Goal: Task Accomplishment & Management: Manage account settings

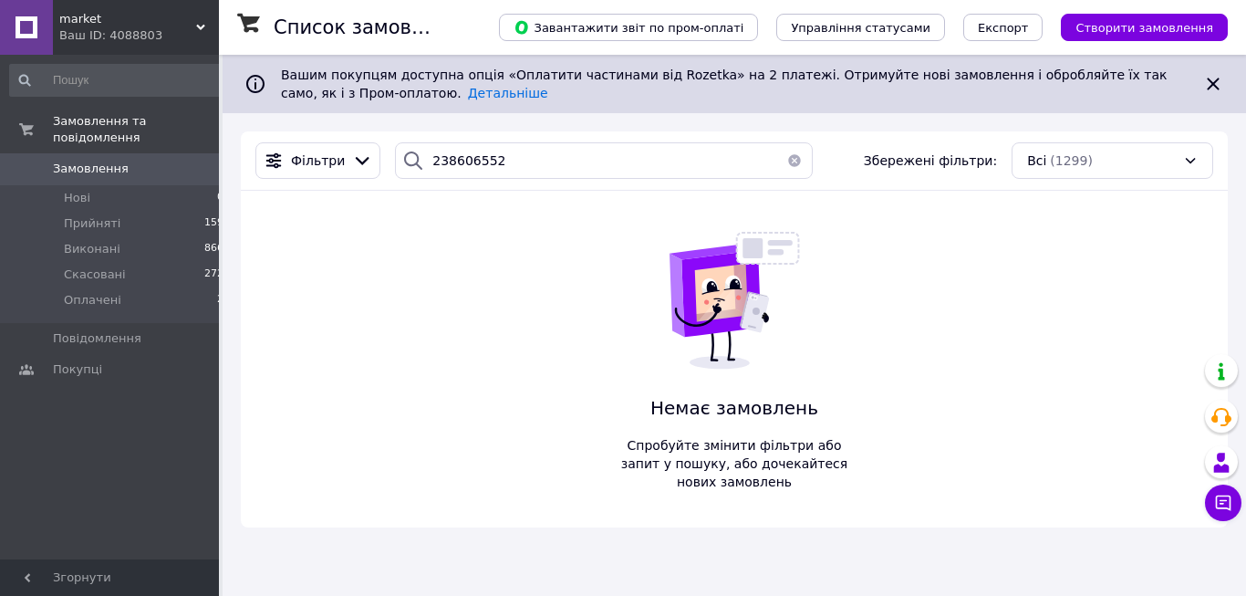
click at [193, 29] on div "Ваш ID: 4088803" at bounding box center [139, 35] width 160 height 16
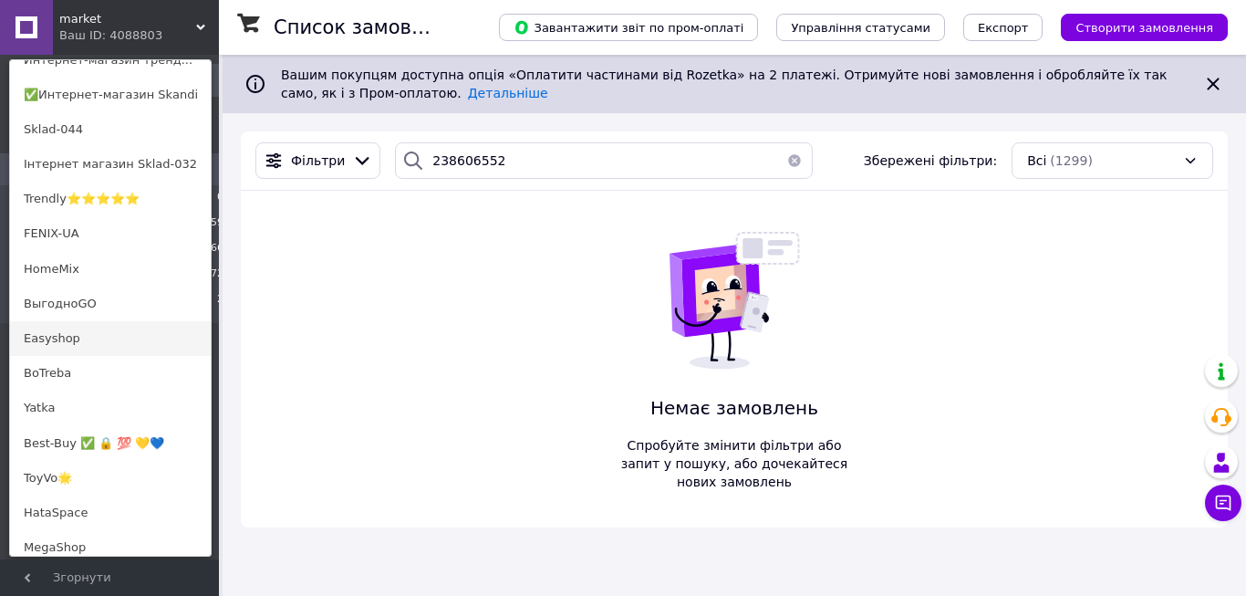
scroll to position [372, 0]
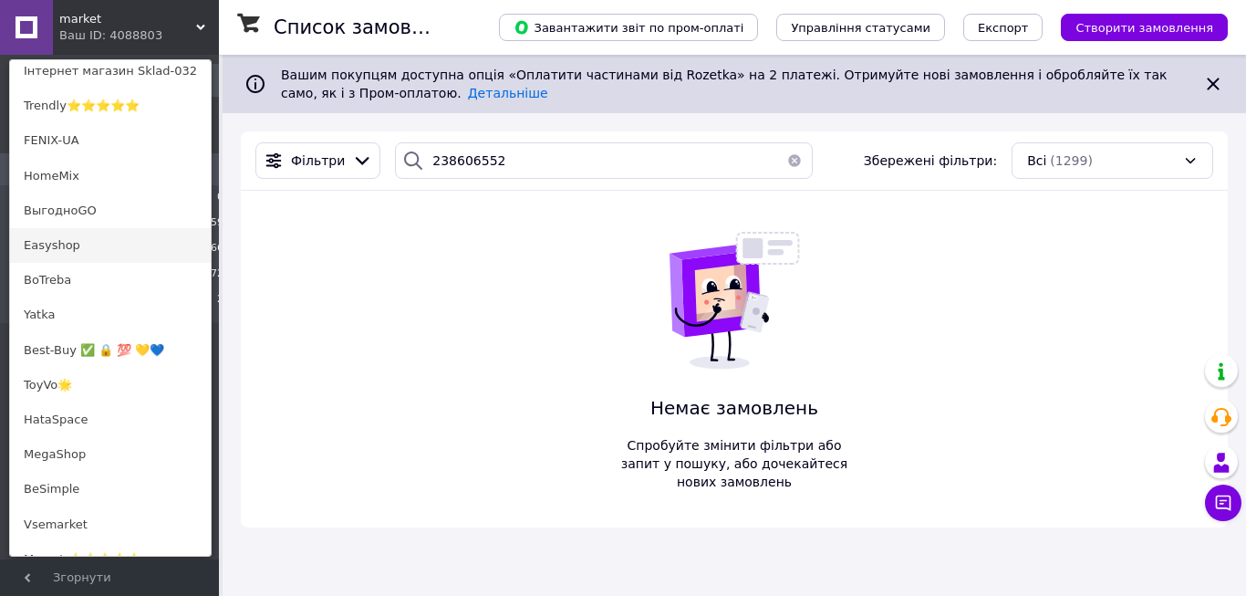
click at [89, 245] on link "Easyshop" at bounding box center [110, 245] width 201 height 35
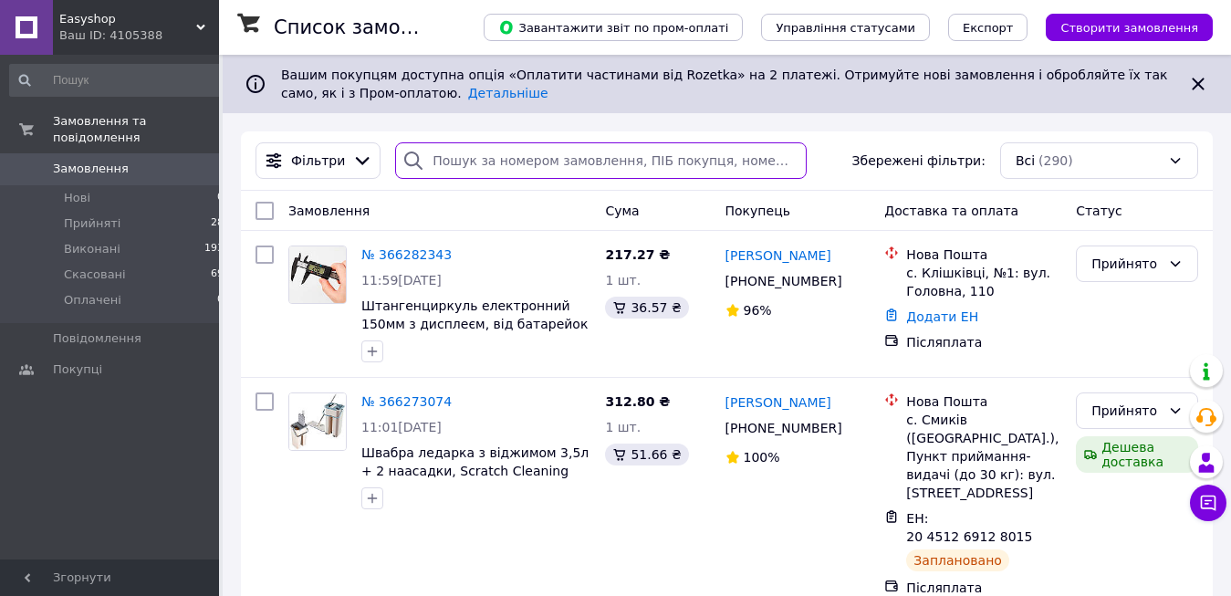
click at [456, 160] on input "search" at bounding box center [600, 160] width 411 height 37
paste input "20451269161285"
type input "20451269161285"
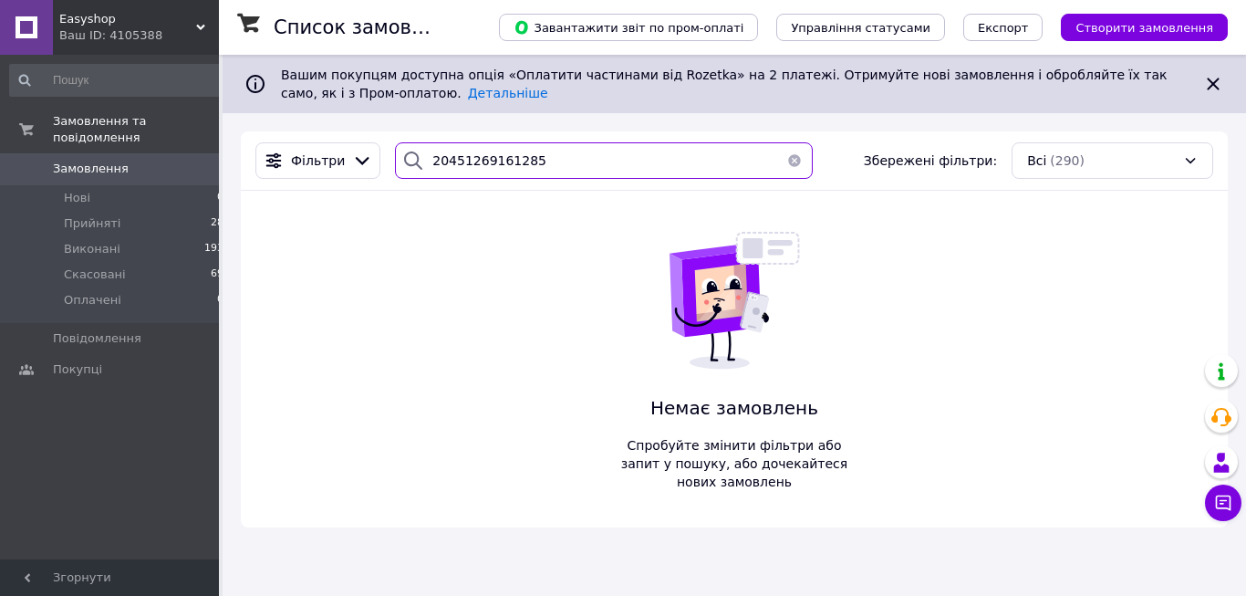
drag, startPoint x: 541, startPoint y: 162, endPoint x: 409, endPoint y: 158, distance: 132.4
click at [409, 158] on input "20451269161285" at bounding box center [604, 160] width 418 height 37
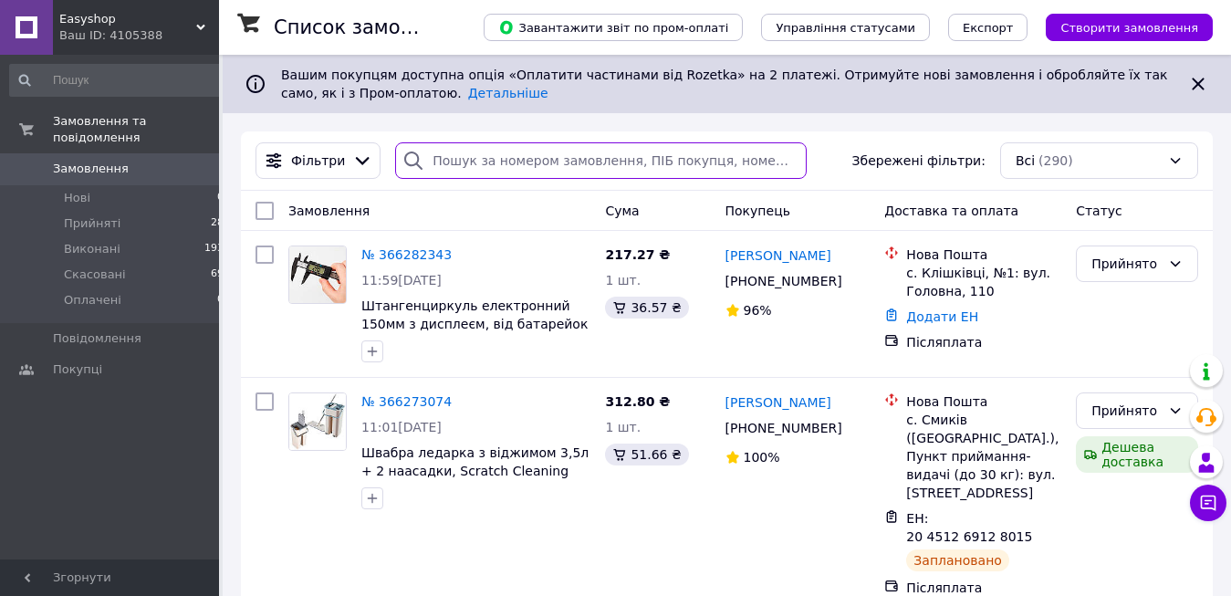
click at [442, 169] on input "search" at bounding box center [600, 160] width 411 height 37
drag, startPoint x: 442, startPoint y: 169, endPoint x: 409, endPoint y: 187, distance: 37.6
paste input "366163606"
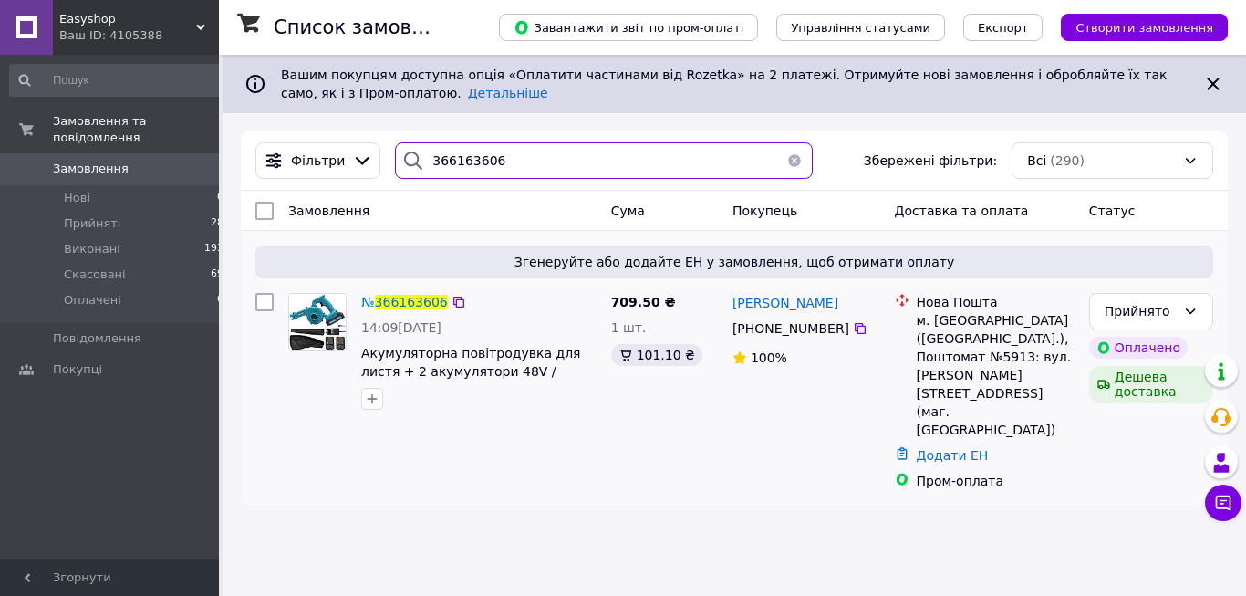
type input "366163606"
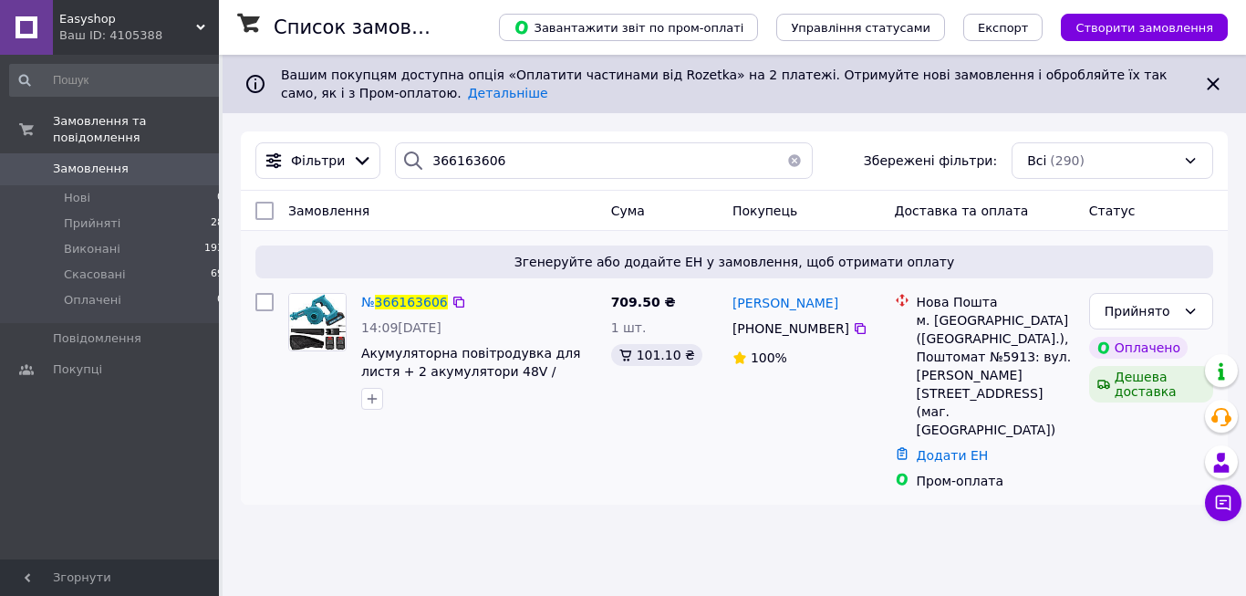
click at [409, 316] on div "№ 366163606 14:09, 11.10.2025 Акумуляторна повітродувка для листя + 2 акумулято…" at bounding box center [479, 351] width 250 height 131
click at [401, 302] on span "366163606" at bounding box center [411, 302] width 73 height 15
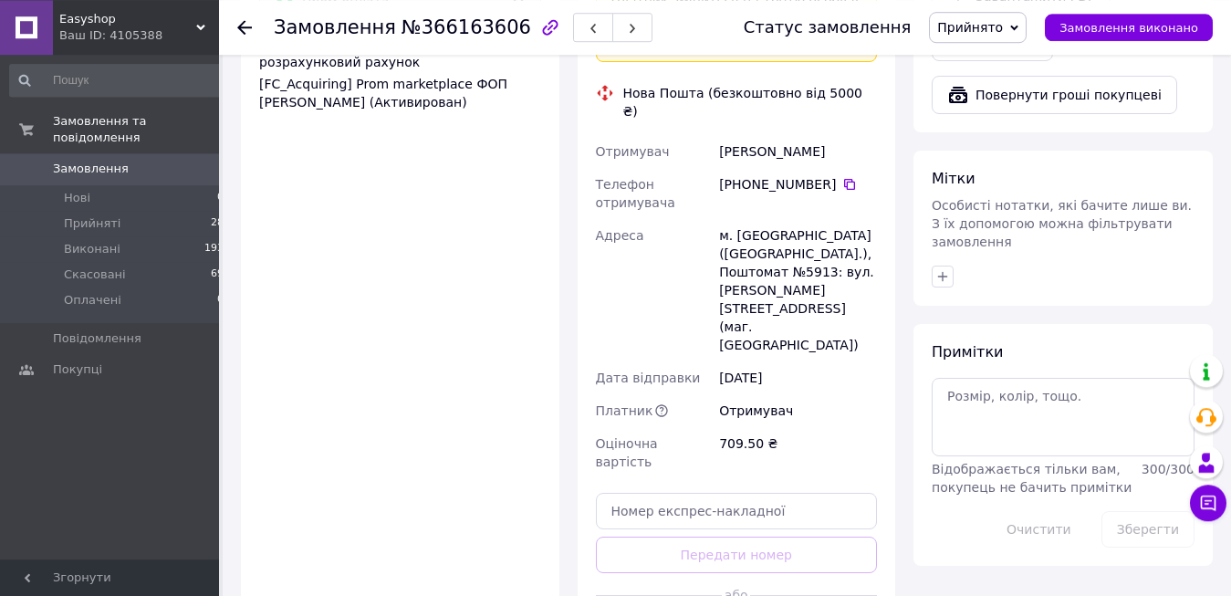
scroll to position [1272, 0]
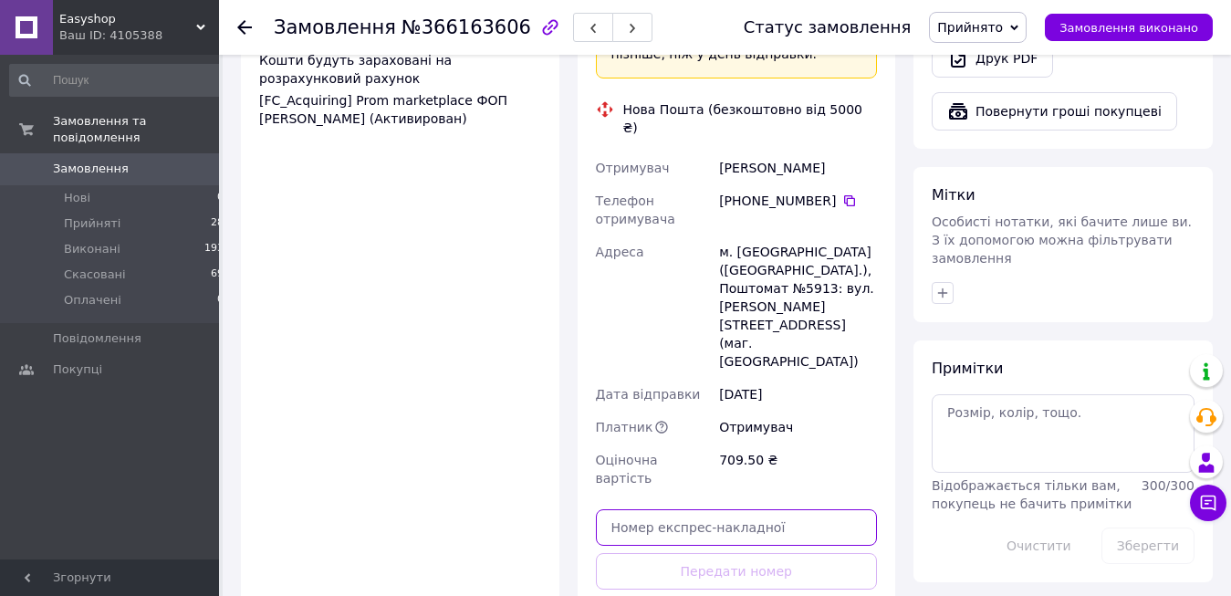
click at [615, 509] on input "text" at bounding box center [737, 527] width 282 height 37
paste input "20451269161285"
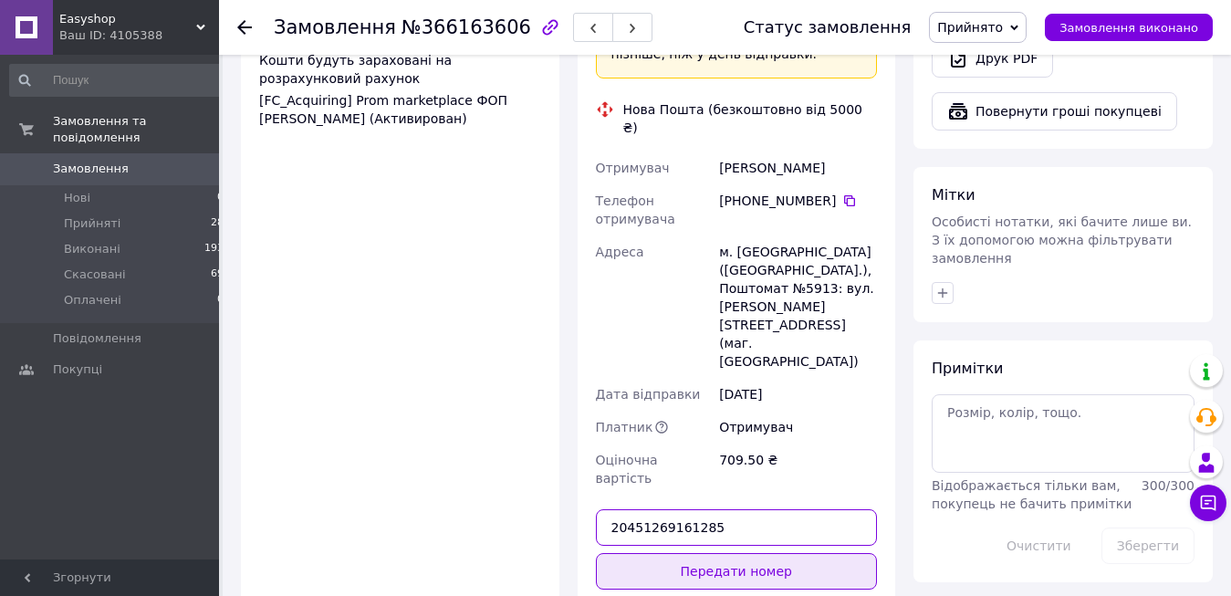
type input "20451269161285"
click at [692, 553] on button "Передати номер" at bounding box center [737, 571] width 282 height 37
click at [692, 391] on div "Доставка Редагувати «Дешева доставка»   для продавця Новою Поштою на Prom. Дост…" at bounding box center [737, 197] width 282 height 947
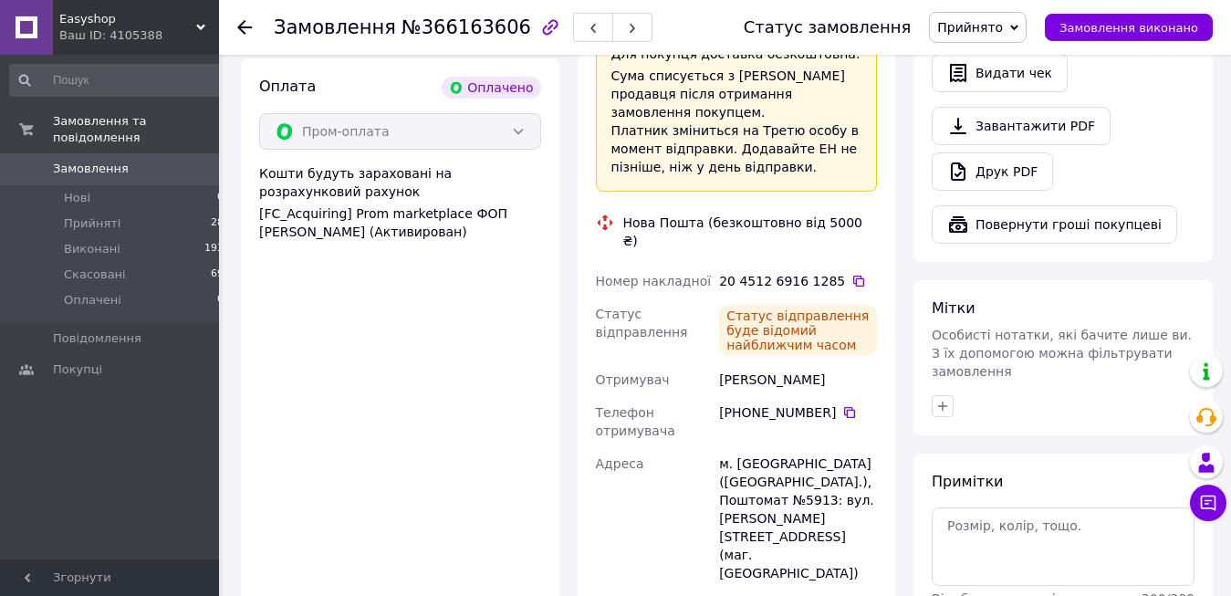
scroll to position [1255, 0]
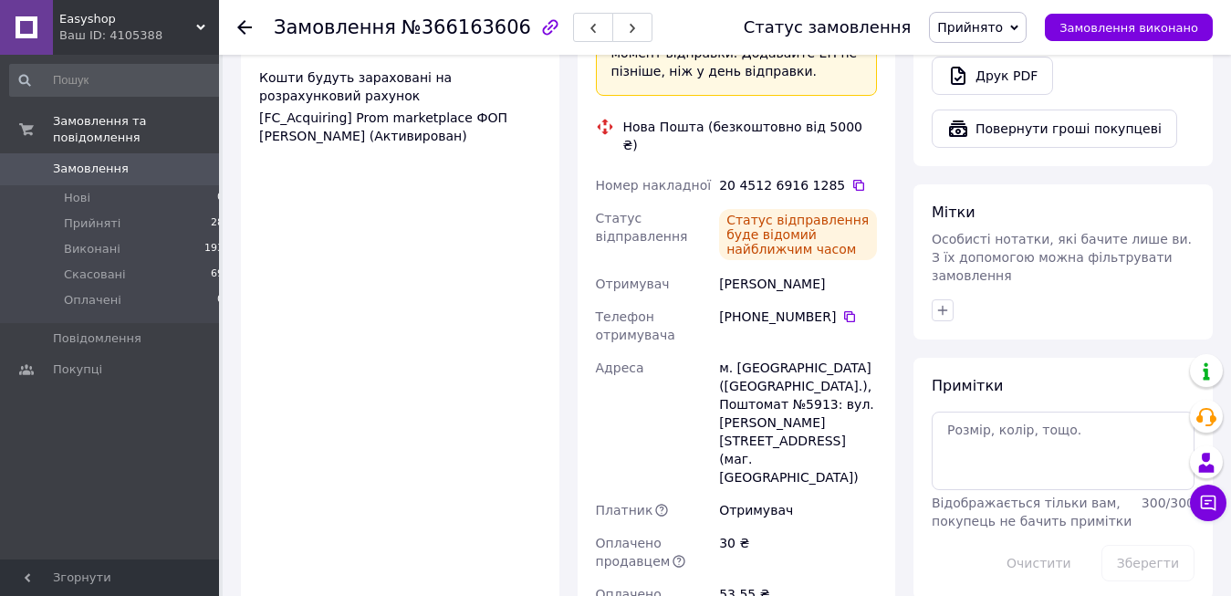
click at [168, 20] on span "Easyshop" at bounding box center [127, 19] width 137 height 16
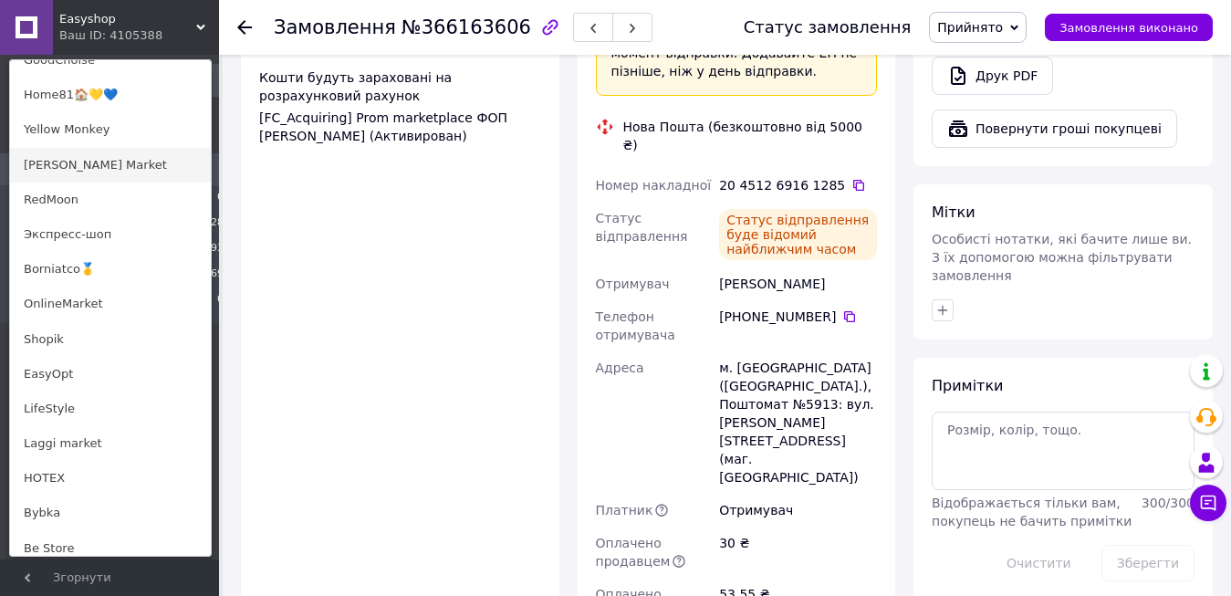
scroll to position [1117, 0]
click at [99, 273] on link "Borniatco🥇" at bounding box center [110, 267] width 201 height 35
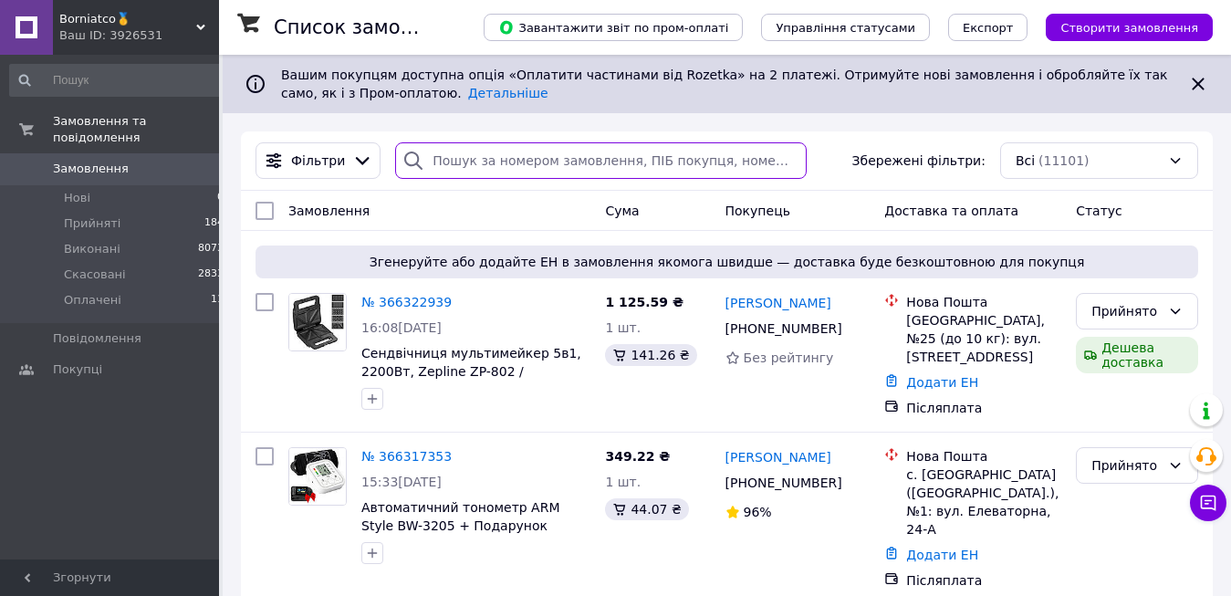
click at [462, 165] on input "search" at bounding box center [600, 160] width 411 height 37
click at [523, 263] on span "Згенеруйте або додайте ЕН в замовлення якомога швидше — доставка буде безкоштов…" at bounding box center [727, 262] width 928 height 18
click at [442, 155] on input "search" at bounding box center [600, 160] width 411 height 37
paste input "366178609"
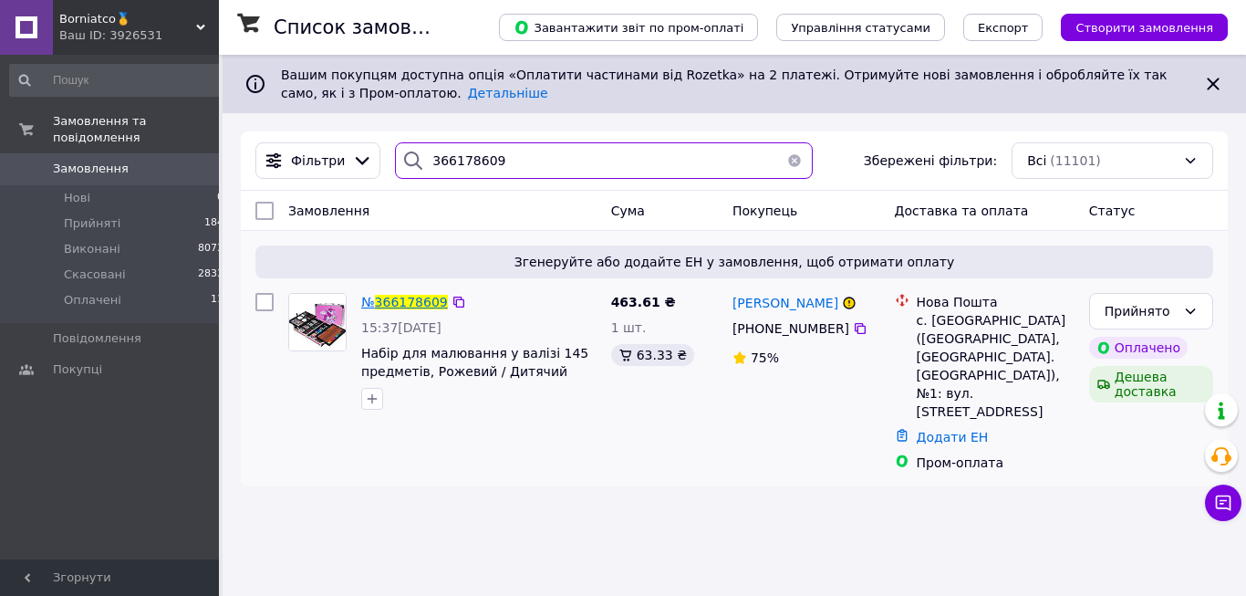
type input "366178609"
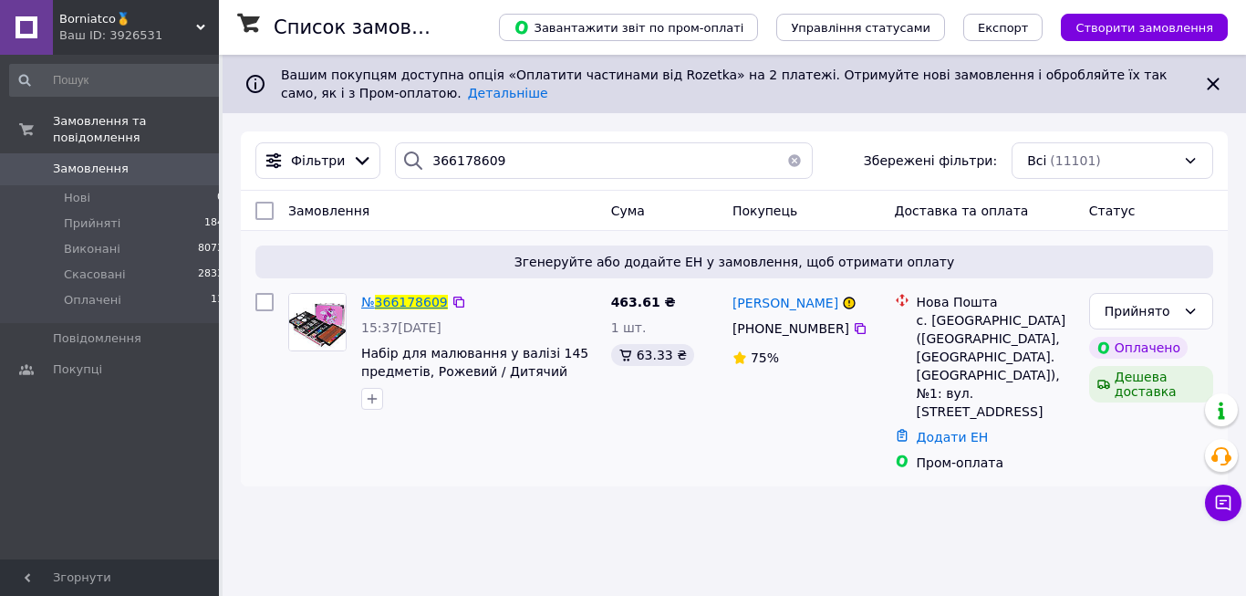
click at [412, 301] on span "366178609" at bounding box center [411, 302] width 73 height 15
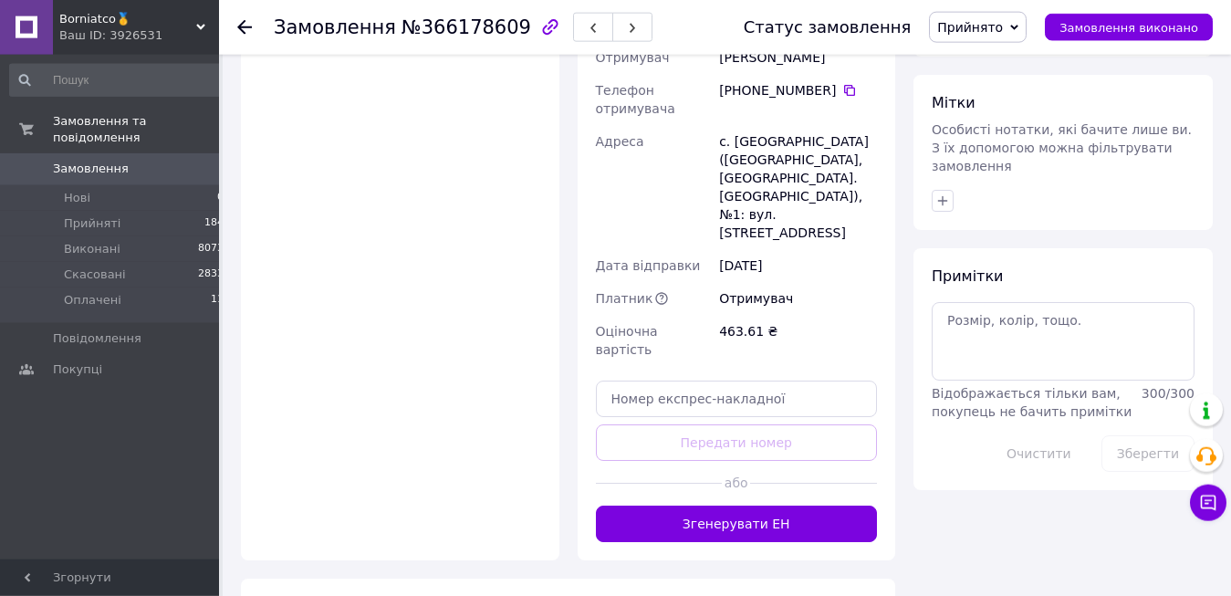
scroll to position [1396, 0]
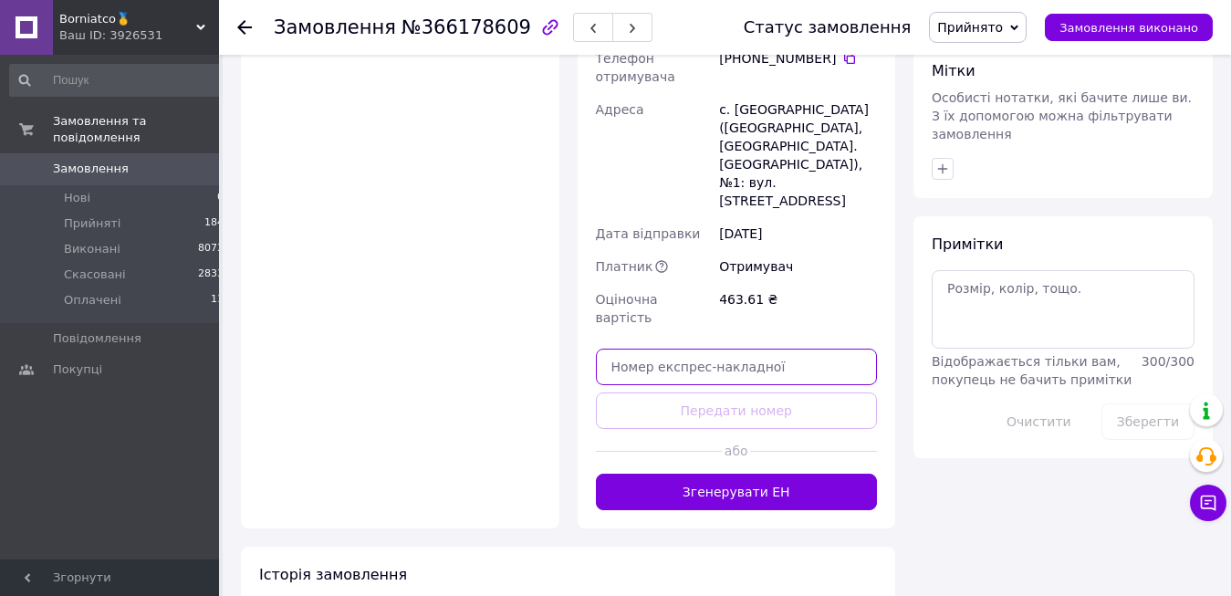
click at [640, 349] on input "text" at bounding box center [737, 367] width 282 height 37
paste input "366178609"
type input "366178609"
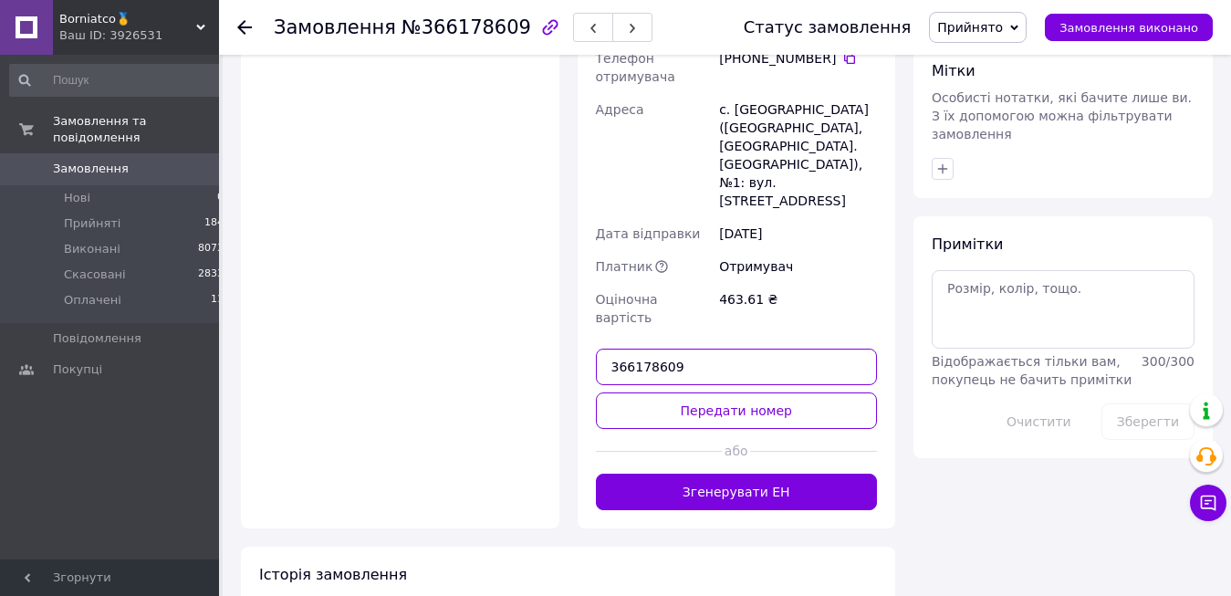
drag, startPoint x: 679, startPoint y: 259, endPoint x: 577, endPoint y: 261, distance: 102.2
click at [596, 349] on input "366178609" at bounding box center [737, 367] width 282 height 37
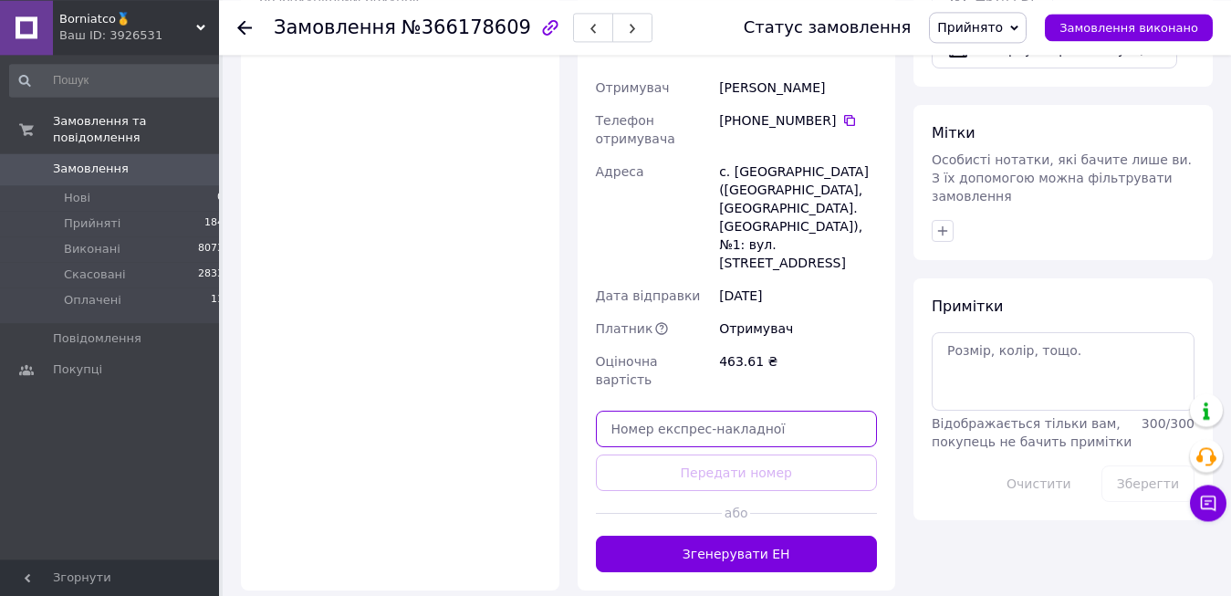
scroll to position [1303, 0]
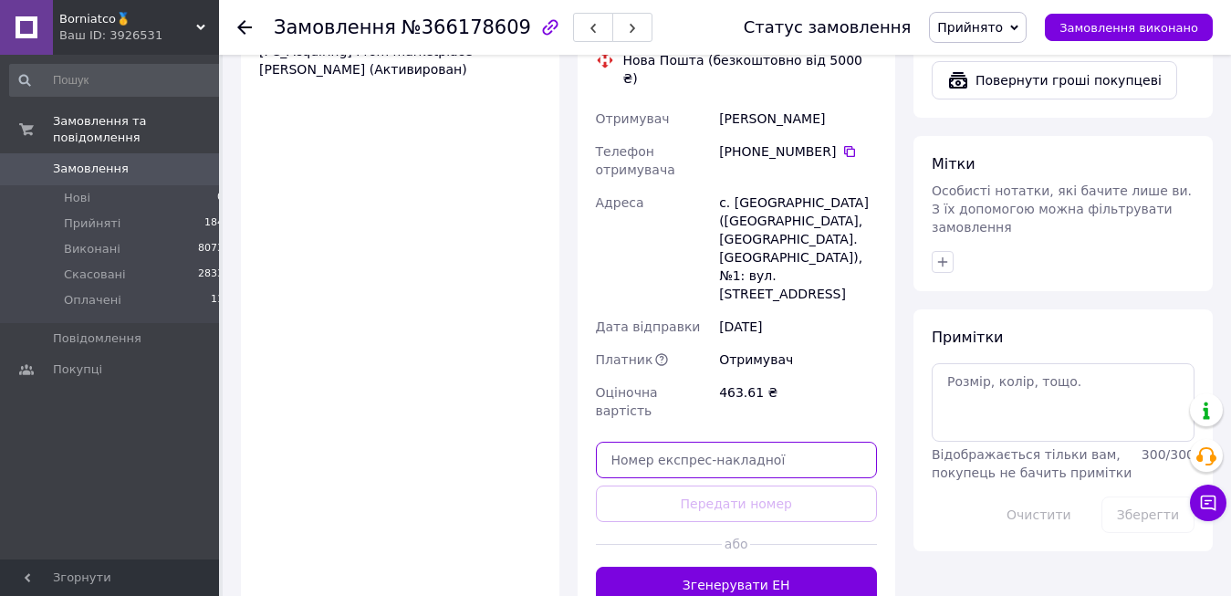
click at [665, 442] on input "text" at bounding box center [737, 460] width 282 height 37
click at [637, 442] on input "text" at bounding box center [737, 460] width 282 height 37
paste input "20451269173508"
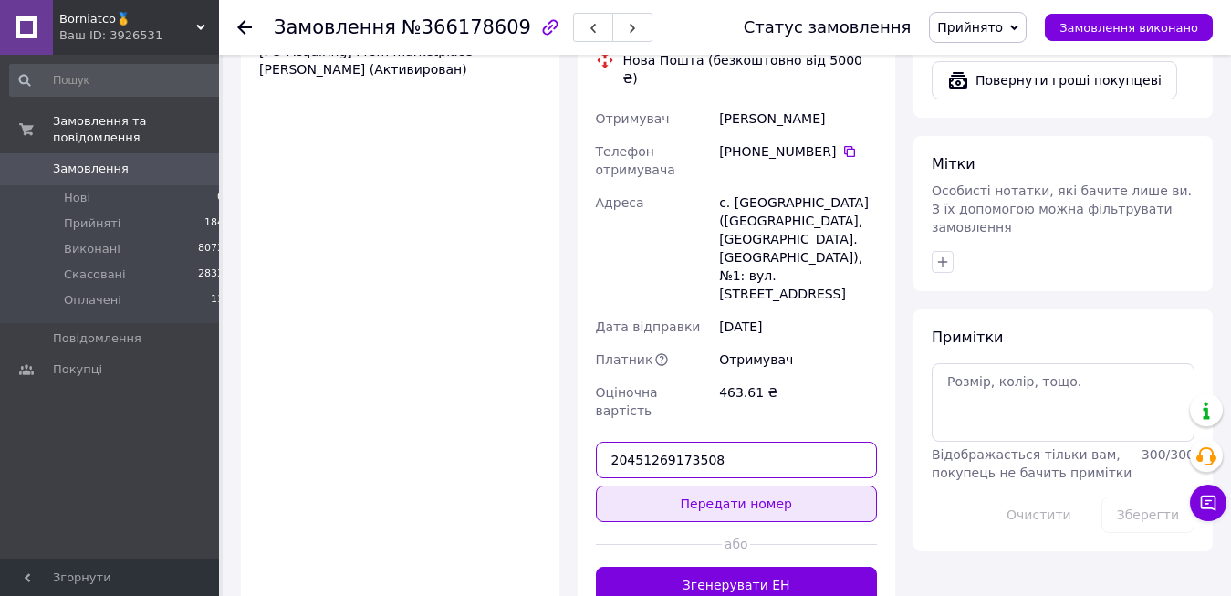
type input "20451269173508"
click at [681, 485] on button "Передати номер" at bounding box center [737, 503] width 282 height 37
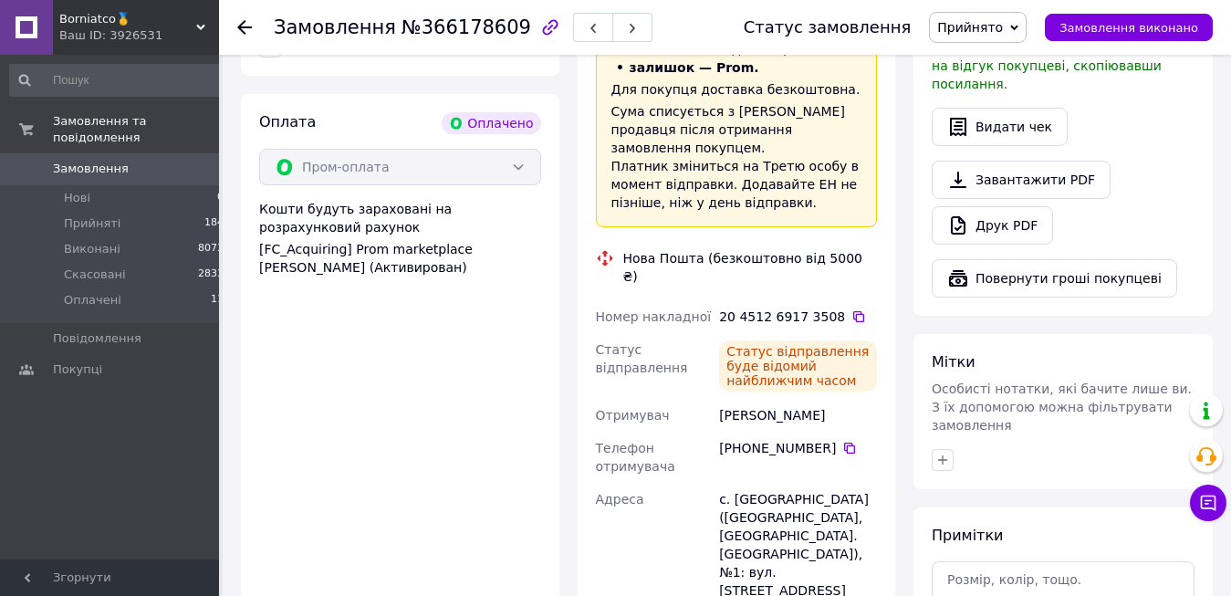
scroll to position [733, 0]
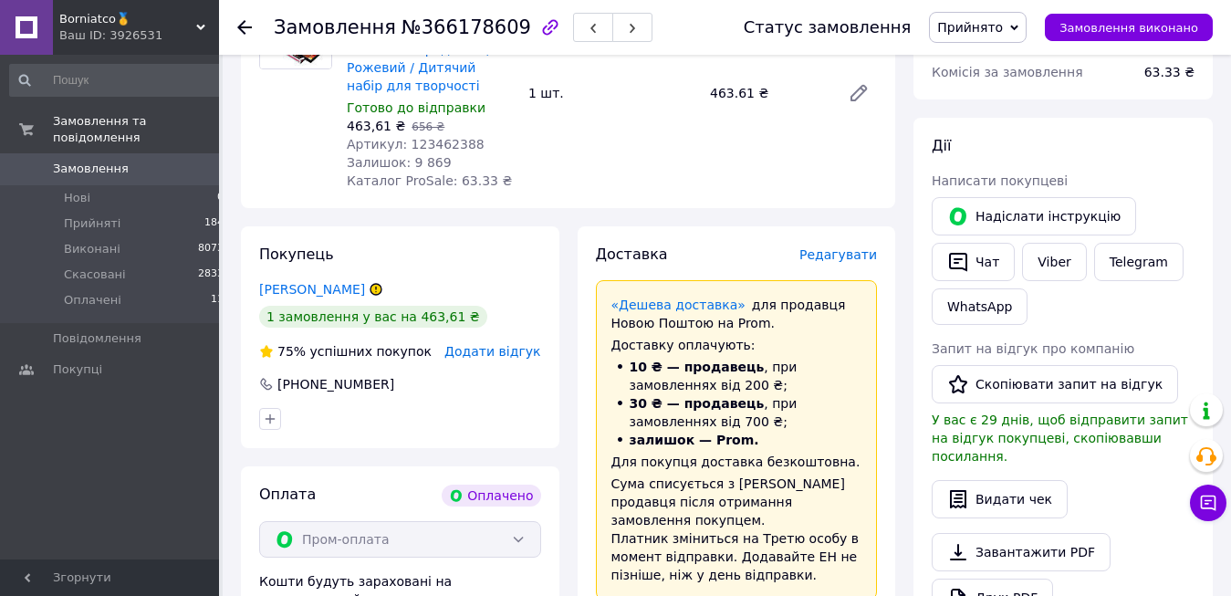
click at [179, 25] on span "Borniatco🥇" at bounding box center [127, 19] width 137 height 16
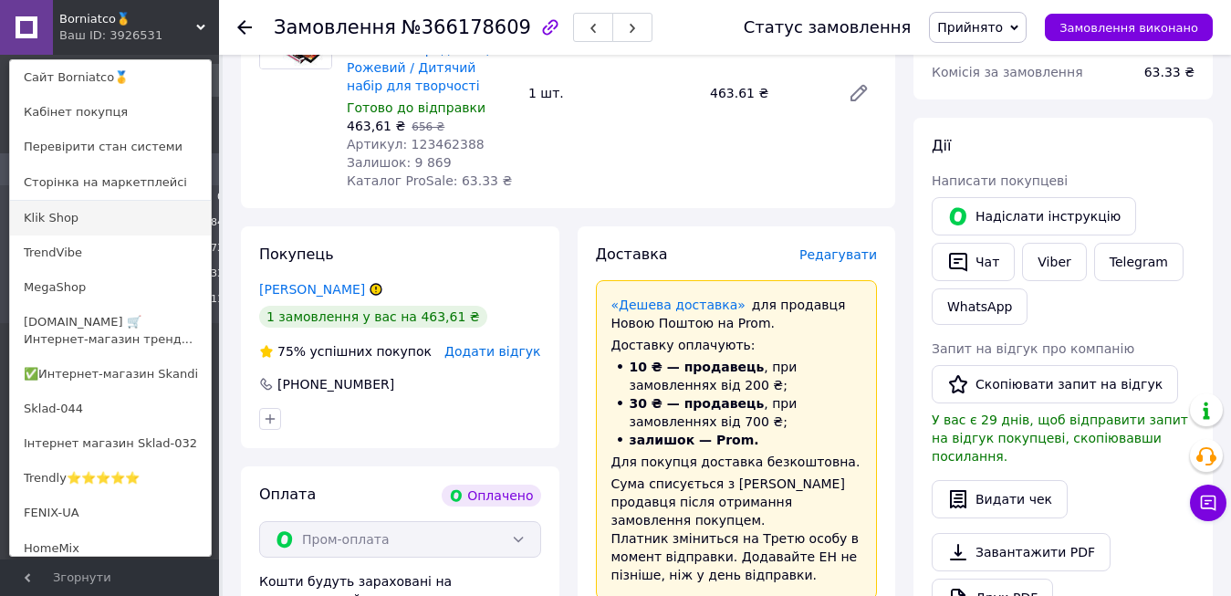
click at [89, 213] on link "Klik Shop" at bounding box center [110, 218] width 201 height 35
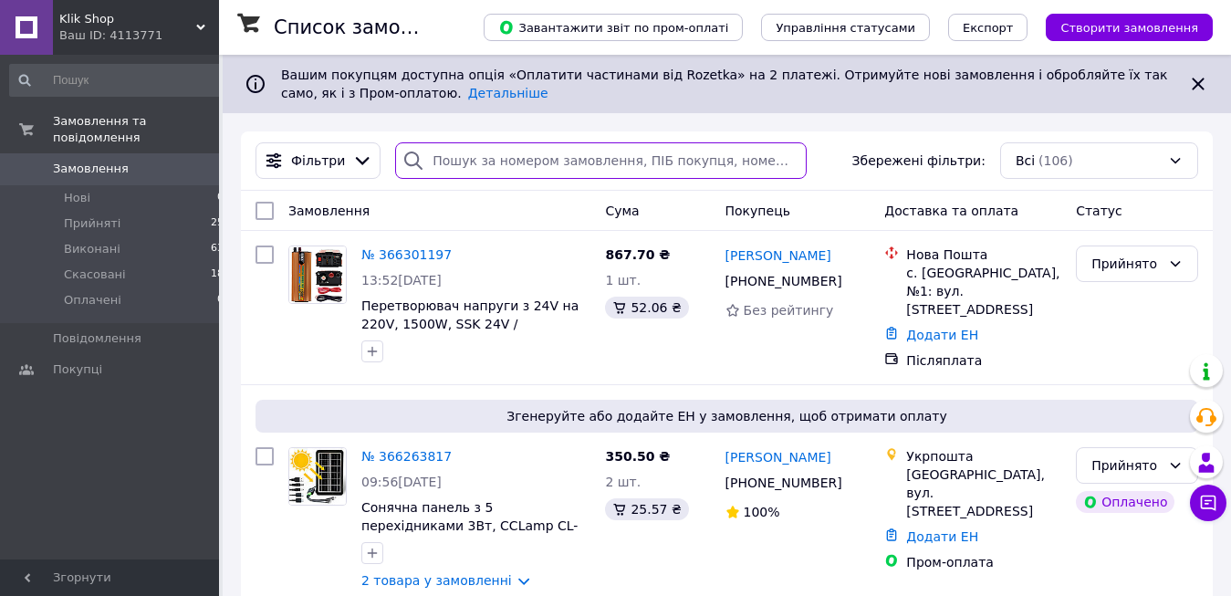
paste input "366178839"
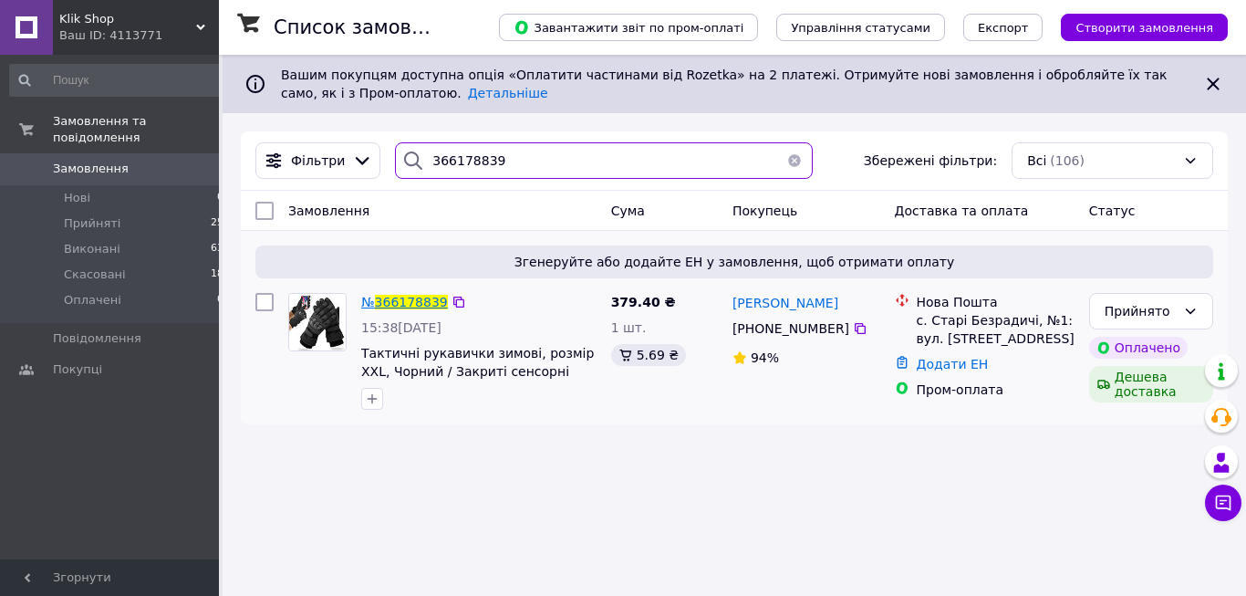
type input "366178839"
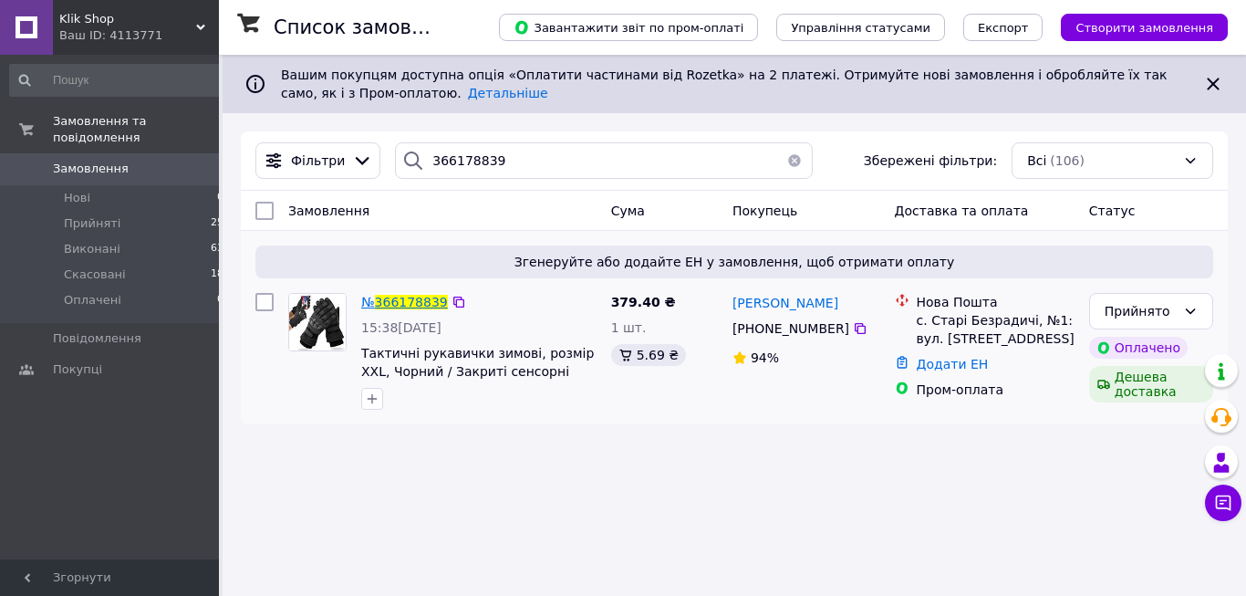
click at [410, 303] on span "366178839" at bounding box center [411, 302] width 73 height 15
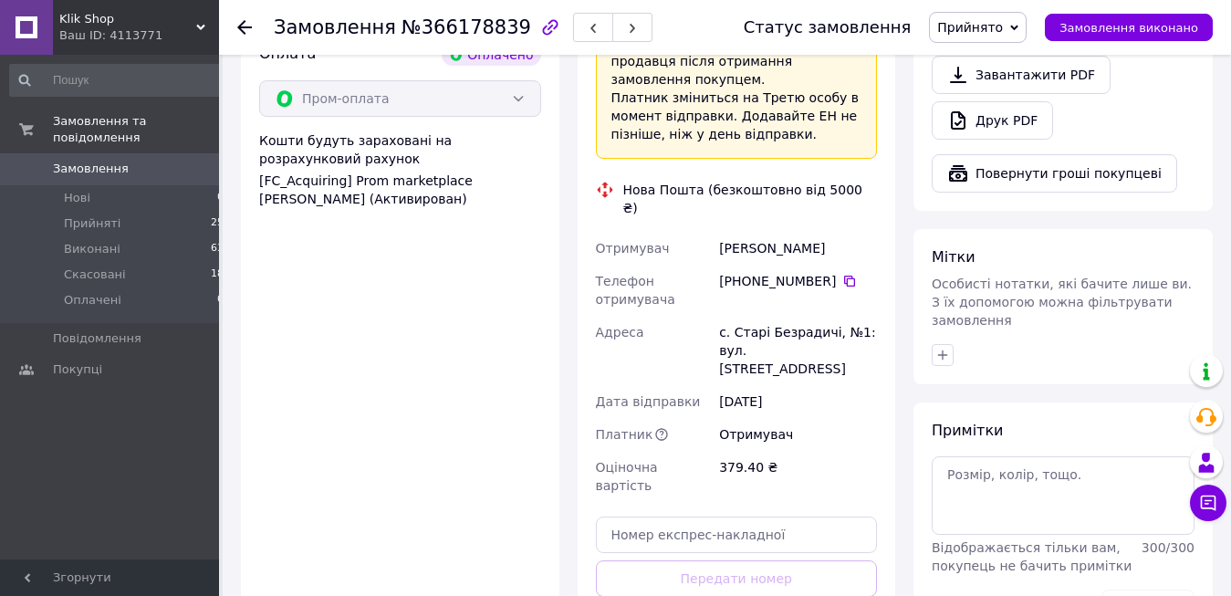
scroll to position [1476, 0]
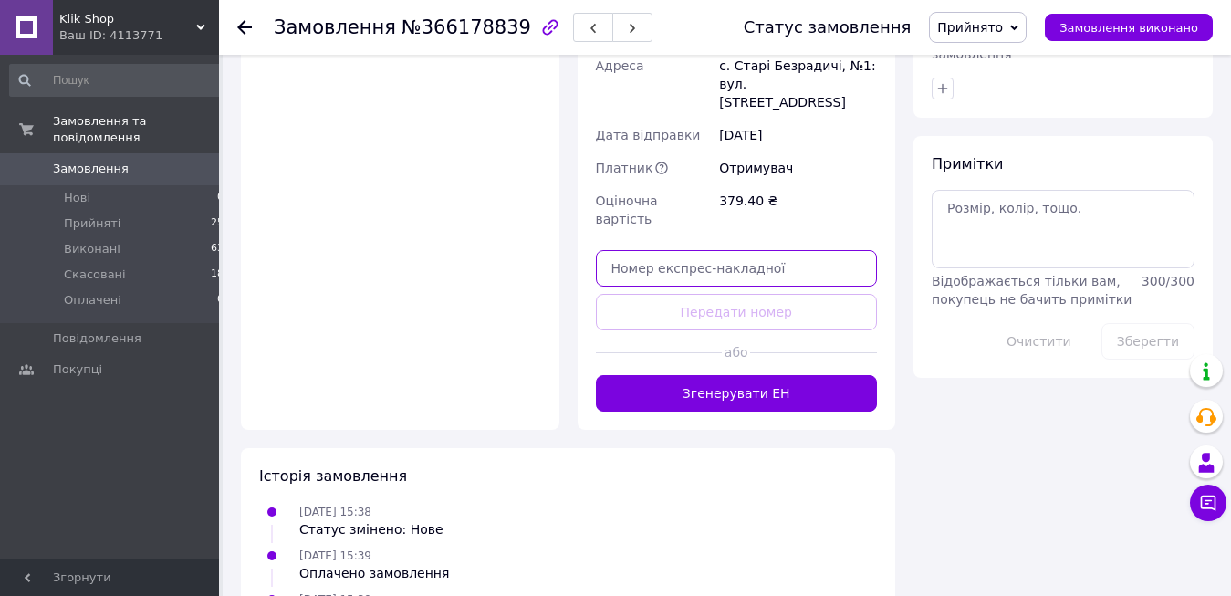
paste input "20451269177252"
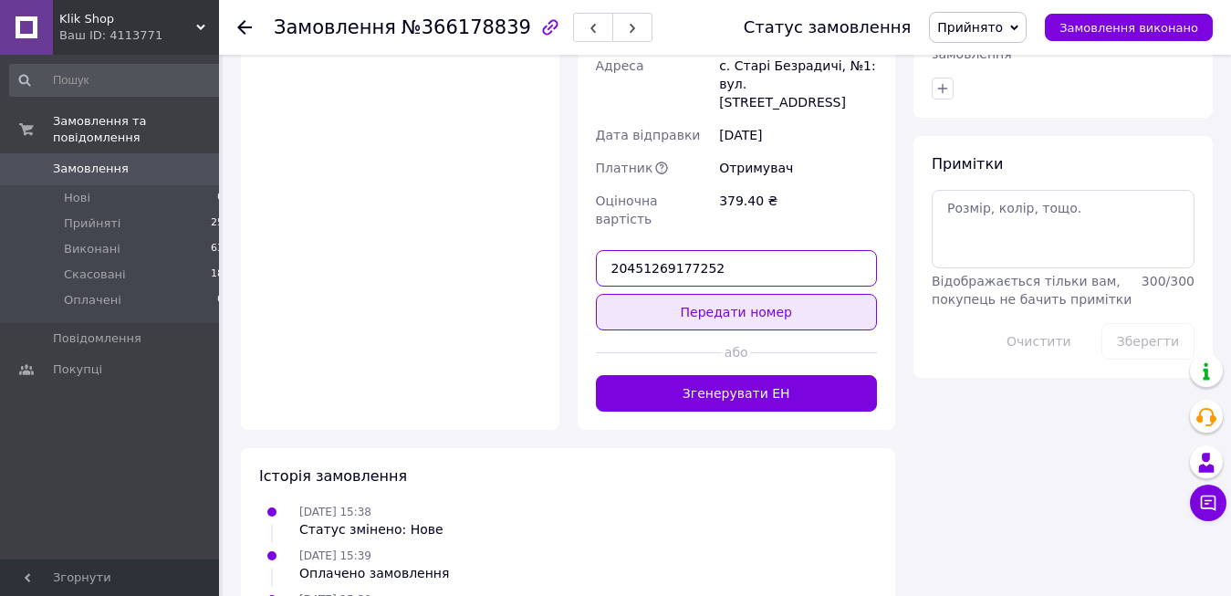
type input "20451269177252"
click at [702, 294] on button "Передати номер" at bounding box center [737, 312] width 282 height 37
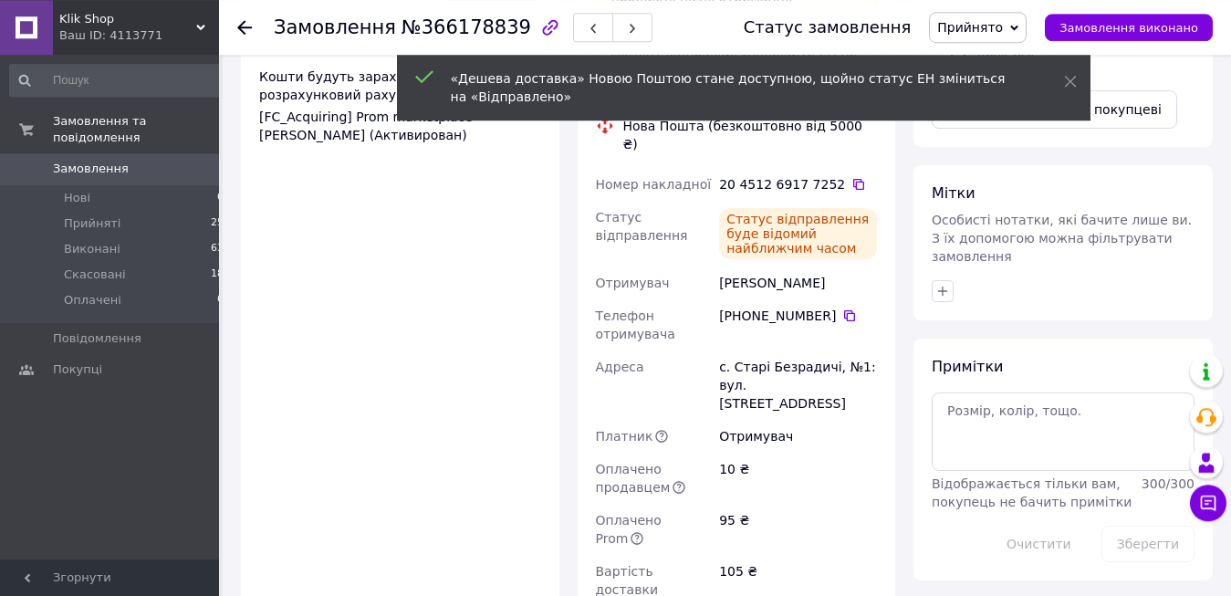
scroll to position [1273, 0]
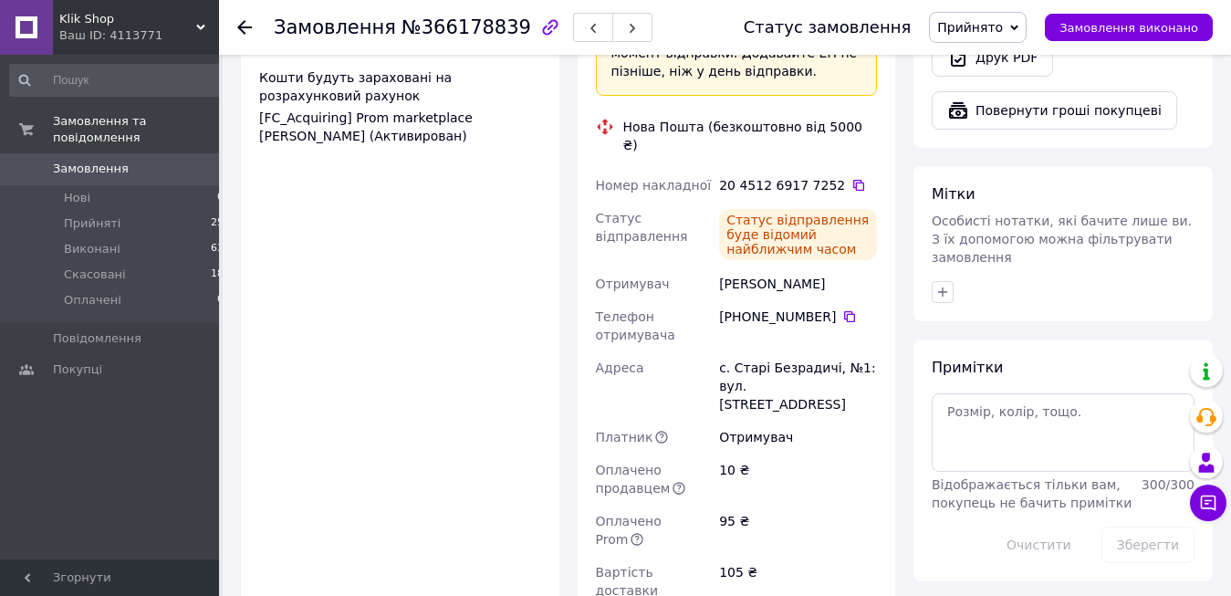
click at [172, 19] on span "Klik Shop" at bounding box center [127, 19] width 137 height 16
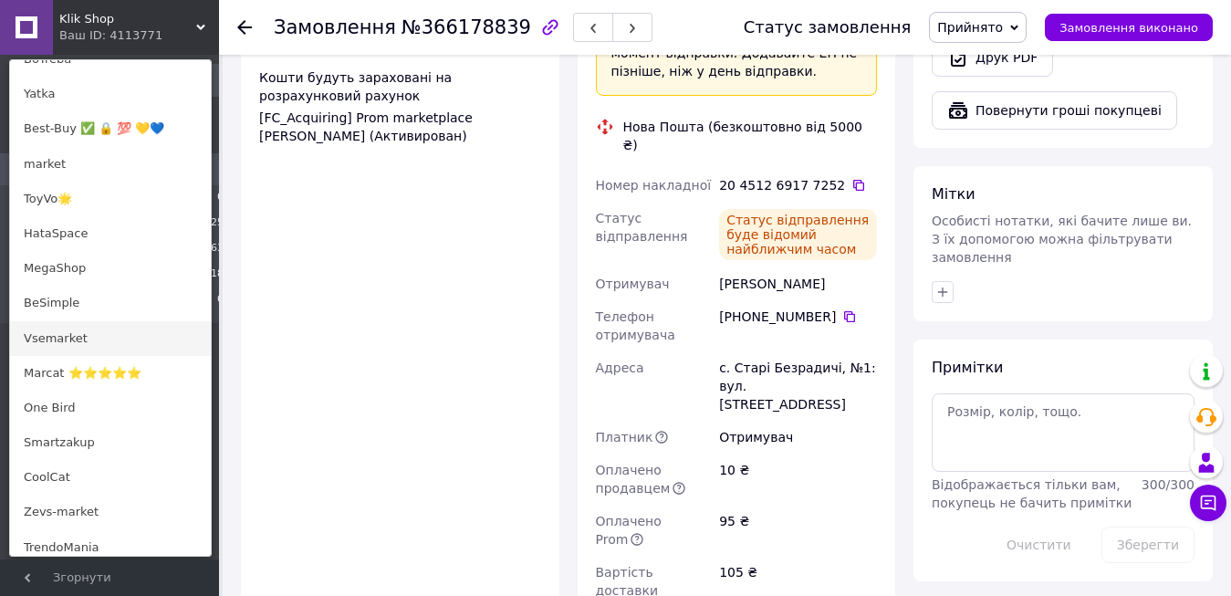
scroll to position [372, 0]
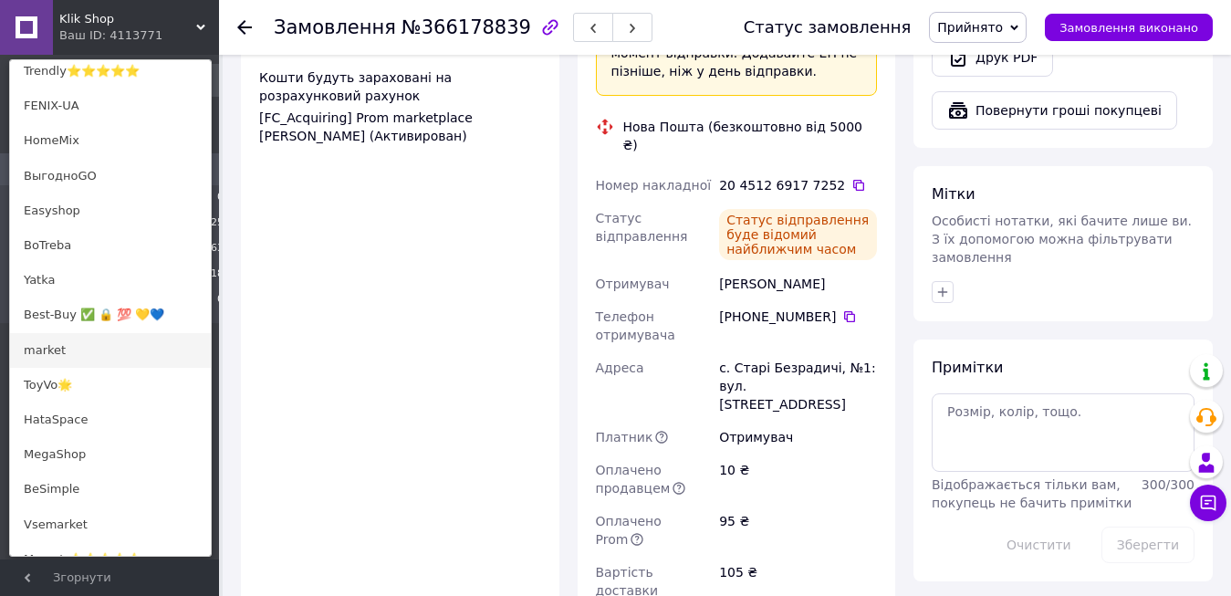
click at [80, 349] on link "market" at bounding box center [110, 350] width 201 height 35
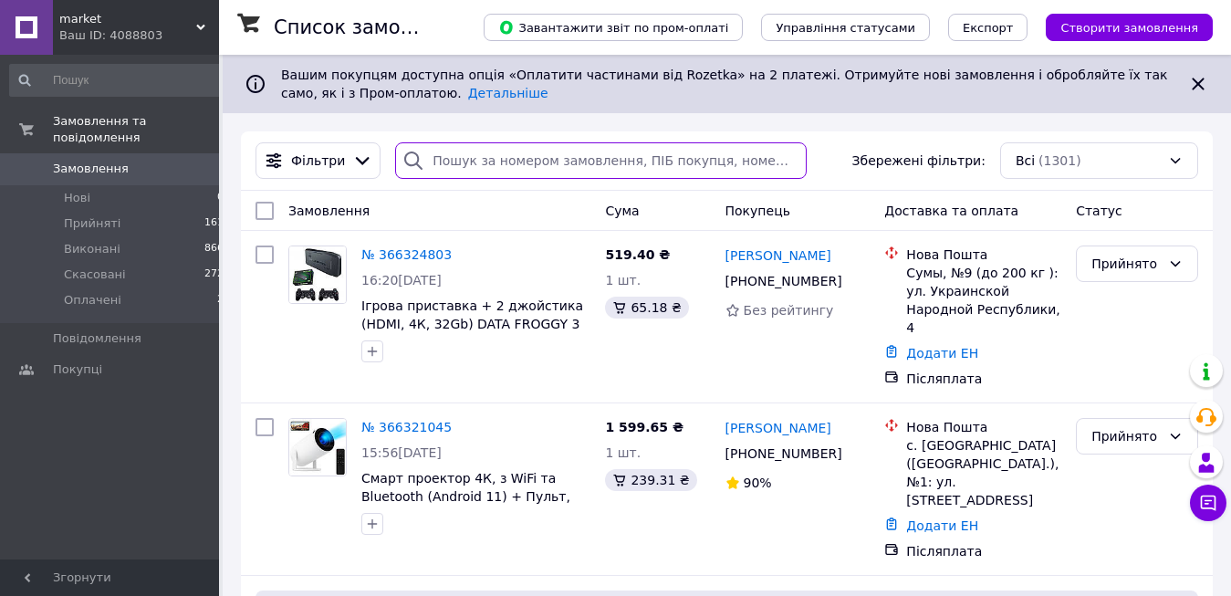
paste input "366206771"
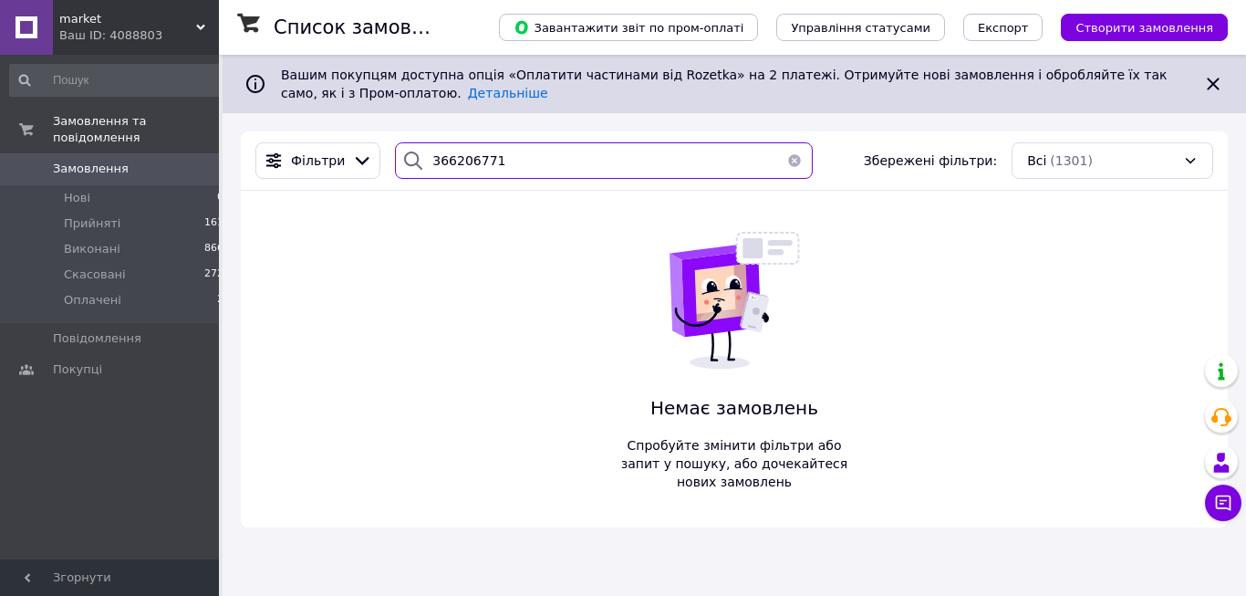
type input "366206771"
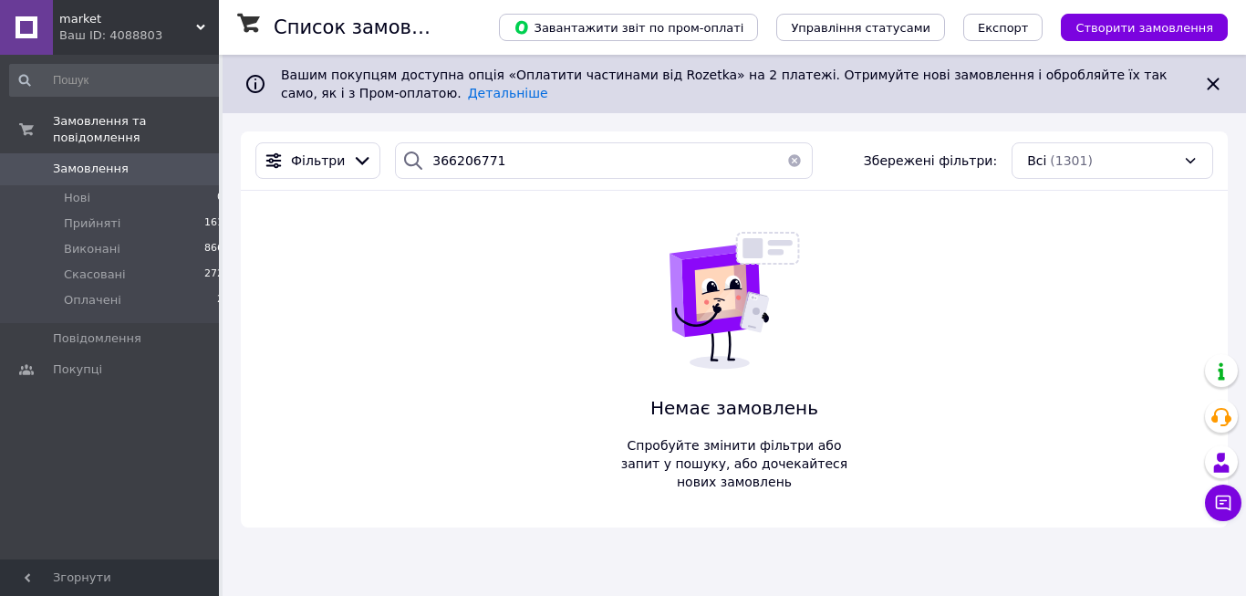
click at [155, 19] on span "market" at bounding box center [127, 19] width 137 height 16
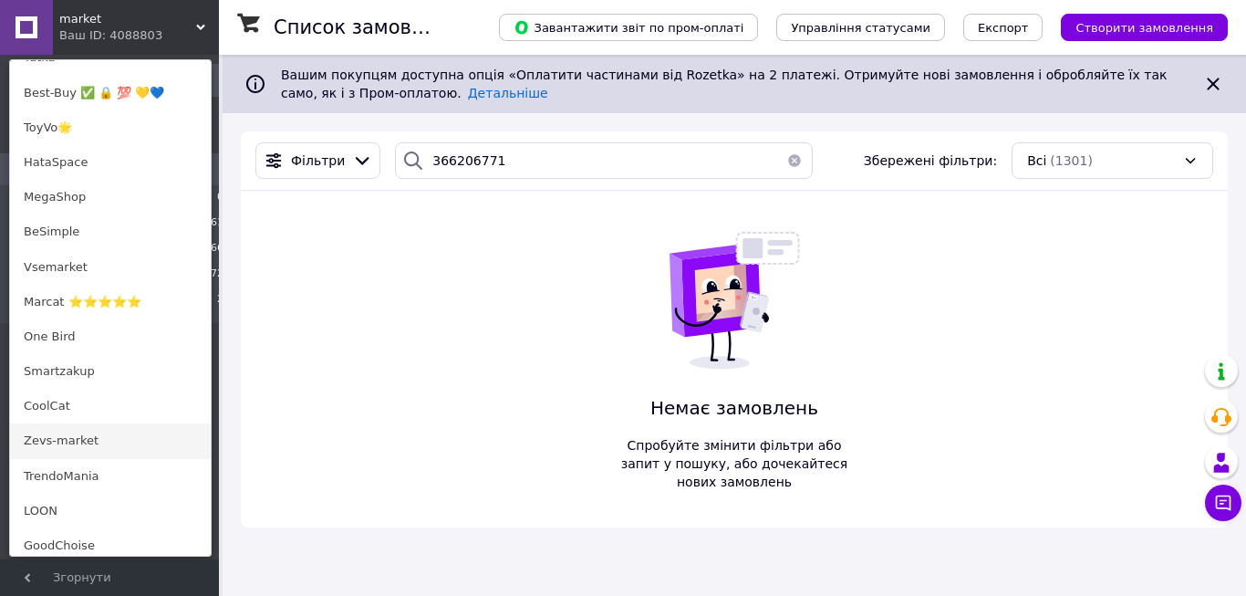
scroll to position [591, 0]
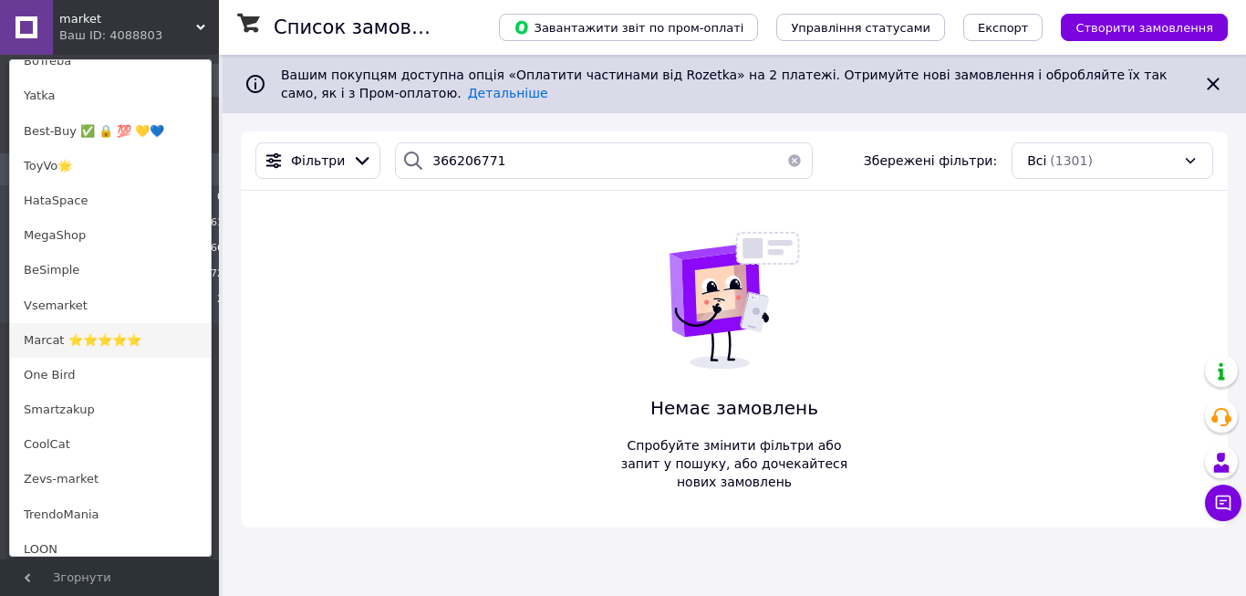
click at [62, 337] on link "Marcat ⭐⭐⭐⭐⭐" at bounding box center [110, 340] width 201 height 35
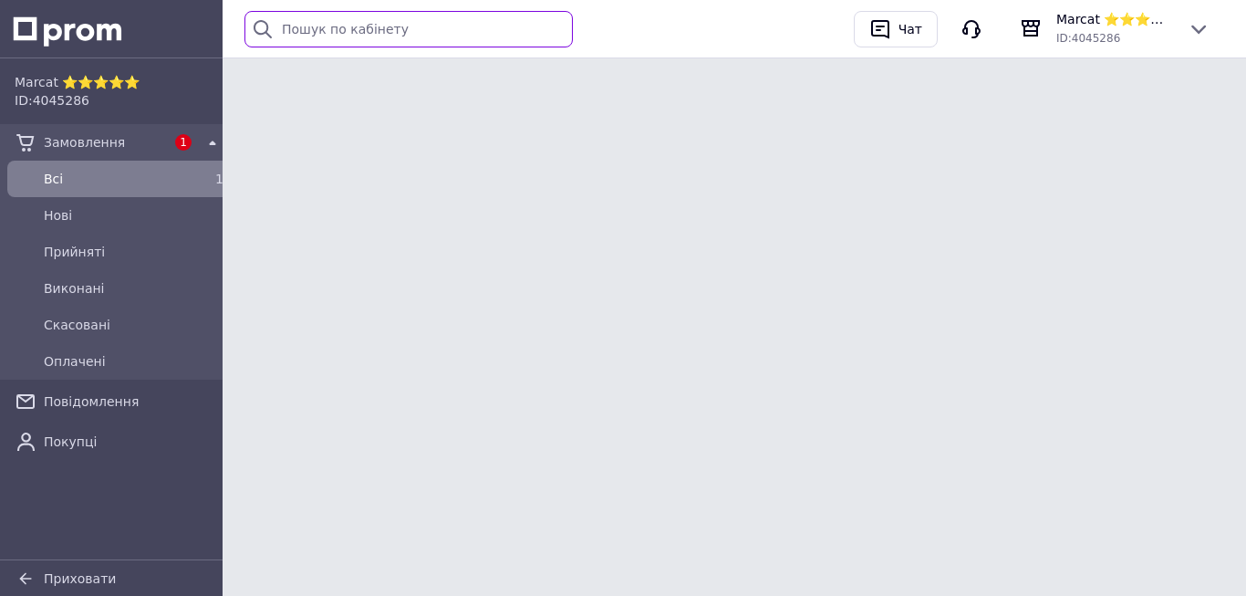
click at [313, 31] on input "text" at bounding box center [409, 29] width 329 height 37
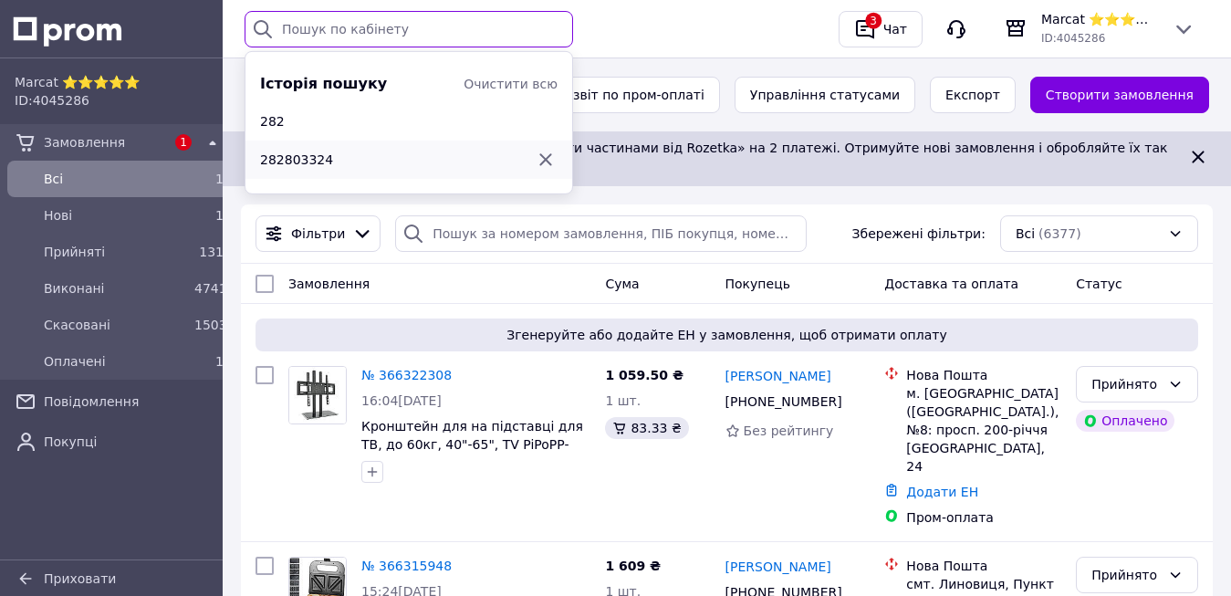
paste input "366206771"
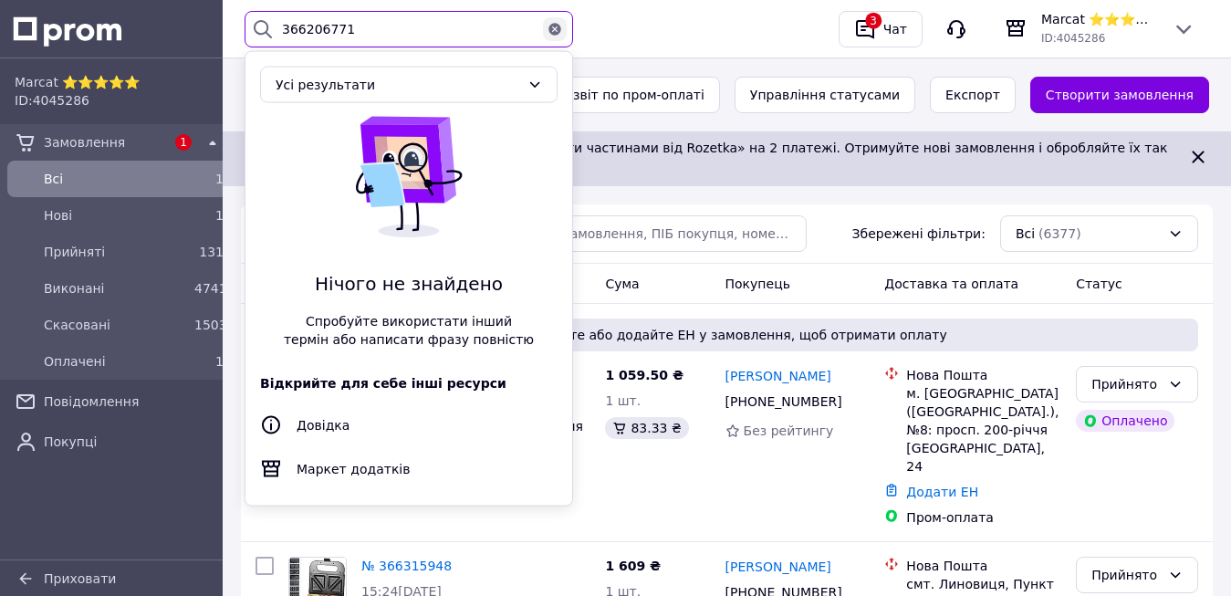
type input "366206771"
click at [552, 30] on icon "button" at bounding box center [554, 29] width 12 height 12
click at [552, 30] on input "366206771" at bounding box center [409, 29] width 329 height 37
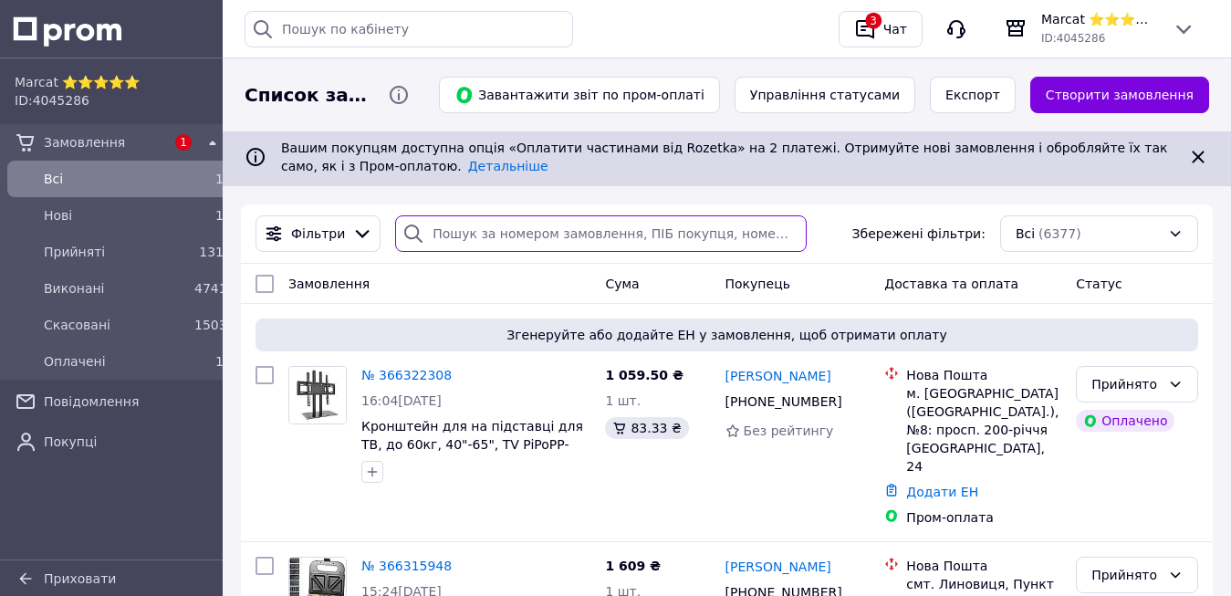
click at [433, 235] on input "search" at bounding box center [600, 233] width 411 height 37
paste input "366206771"
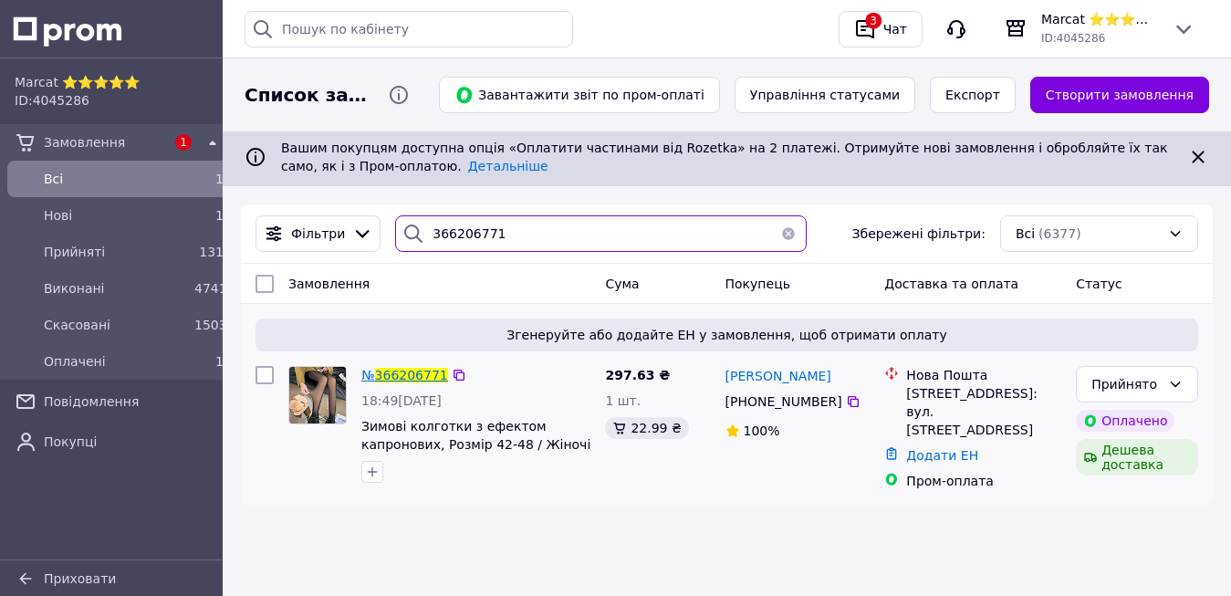
type input "366206771"
click at [419, 379] on span "366206771" at bounding box center [411, 375] width 73 height 15
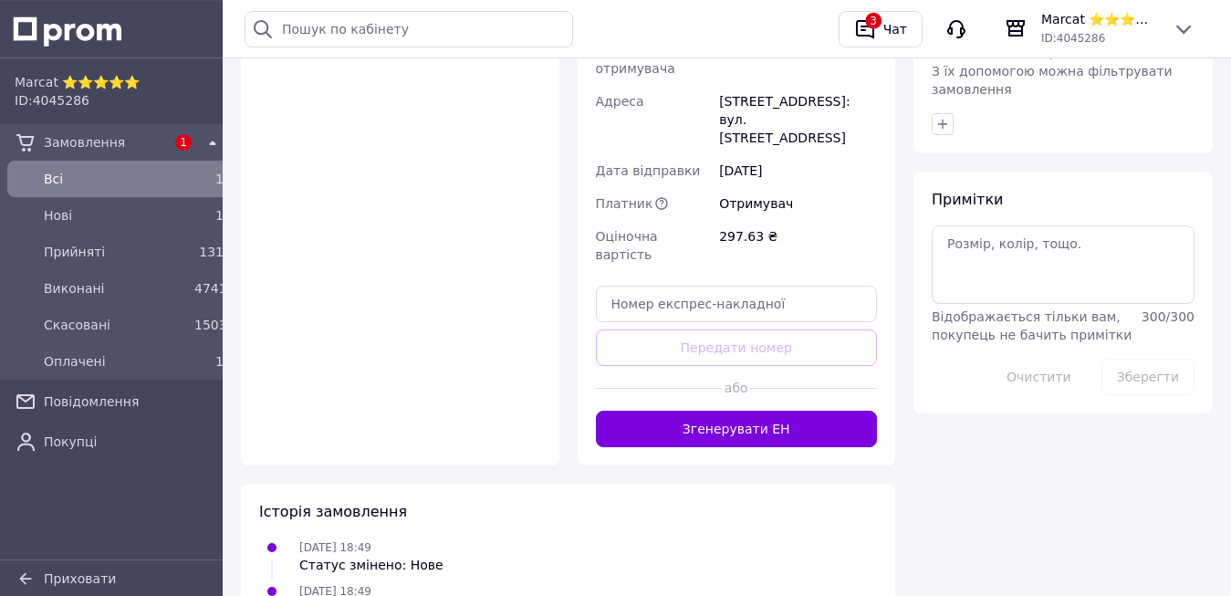
scroll to position [1590, 0]
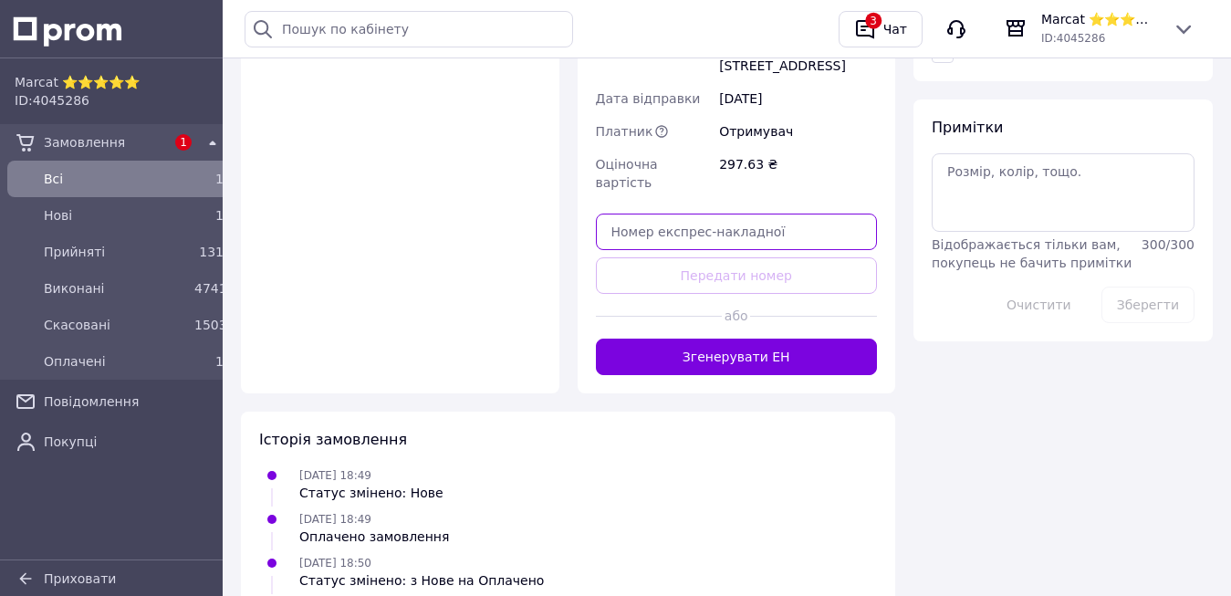
click at [650, 214] on input "text" at bounding box center [737, 232] width 282 height 37
paste input "20451269185470"
type input "20451269185470"
click at [726, 294] on div "або" at bounding box center [737, 316] width 282 height 45
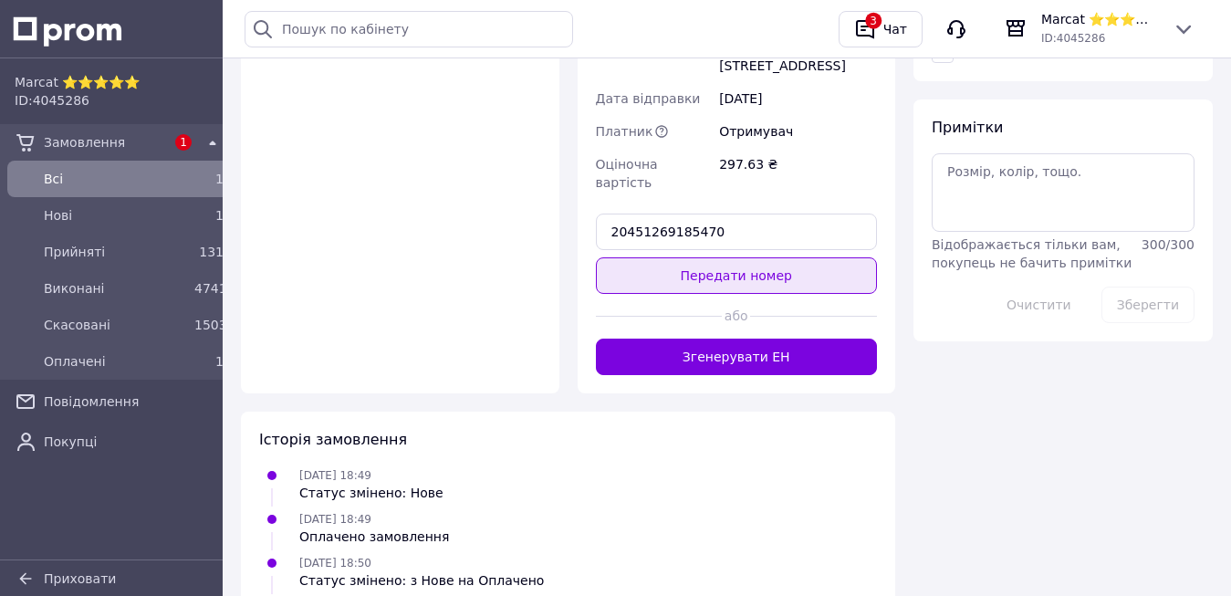
click at [680, 257] on button "Передати номер" at bounding box center [737, 275] width 282 height 37
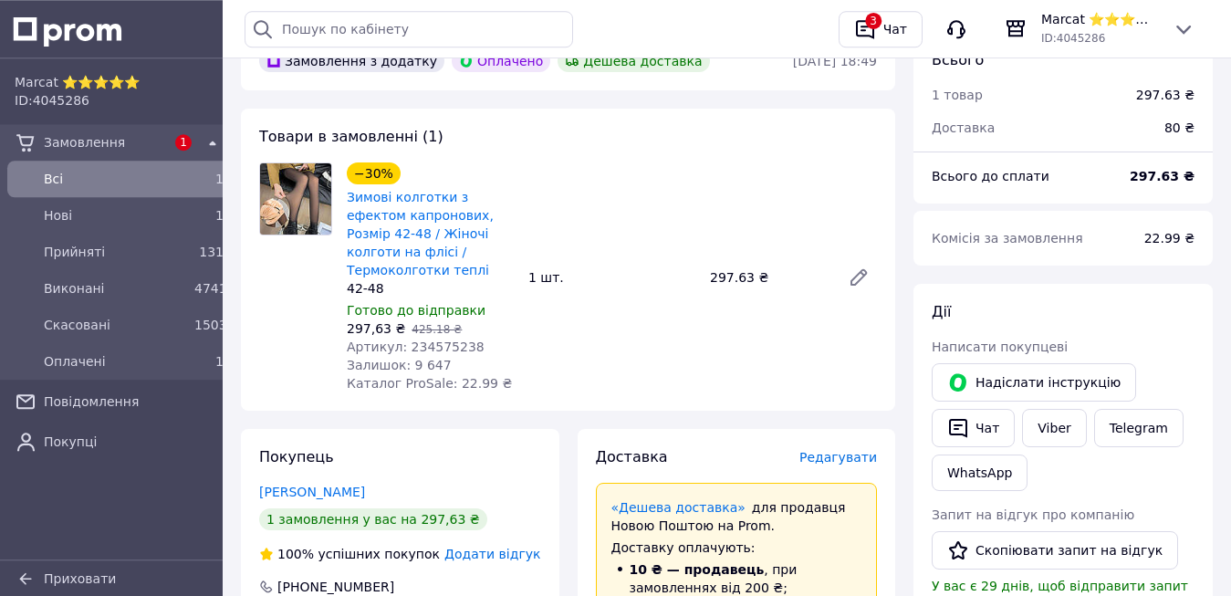
scroll to position [641, 0]
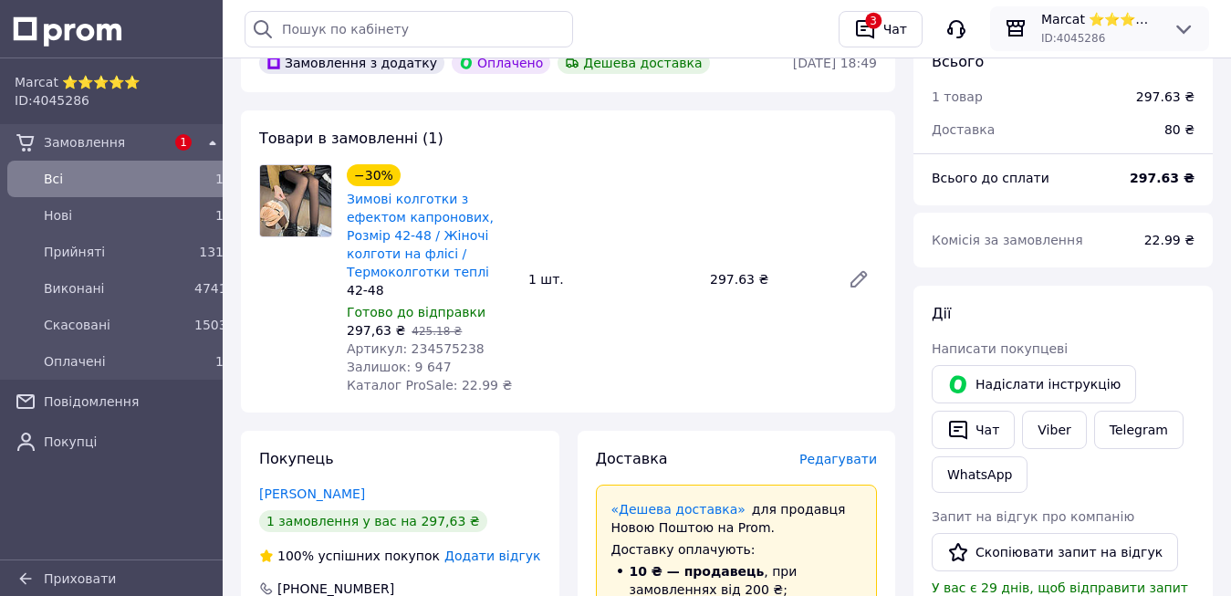
click at [1164, 30] on div "Marcat ⭐⭐⭐⭐⭐ ID: 4045286" at bounding box center [1099, 28] width 131 height 37
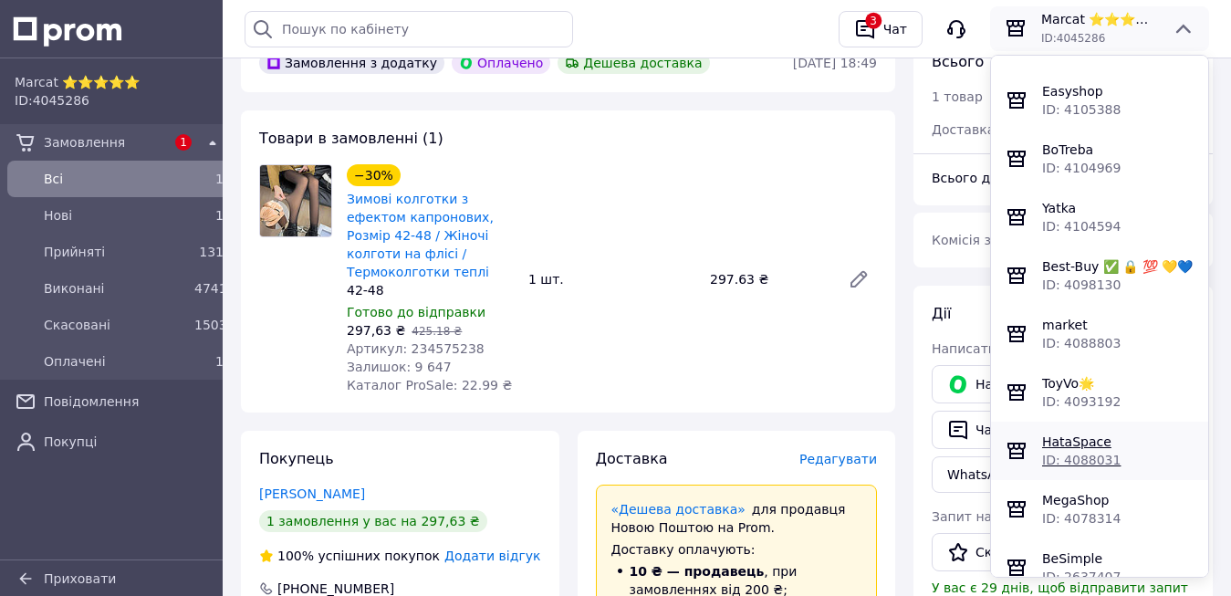
scroll to position [936, 0]
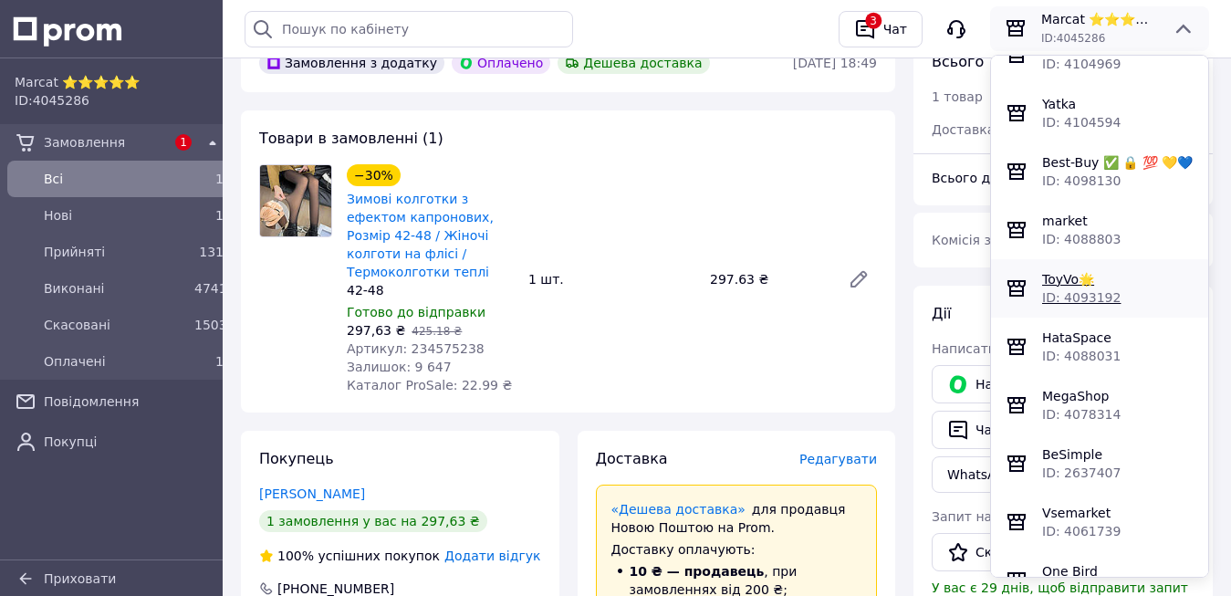
click at [1088, 287] on div "ToyVo🌟" at bounding box center [1117, 279] width 151 height 18
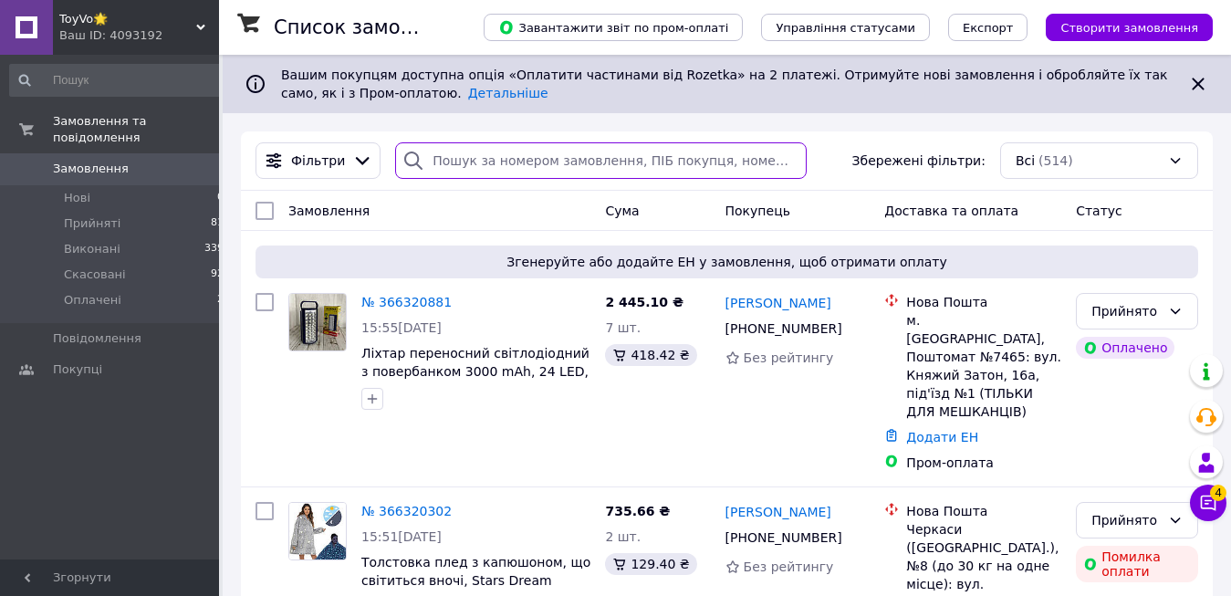
click at [443, 161] on input "search" at bounding box center [600, 160] width 411 height 37
paste input "366233284"
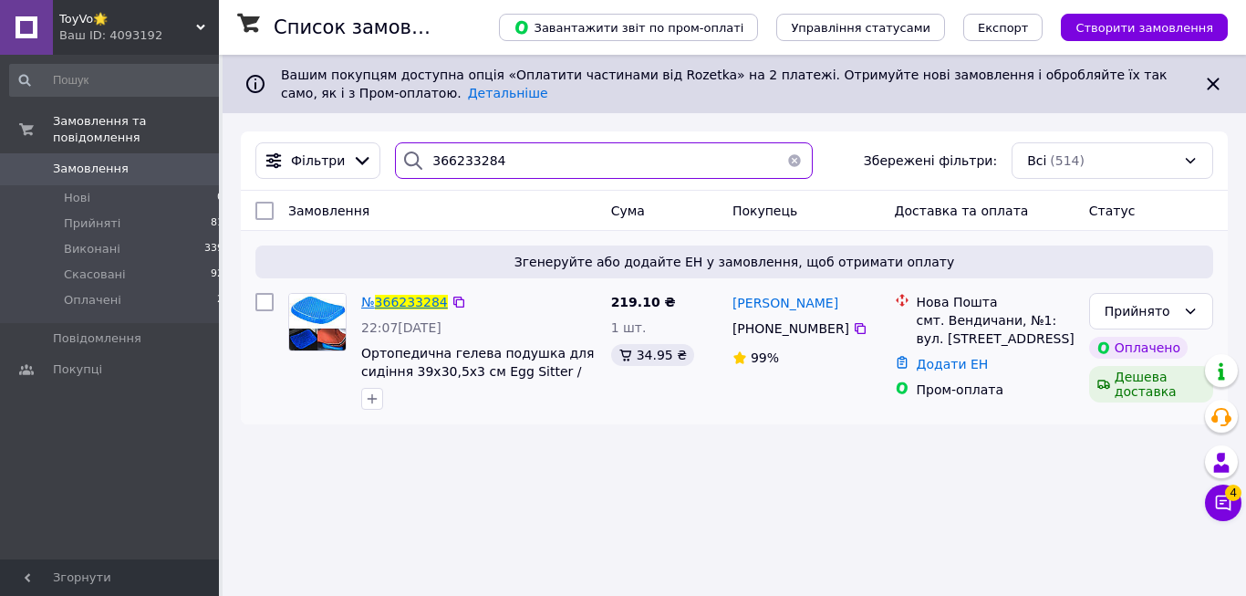
type input "366233284"
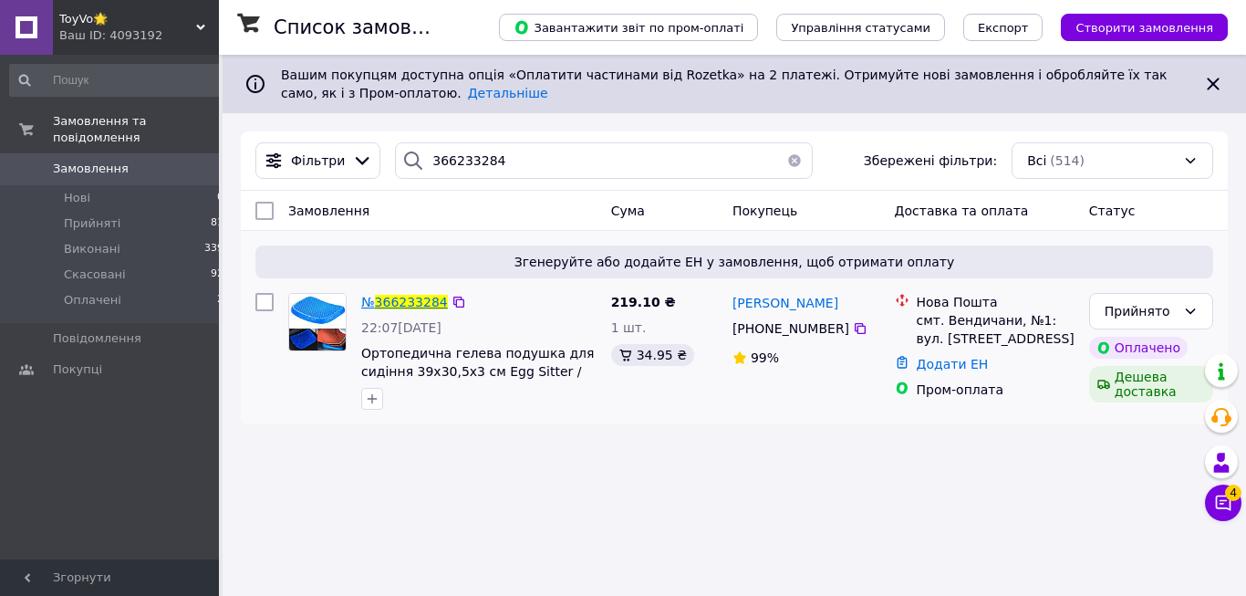
click at [418, 298] on span "366233284" at bounding box center [411, 302] width 73 height 15
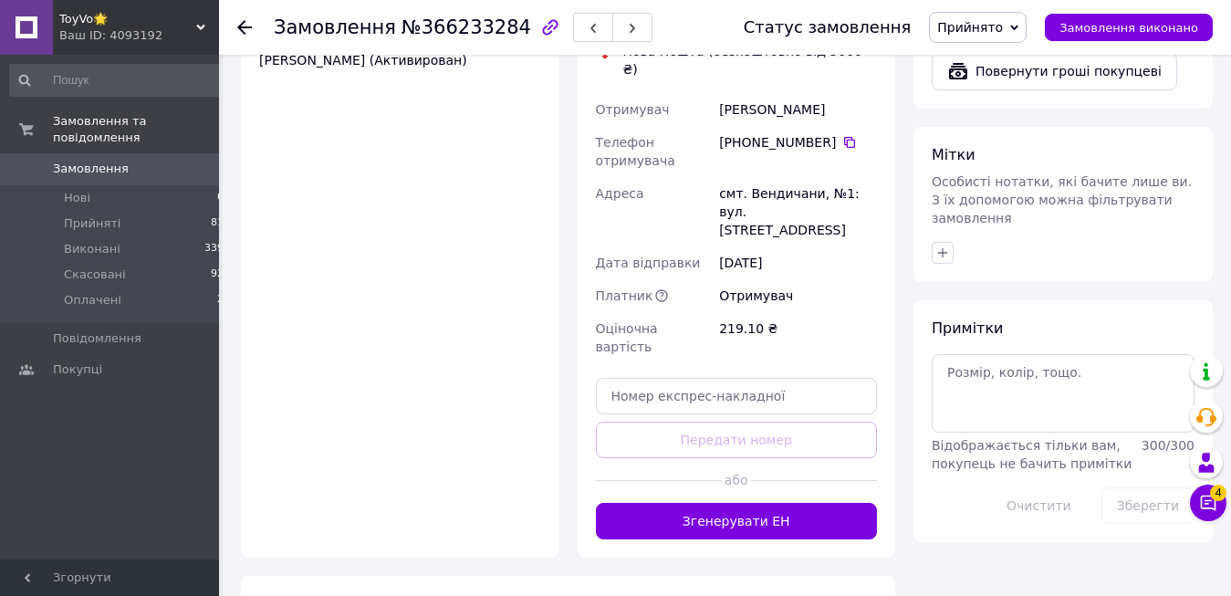
scroll to position [1396, 0]
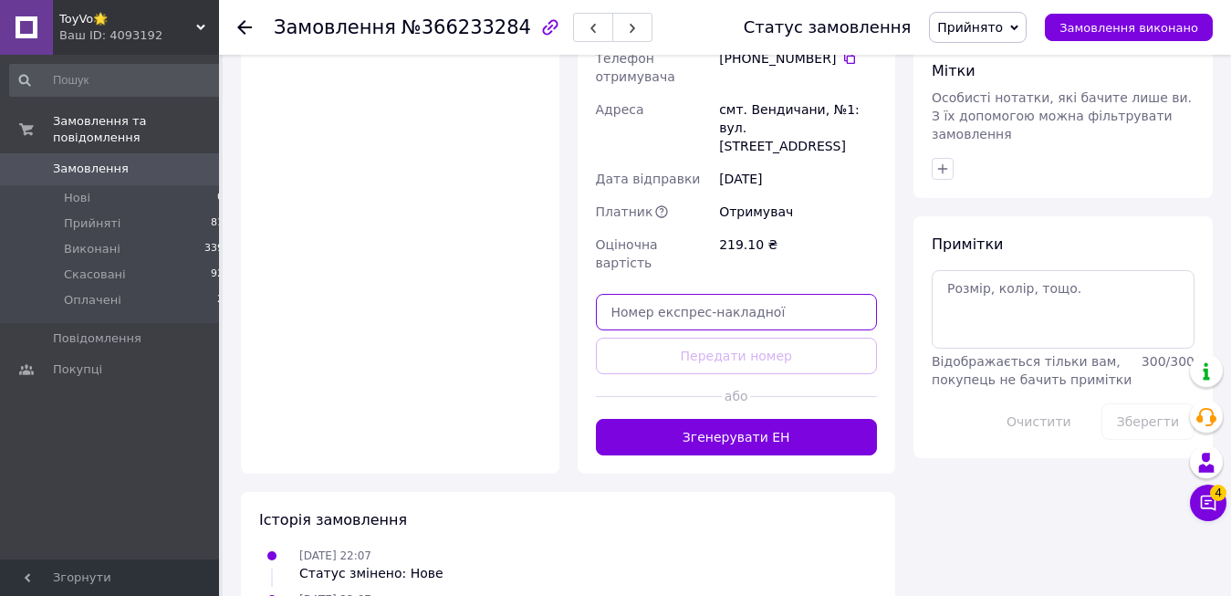
click at [683, 294] on input "text" at bounding box center [737, 312] width 282 height 37
paste input "20451269202443"
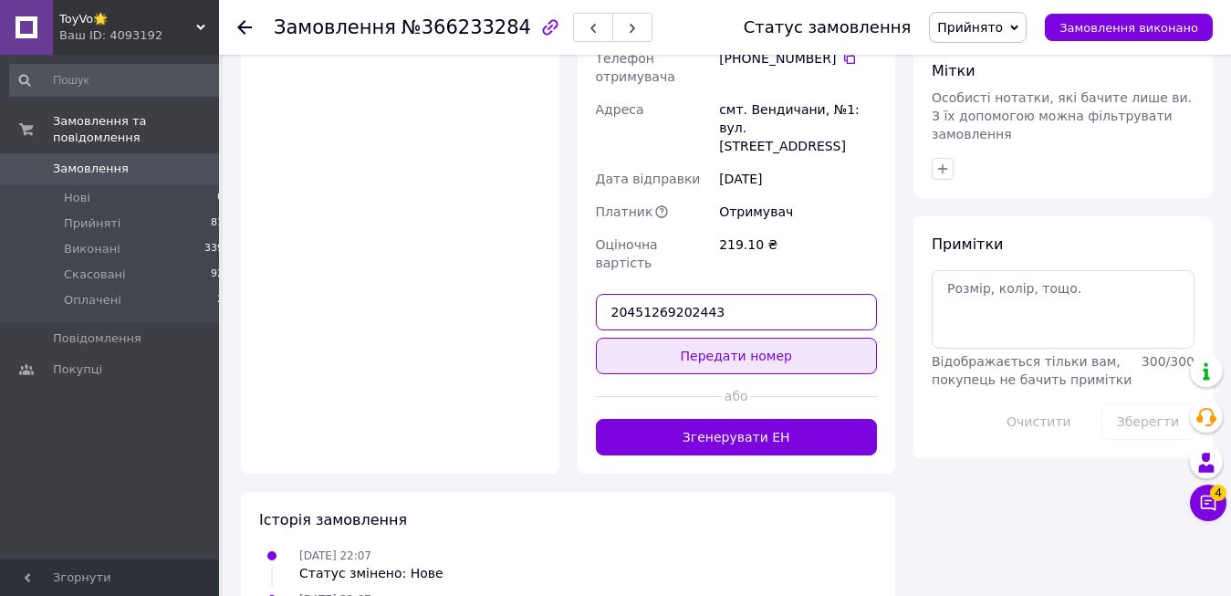
type input "20451269202443"
click at [685, 338] on button "Передати номер" at bounding box center [737, 356] width 282 height 37
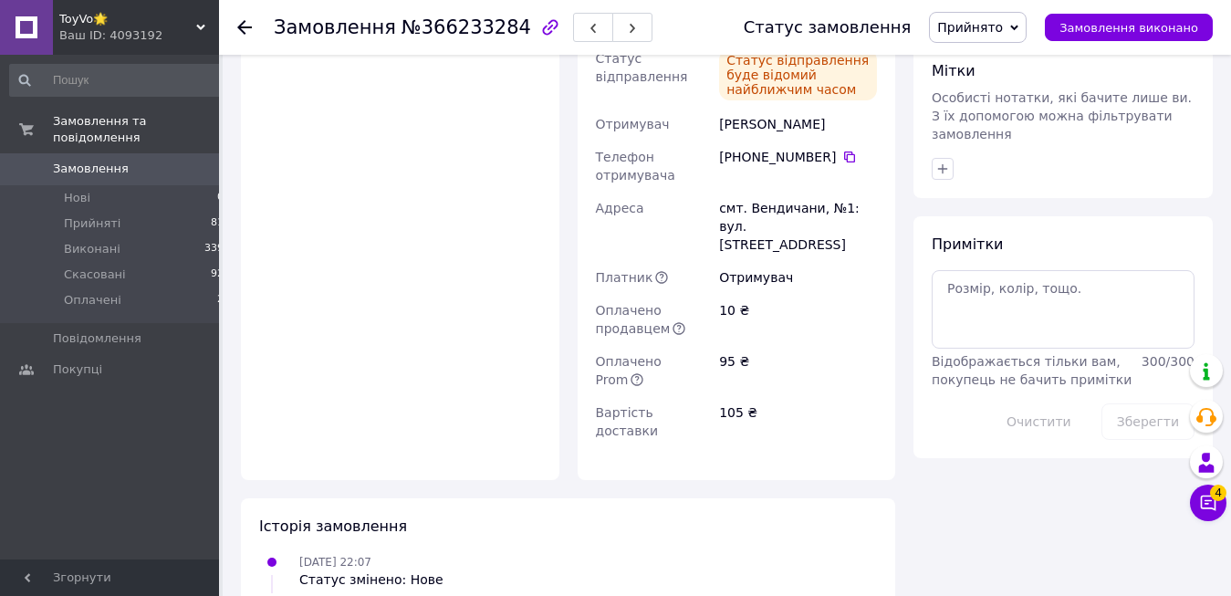
click at [192, 21] on span "ToyVo🌟" at bounding box center [127, 19] width 137 height 16
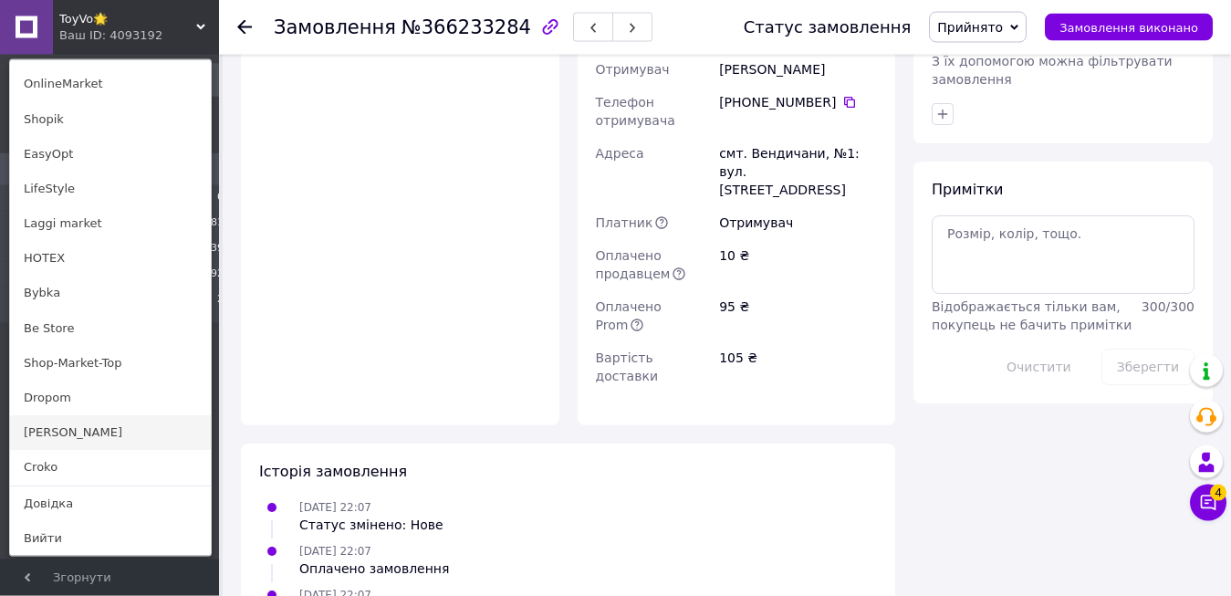
scroll to position [1489, 0]
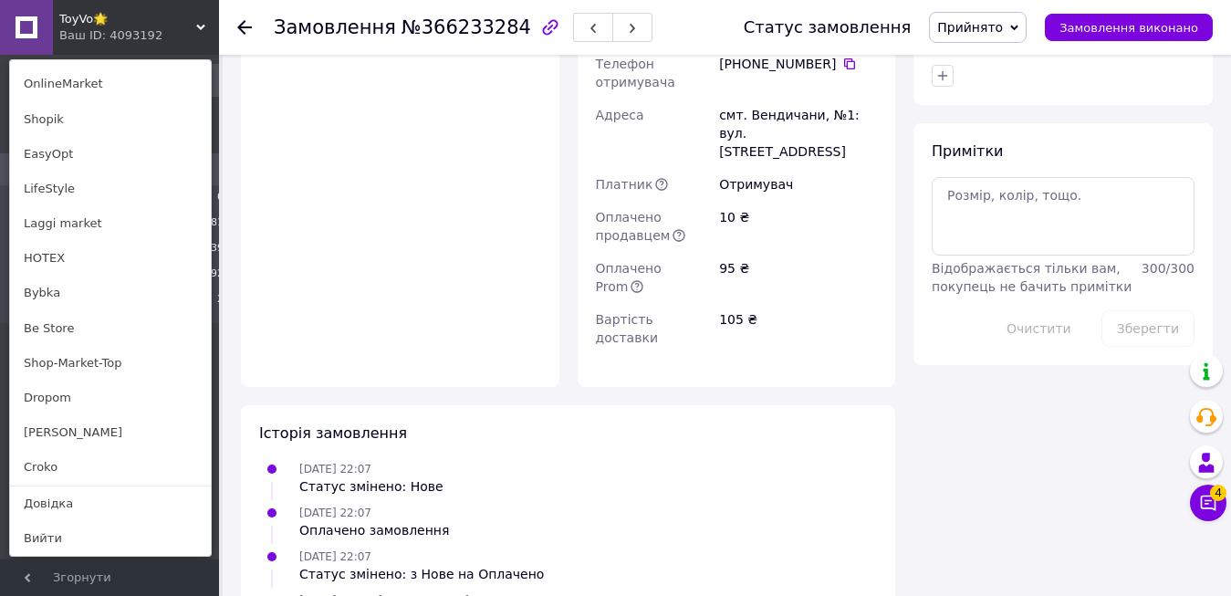
click at [91, 463] on link "Croko" at bounding box center [110, 467] width 201 height 35
click at [91, 463] on div "Замовлення та повідомлення Замовлення 0 Нові 0 Прийняті 81 Виконані 339 Скасова…" at bounding box center [117, 315] width 235 height 520
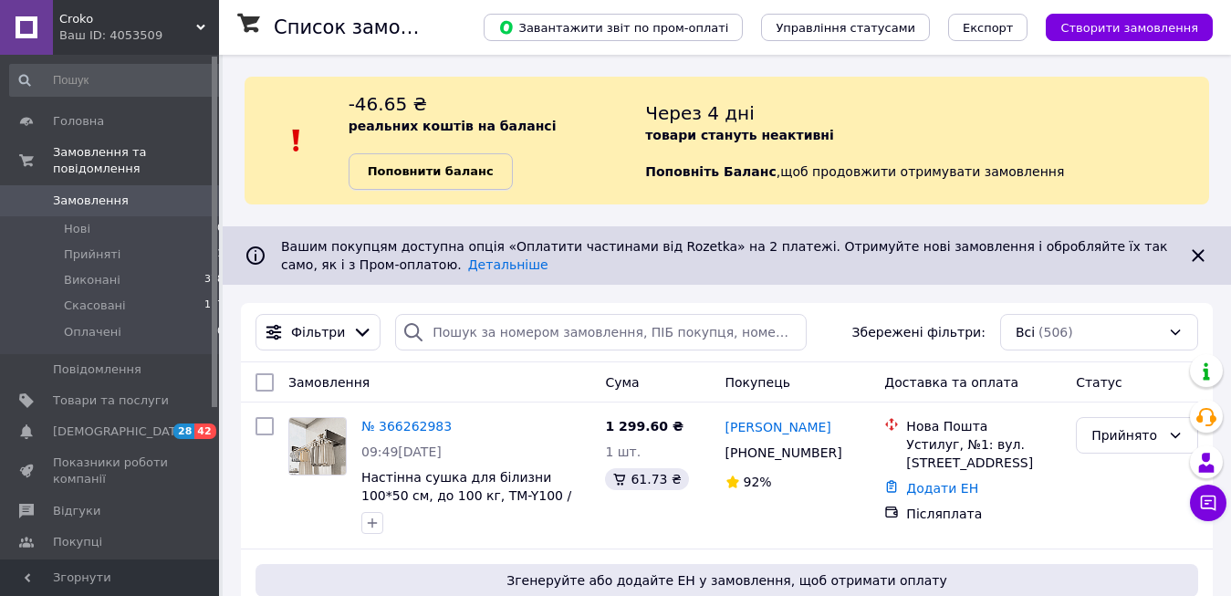
click at [449, 158] on link "Поповнити баланс" at bounding box center [431, 171] width 164 height 37
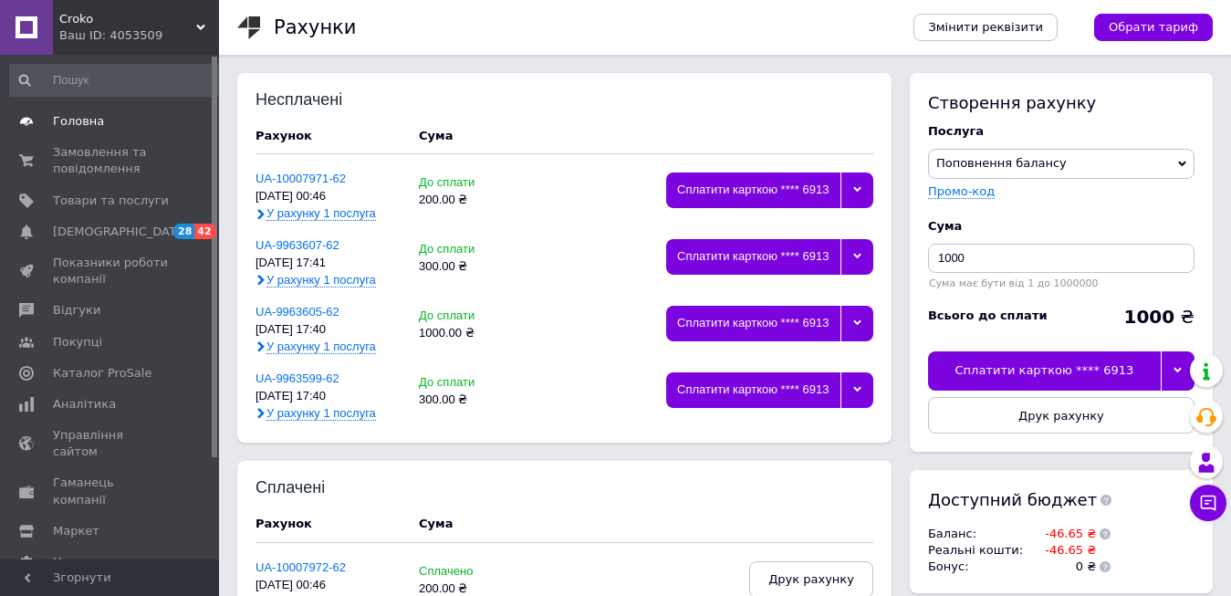
click at [106, 130] on span "Головна" at bounding box center [111, 121] width 116 height 16
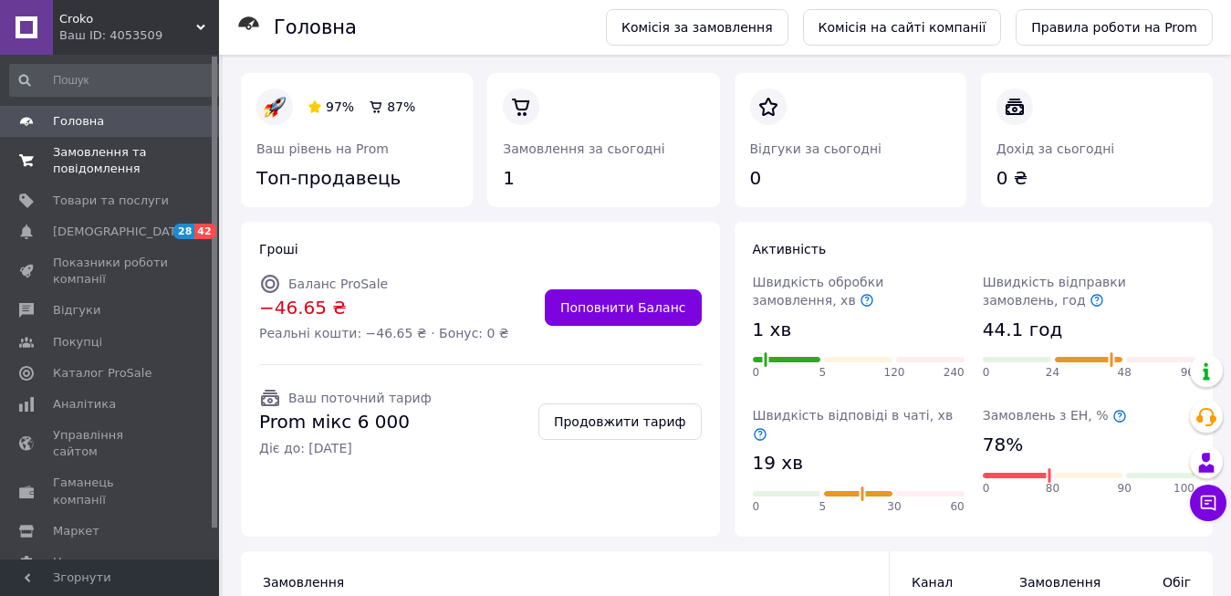
click at [116, 159] on span "Замовлення та повідомлення" at bounding box center [111, 160] width 116 height 33
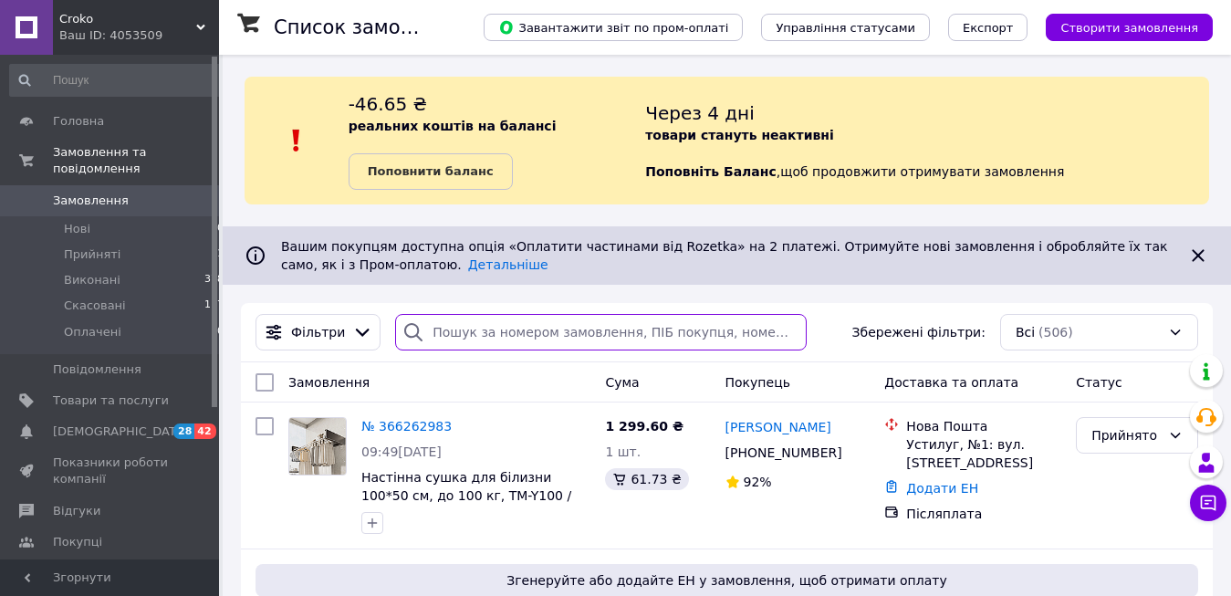
paste input "366236047"
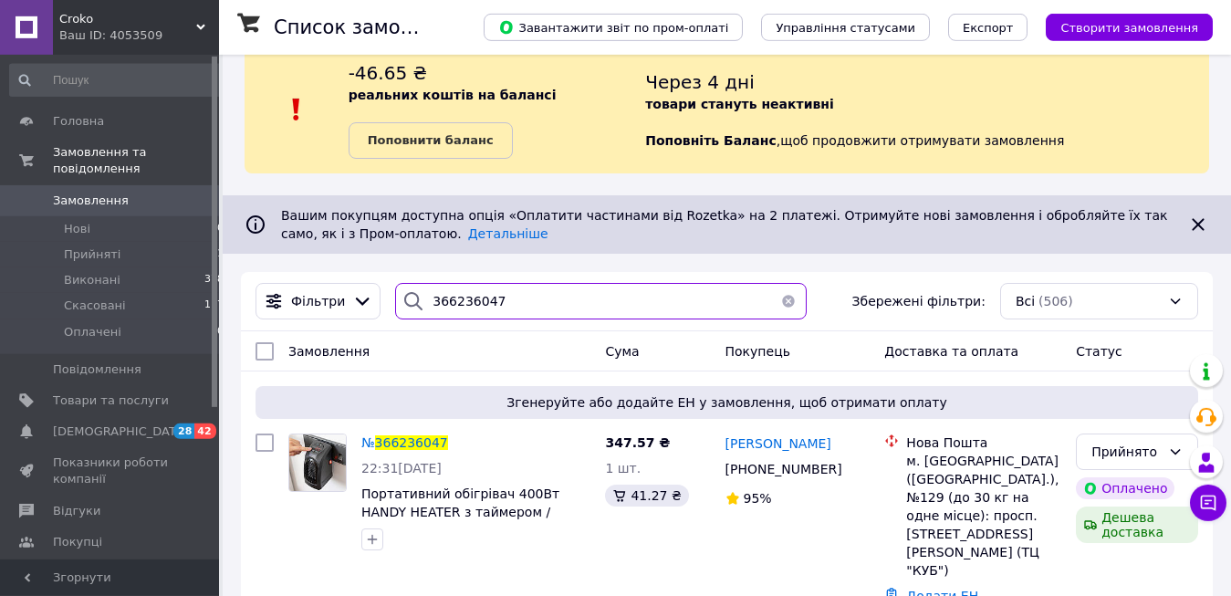
scroll to position [45, 0]
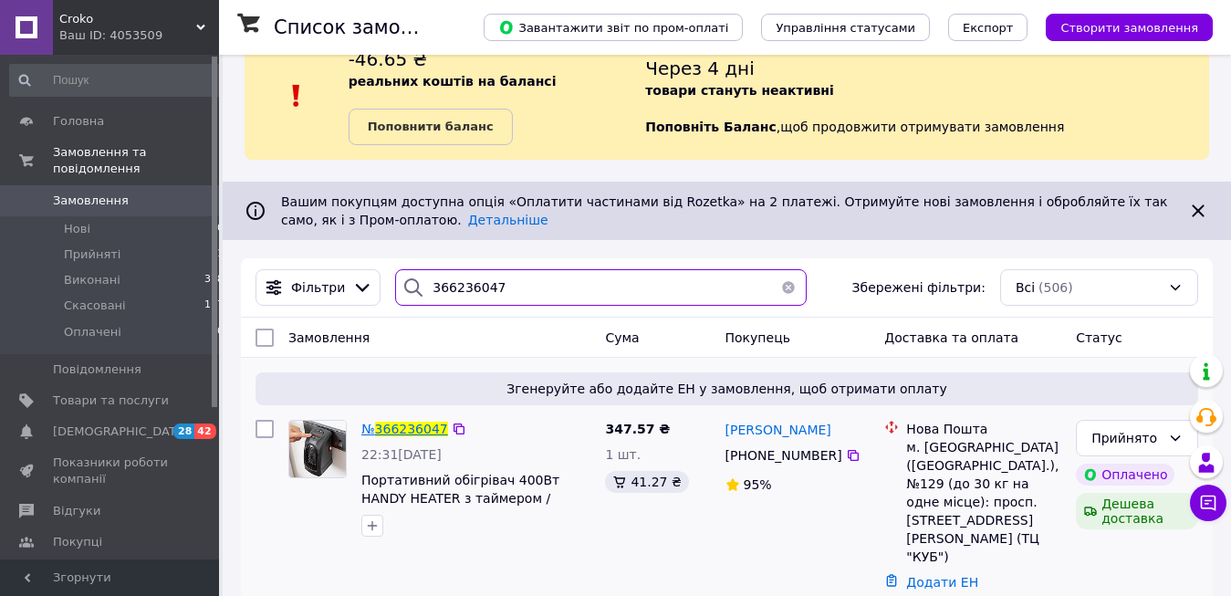
type input "366236047"
click at [422, 430] on span "366236047" at bounding box center [411, 429] width 73 height 15
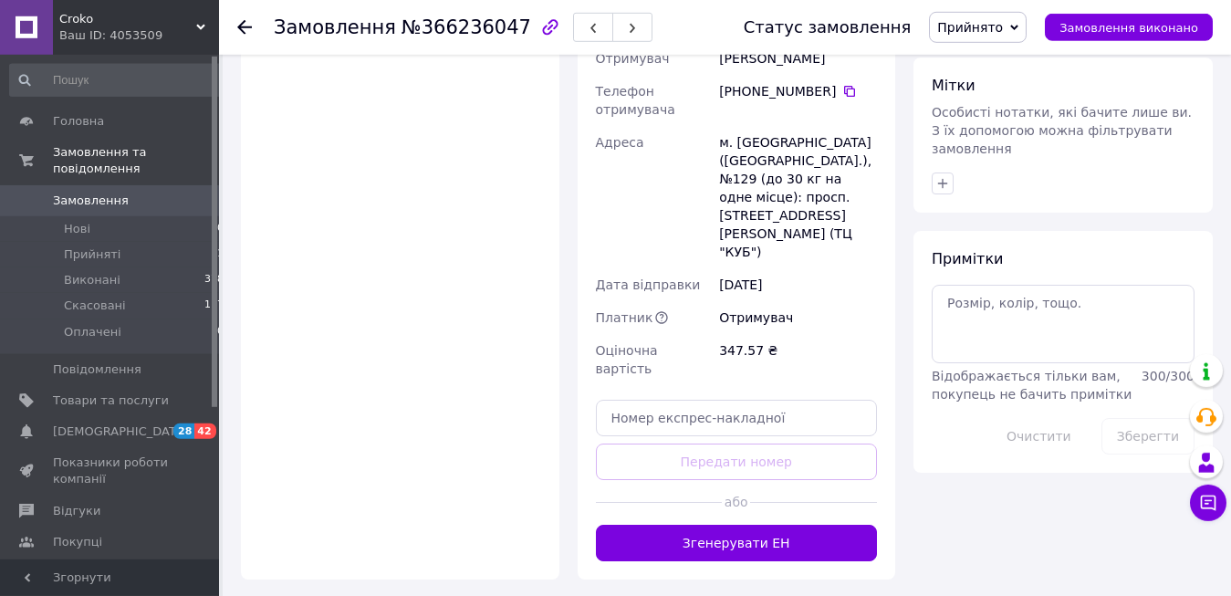
scroll to position [1396, 0]
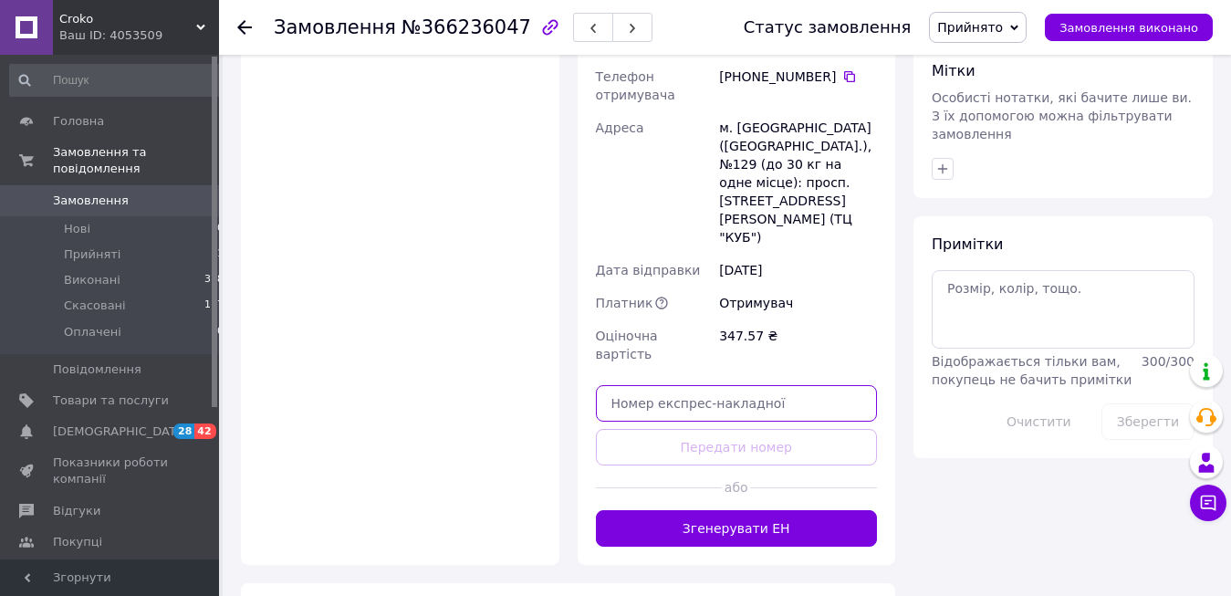
click at [639, 385] on input "text" at bounding box center [737, 403] width 282 height 37
paste input "20451269204678"
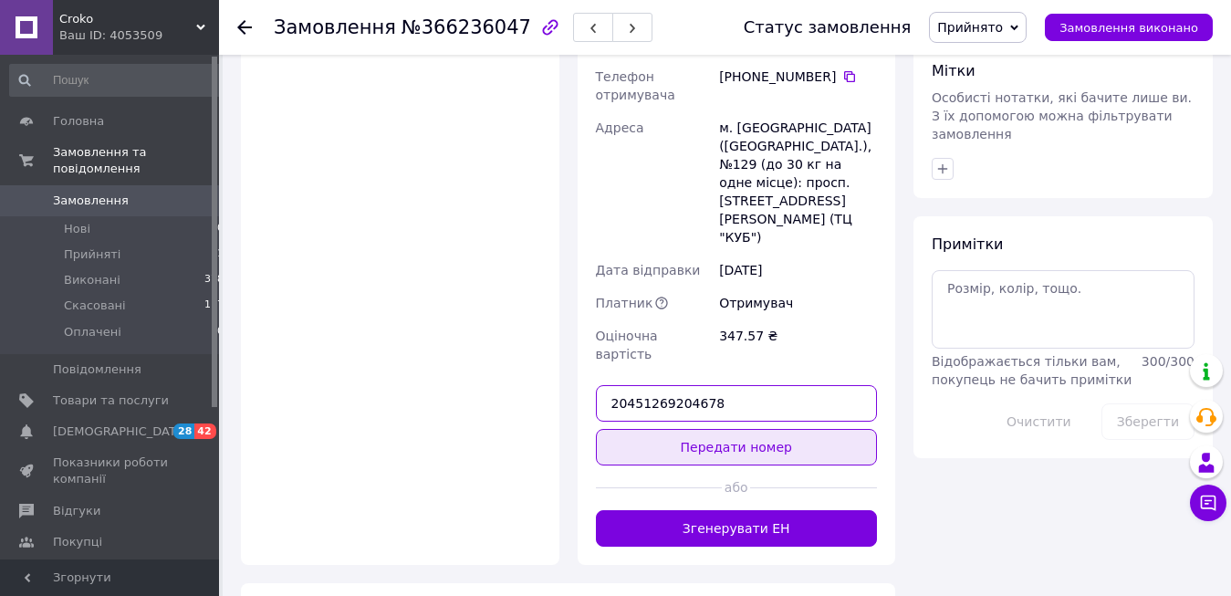
type input "20451269204678"
click at [673, 429] on button "Передати номер" at bounding box center [737, 447] width 282 height 37
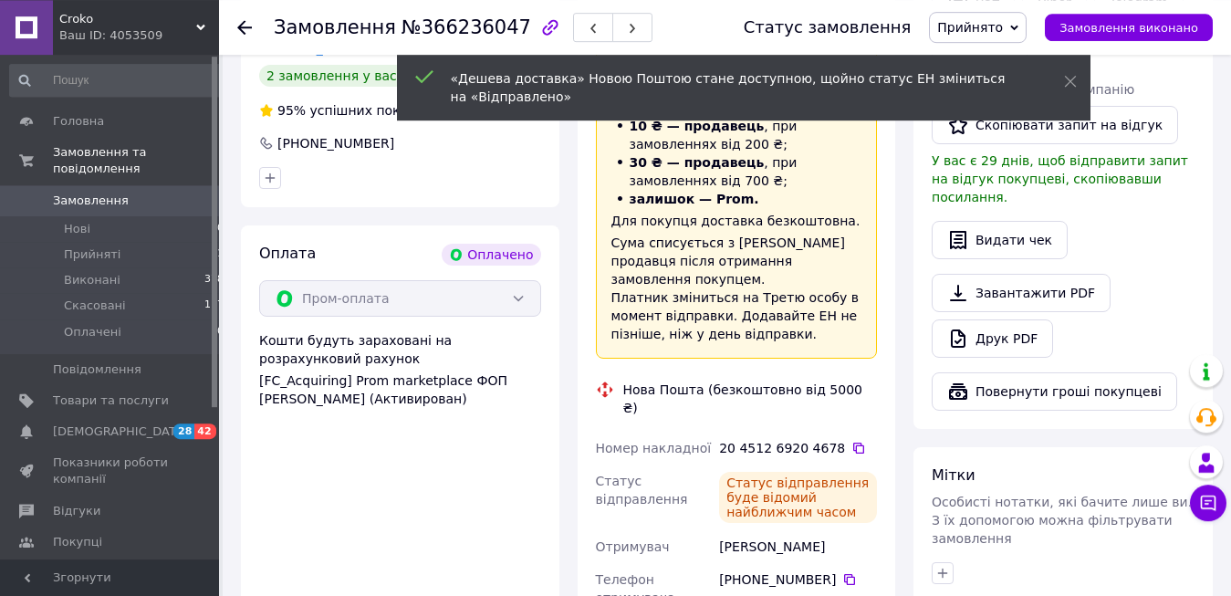
scroll to position [745, 0]
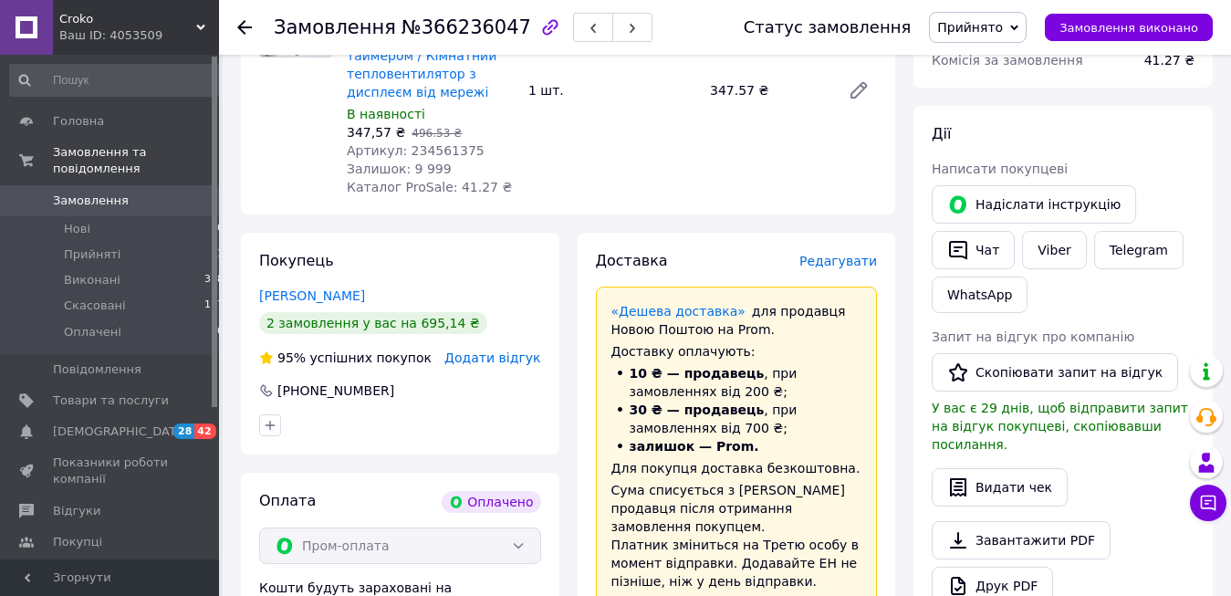
click at [187, 25] on span "Croko" at bounding box center [127, 19] width 137 height 16
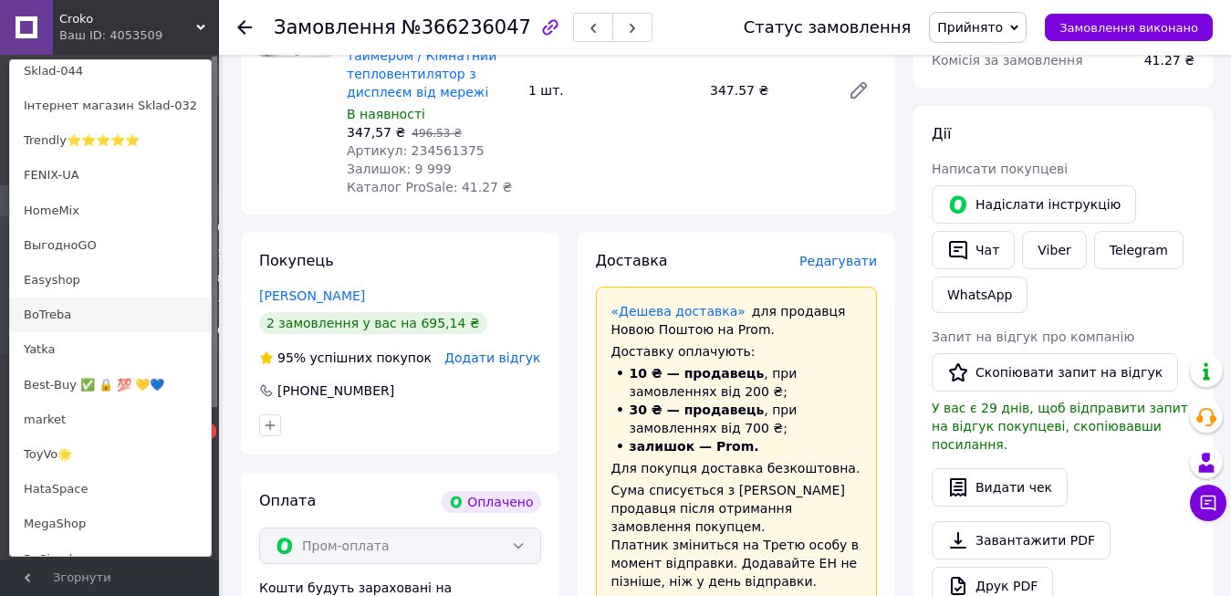
scroll to position [372, 0]
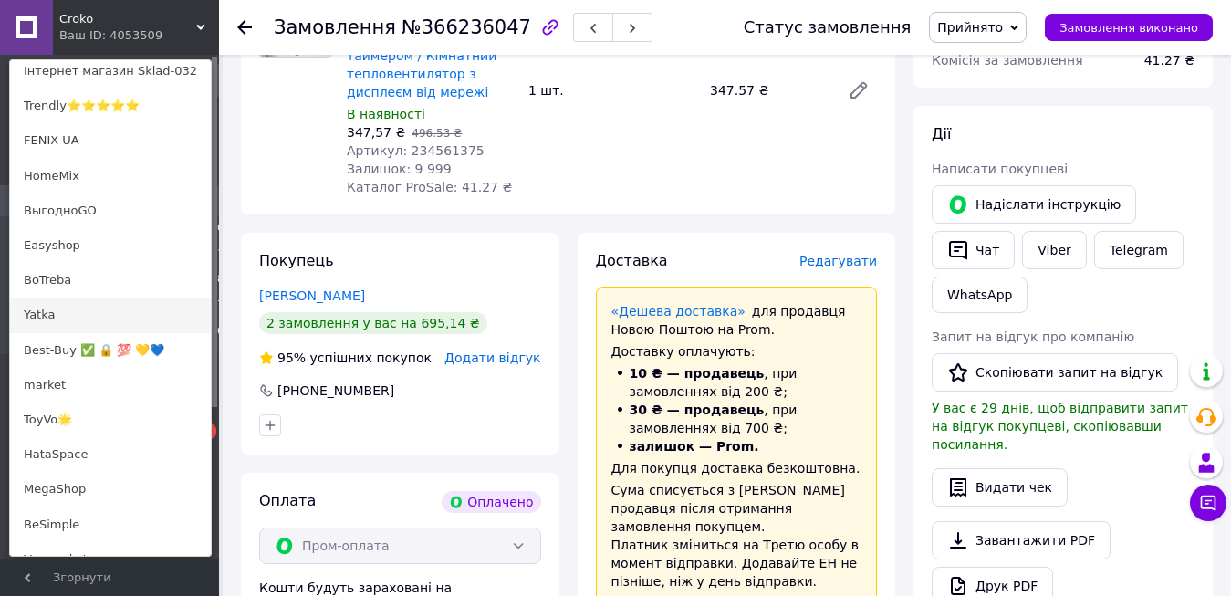
click at [108, 318] on link "Yatka" at bounding box center [110, 314] width 201 height 35
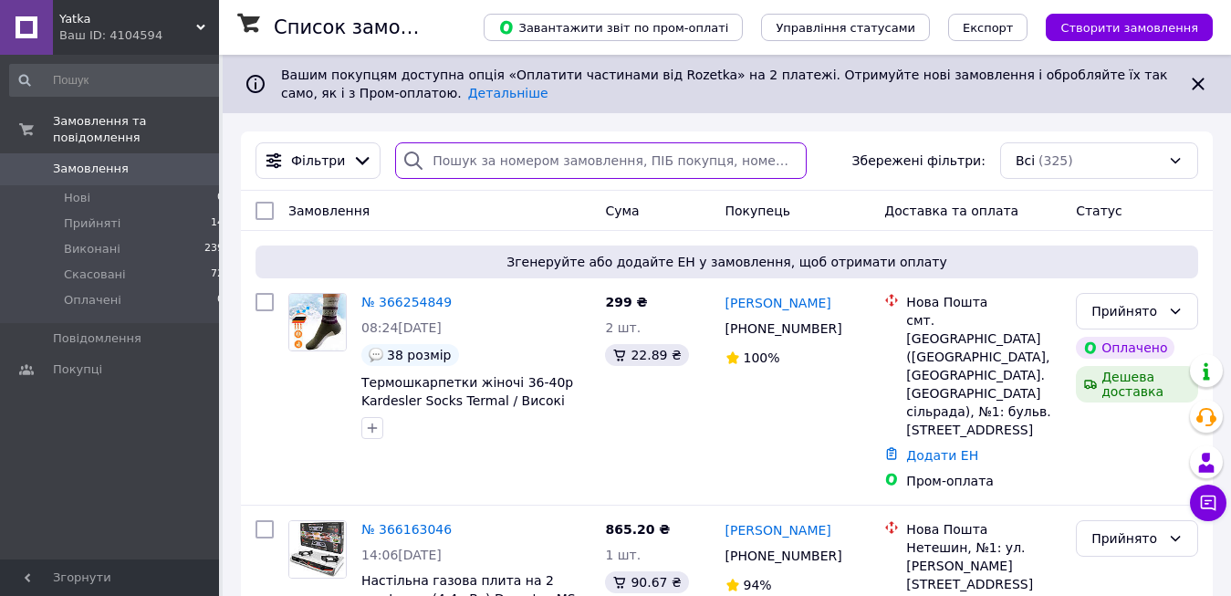
click at [441, 163] on input "search" at bounding box center [600, 160] width 411 height 37
paste input "366254849"
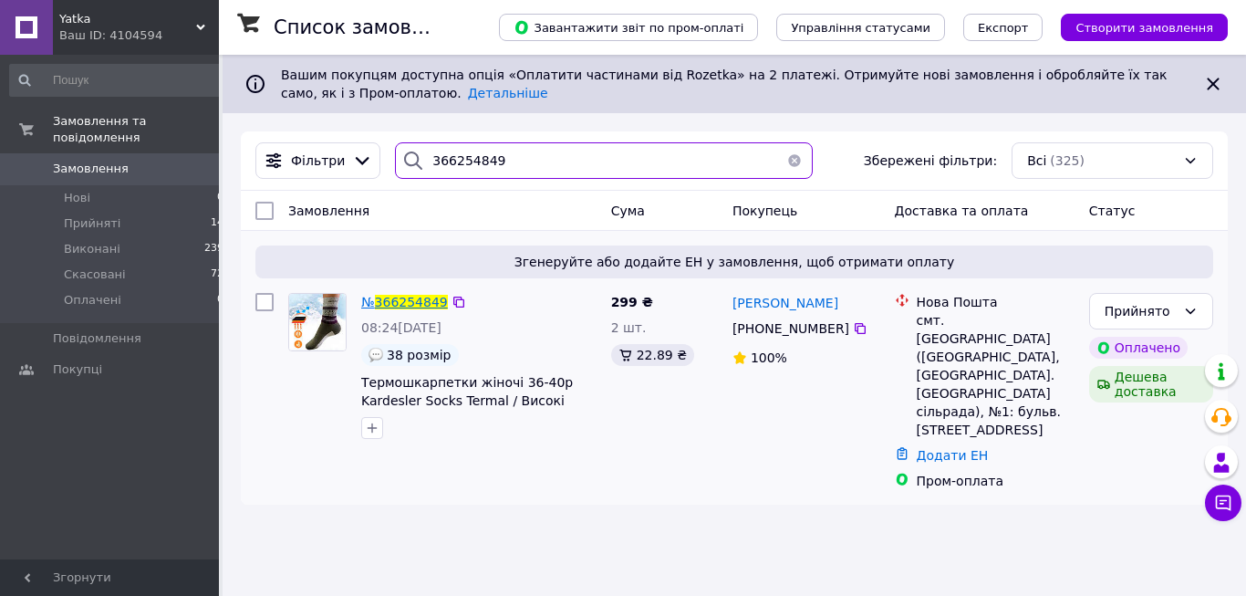
type input "366254849"
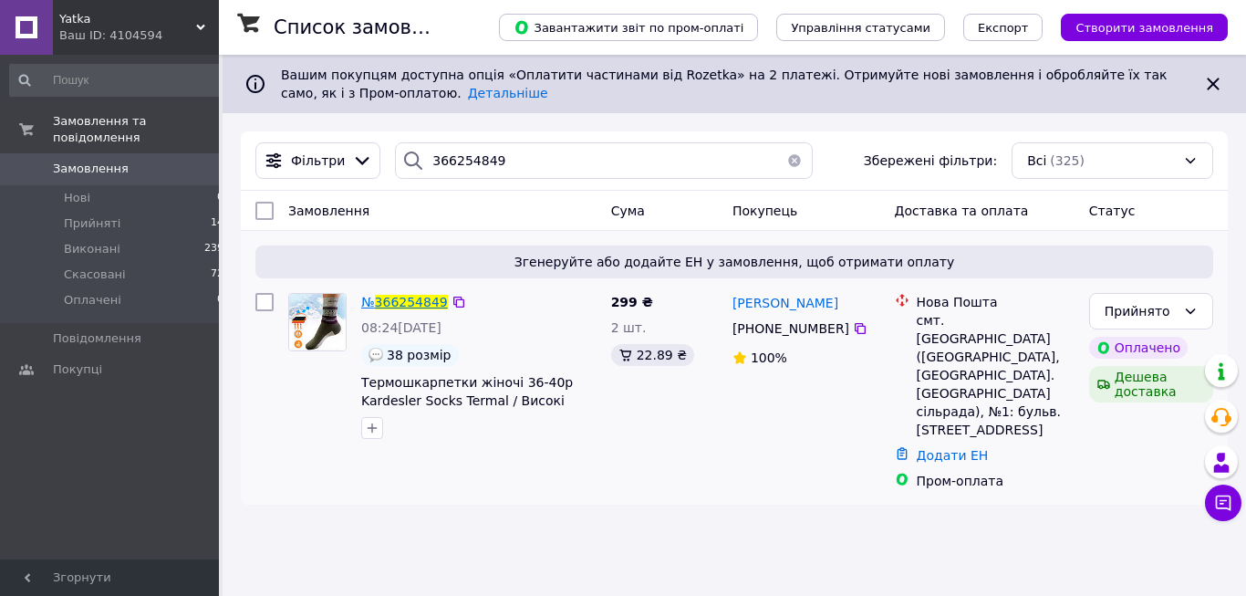
click at [395, 306] on span "366254849" at bounding box center [411, 302] width 73 height 15
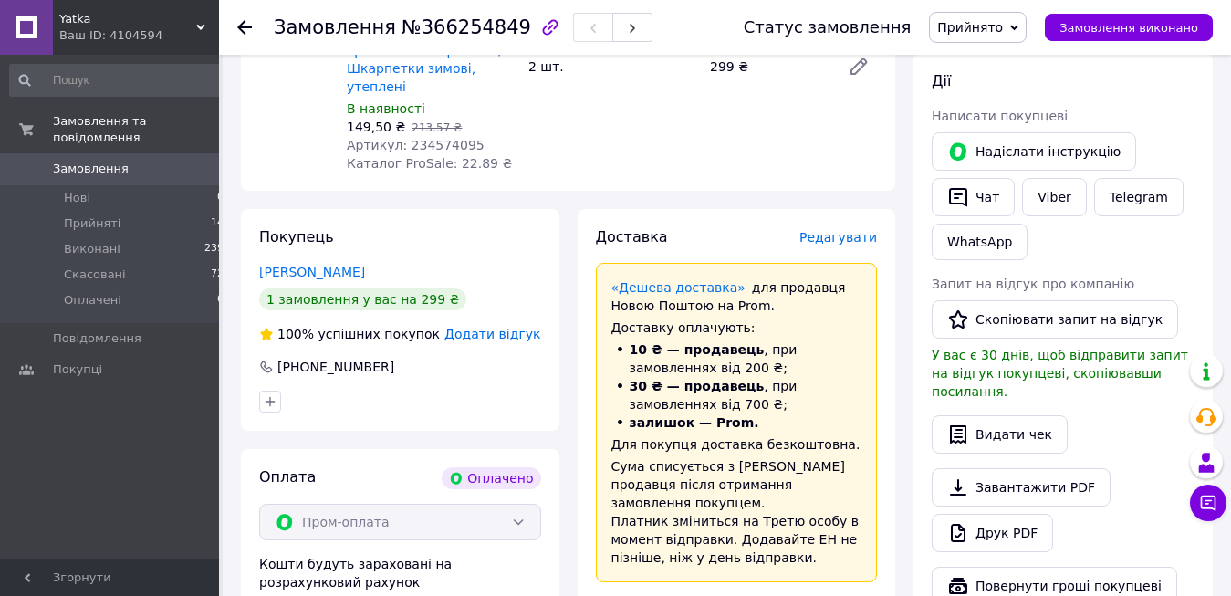
scroll to position [1170, 0]
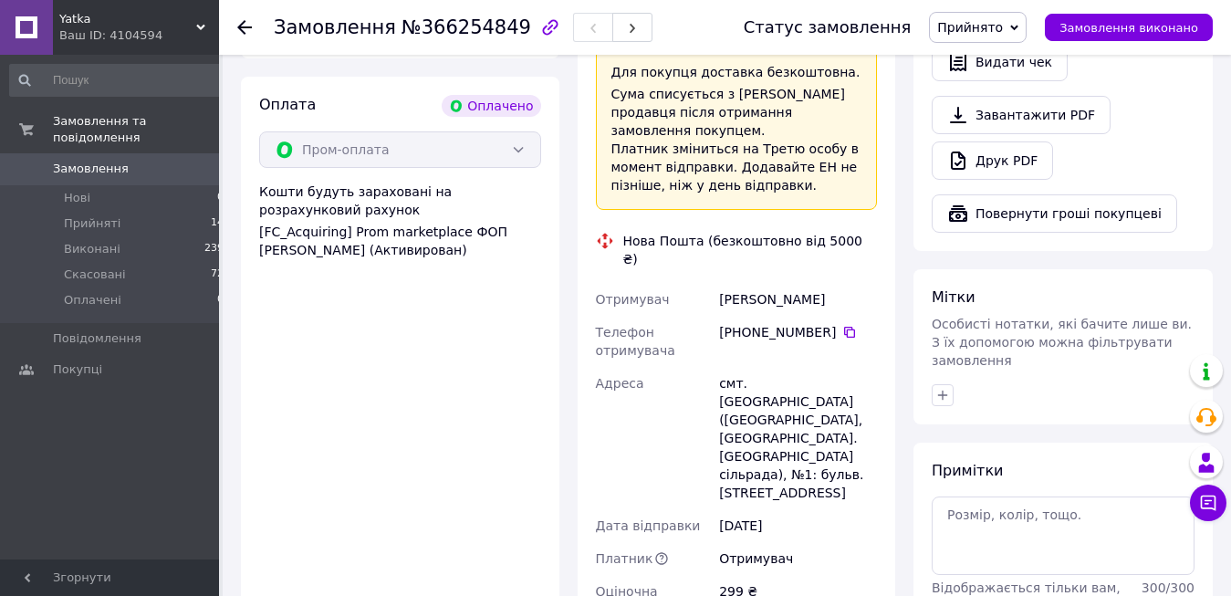
paste input "20451269206070"
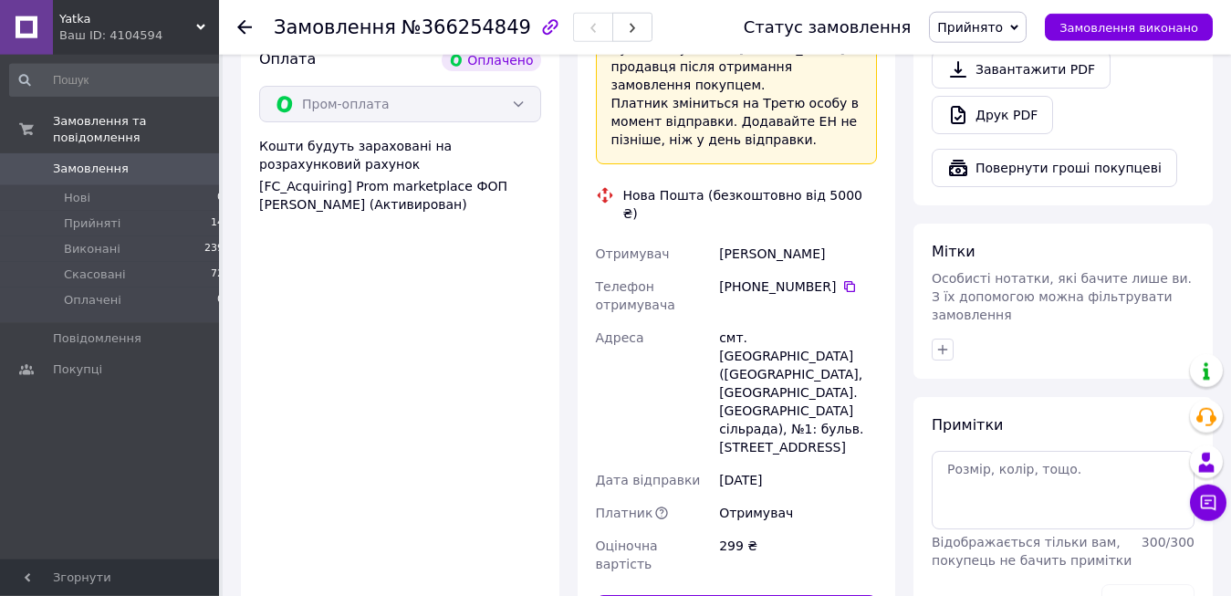
scroll to position [1263, 0]
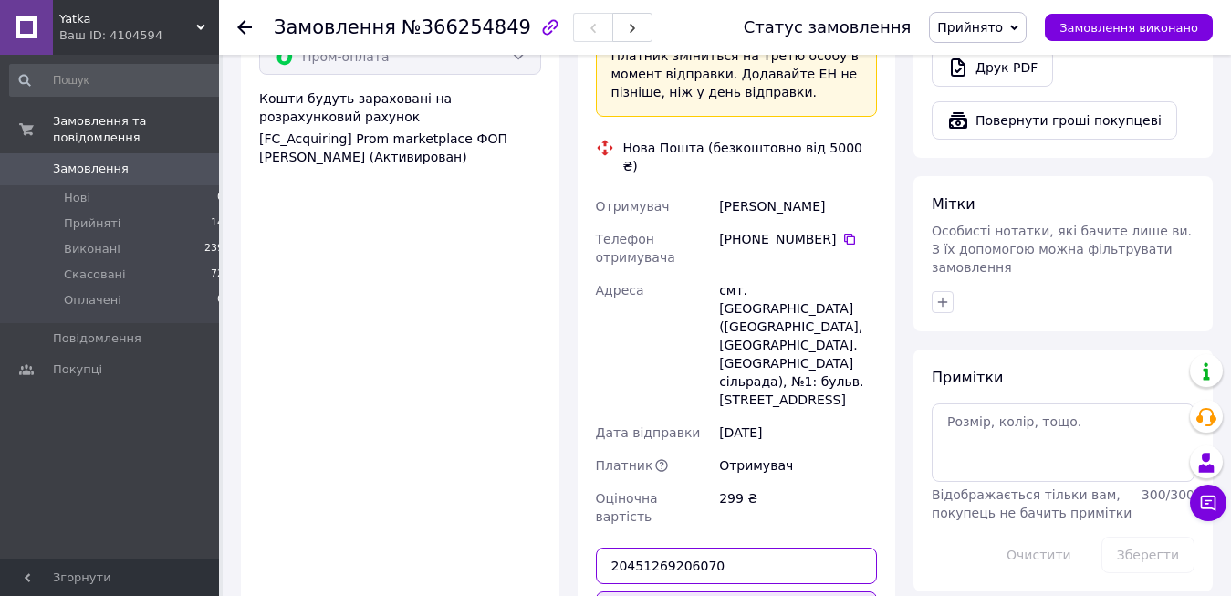
type input "20451269206070"
click at [719, 433] on div "Доставка Редагувати «Дешева доставка»   для продавця Новою Поштою на Prom. Дост…" at bounding box center [737, 235] width 282 height 947
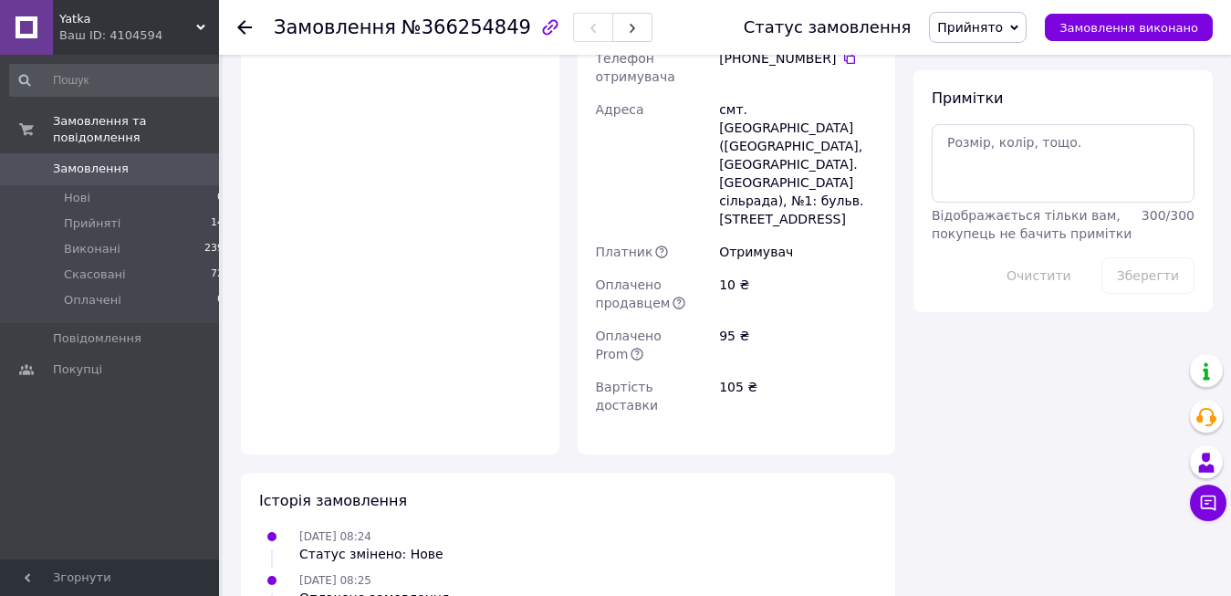
scroll to position [1570, 0]
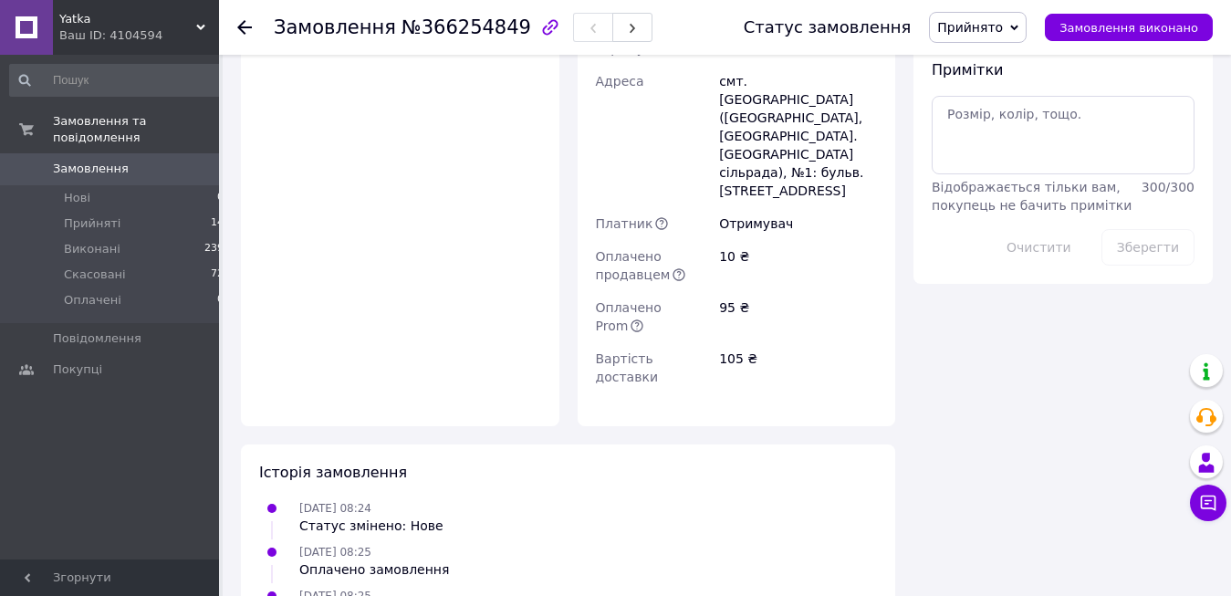
click at [196, 23] on icon at bounding box center [200, 27] width 9 height 9
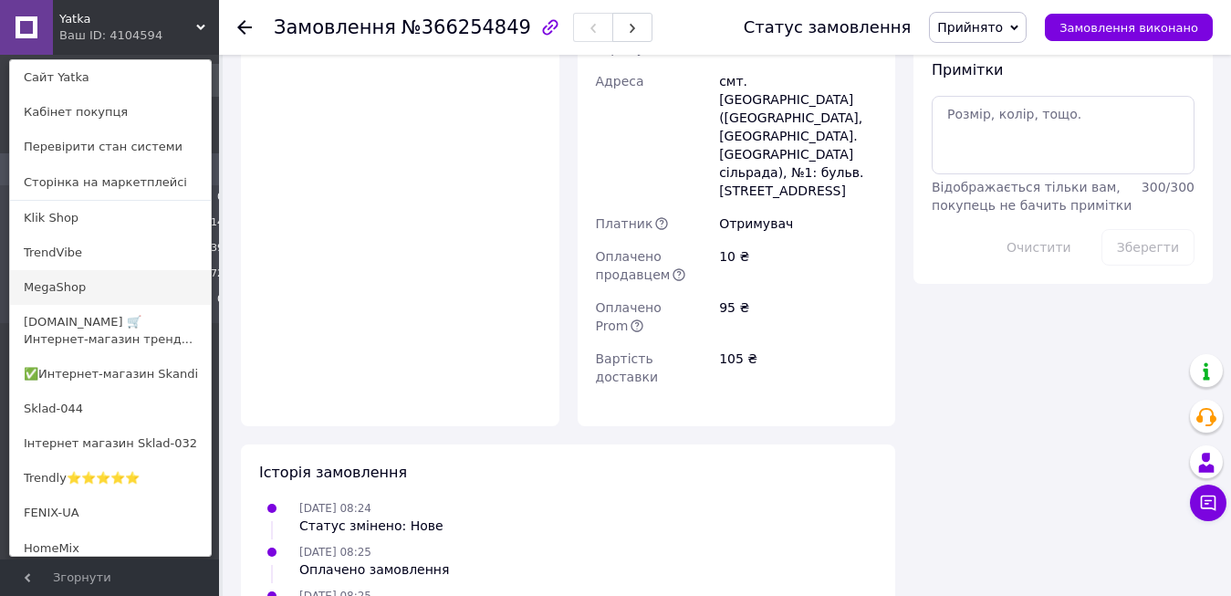
click at [80, 285] on link "MegaShop" at bounding box center [110, 287] width 201 height 35
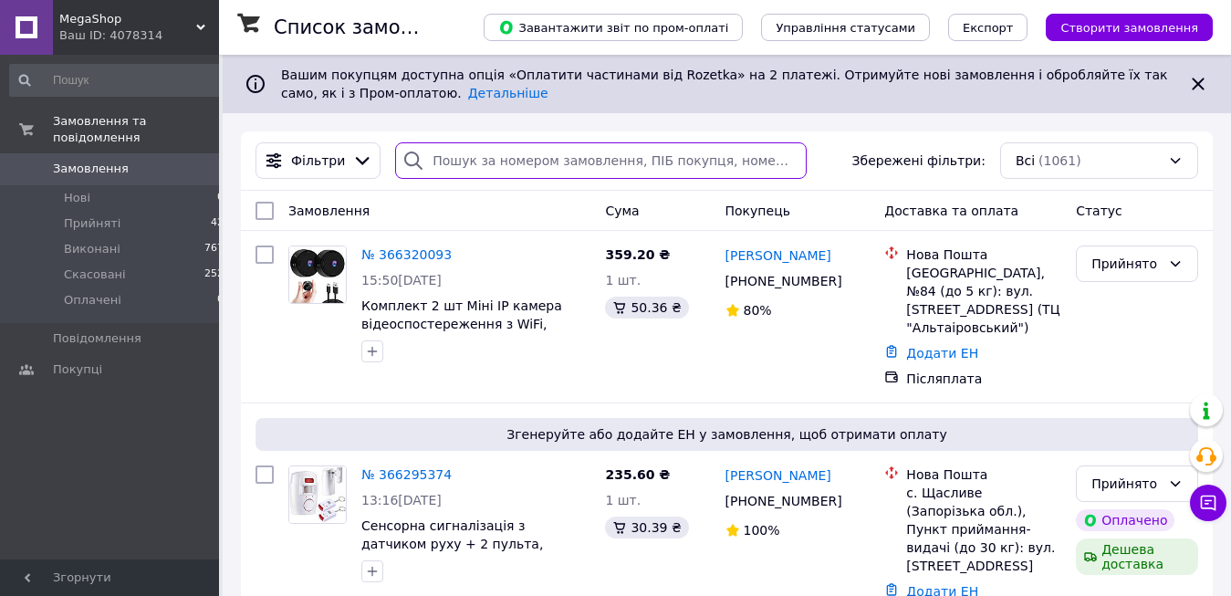
click at [437, 165] on input "search" at bounding box center [600, 160] width 411 height 37
paste input "366256206"
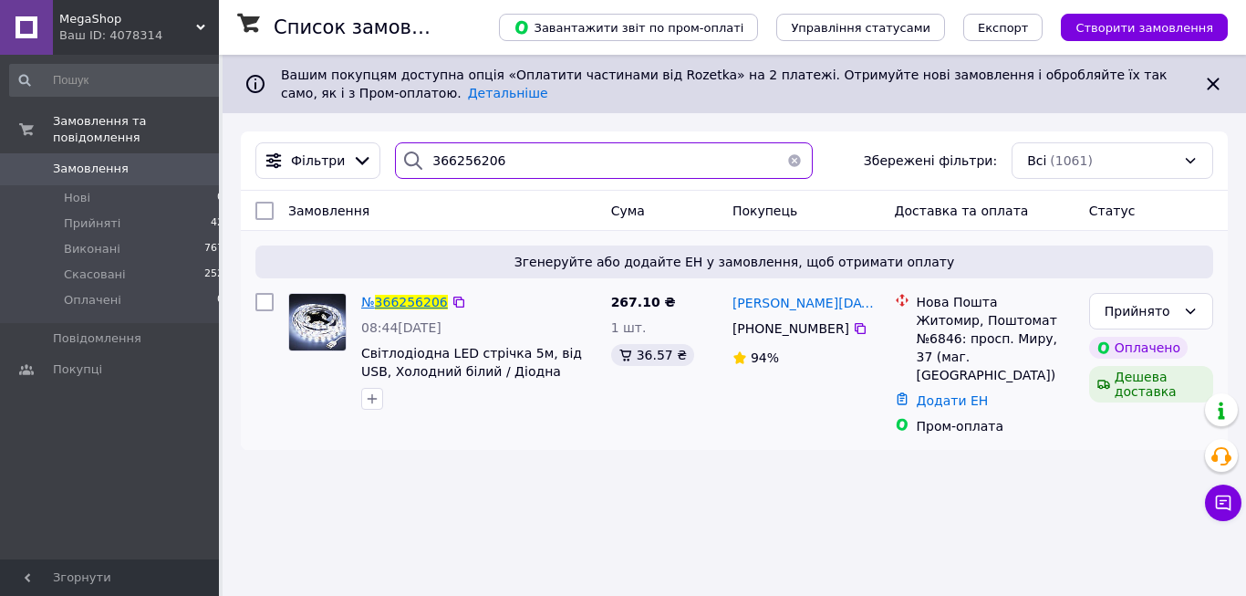
type input "366256206"
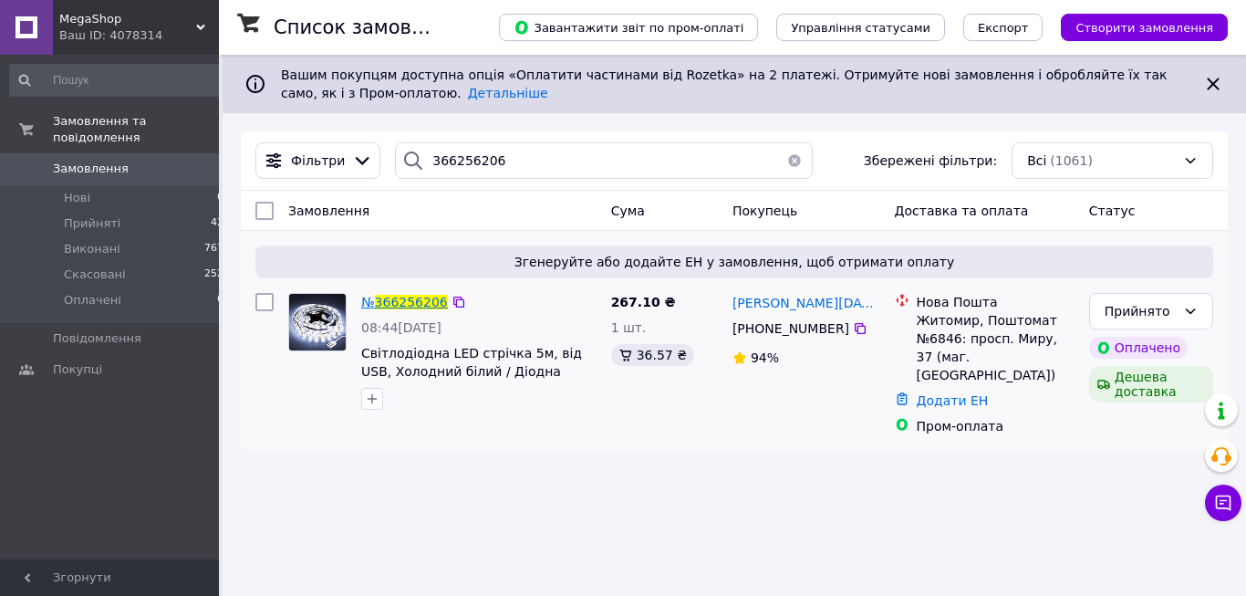
click at [424, 304] on span "366256206" at bounding box center [411, 302] width 73 height 15
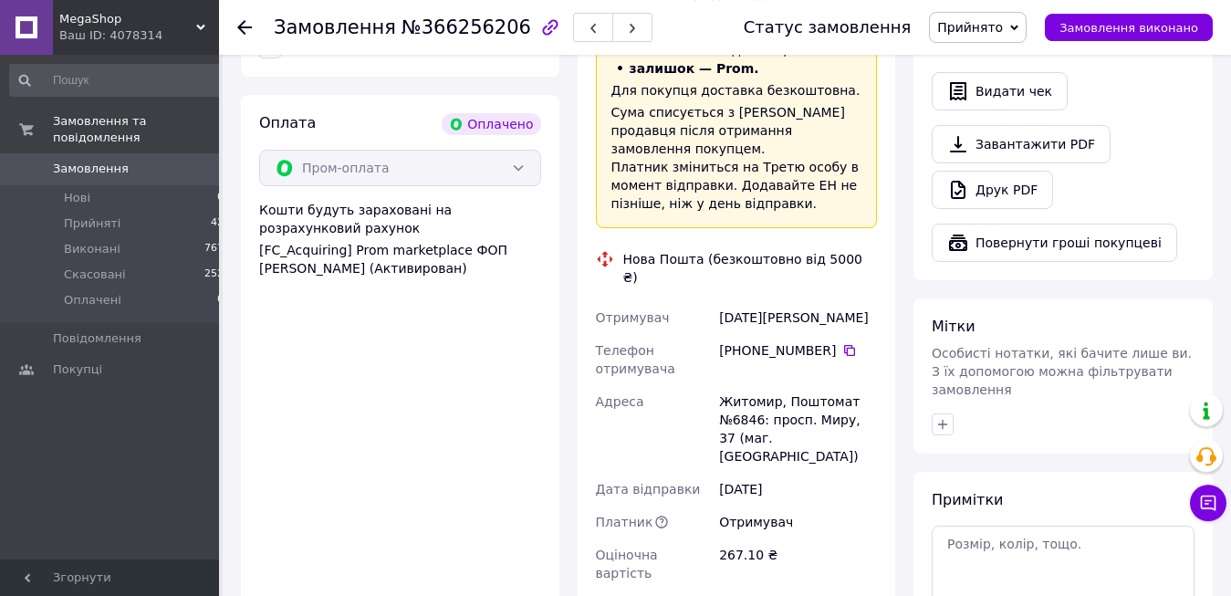
scroll to position [1303, 0]
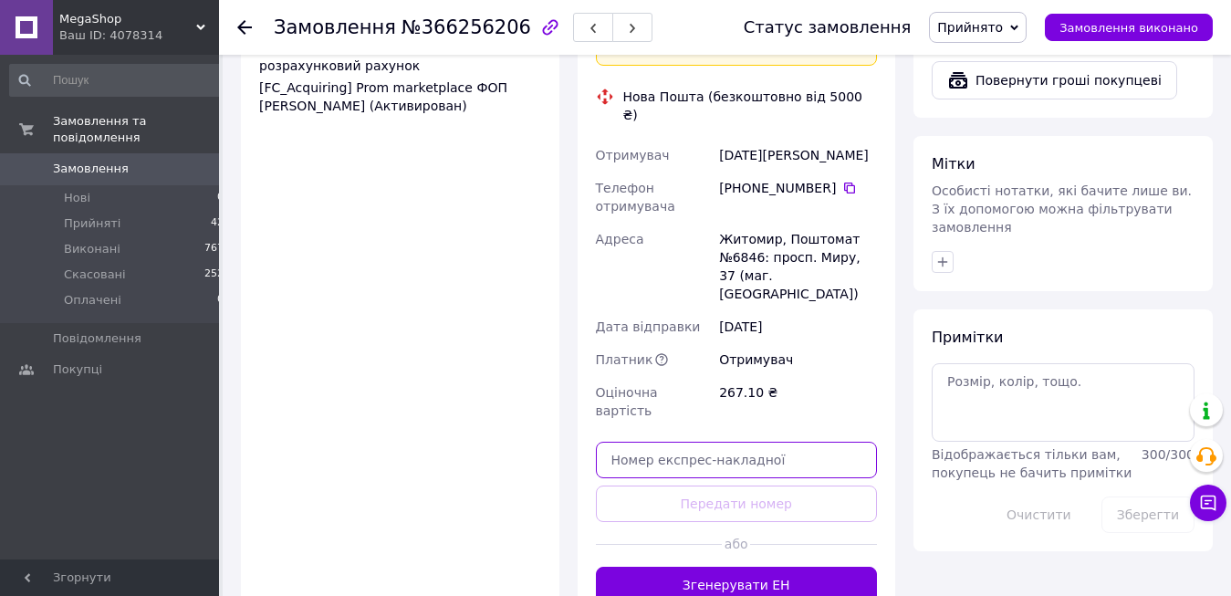
click at [682, 442] on input "text" at bounding box center [737, 460] width 282 height 37
paste input "20451269206995"
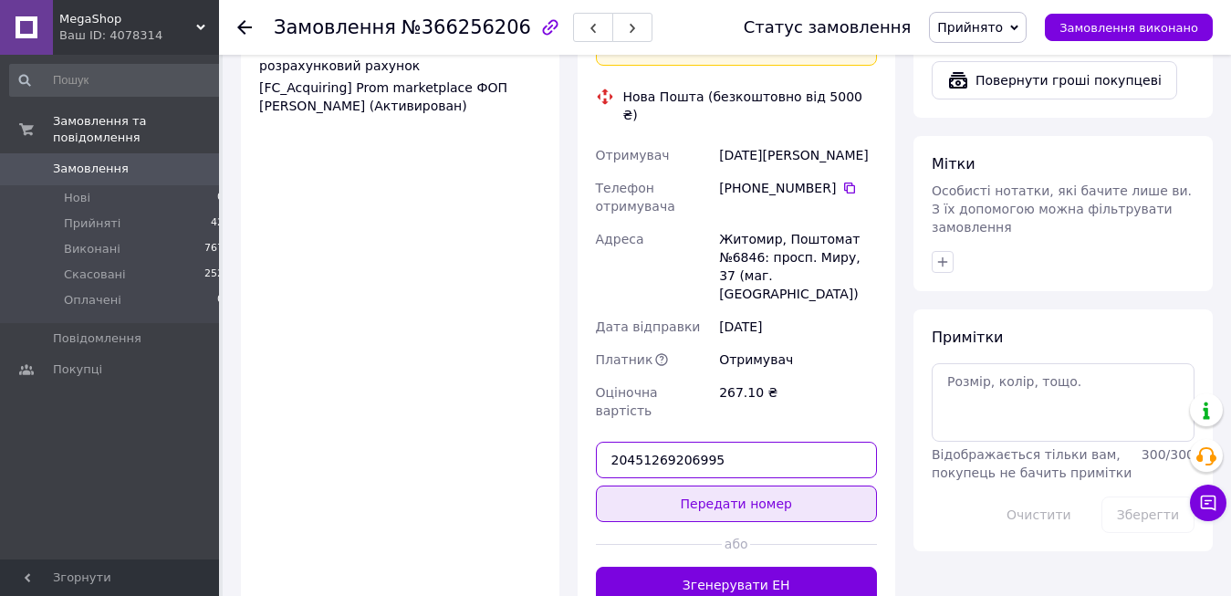
type input "20451269206995"
click at [694, 485] on button "Передати номер" at bounding box center [737, 503] width 282 height 37
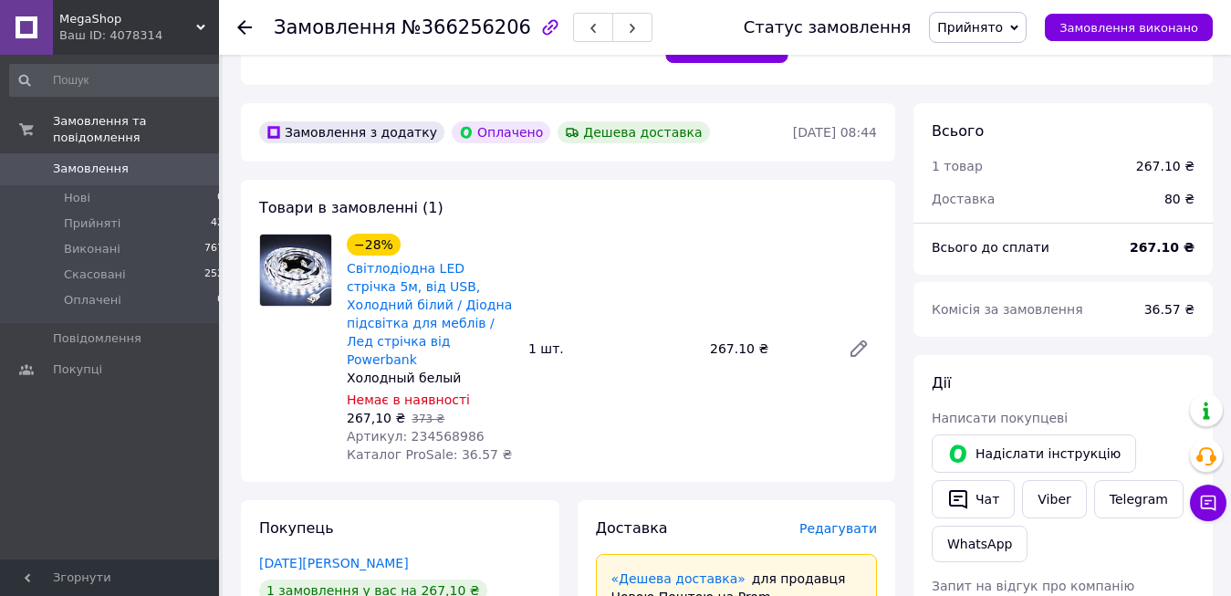
scroll to position [492, 0]
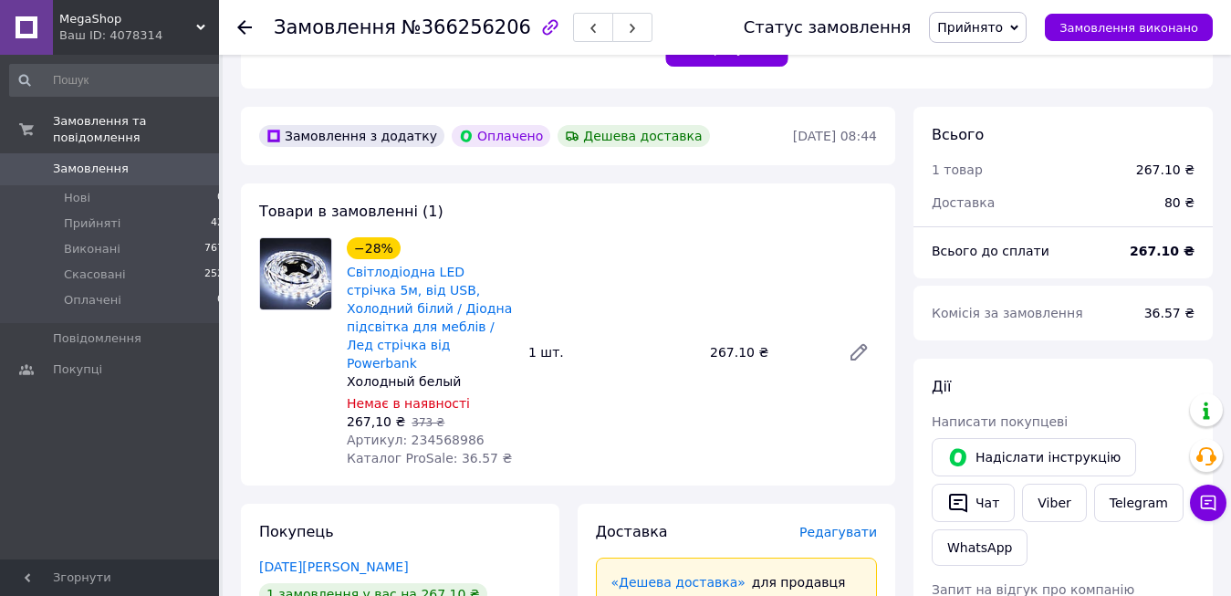
click at [186, 16] on span "MegaShop" at bounding box center [127, 19] width 137 height 16
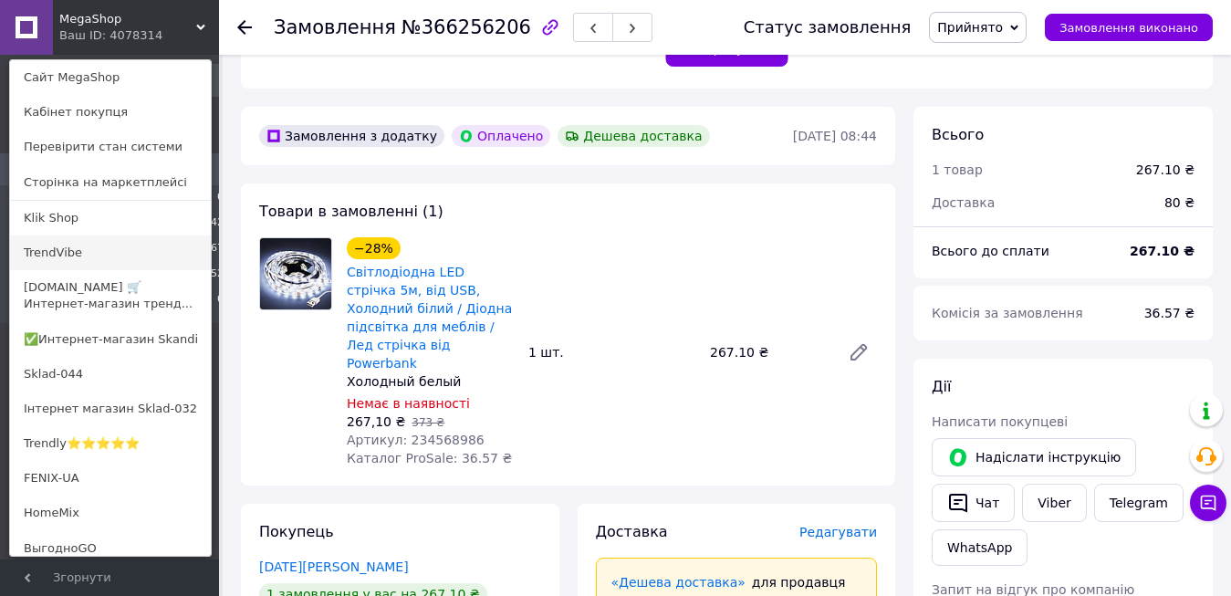
click at [94, 254] on link "TrendVibe" at bounding box center [110, 252] width 201 height 35
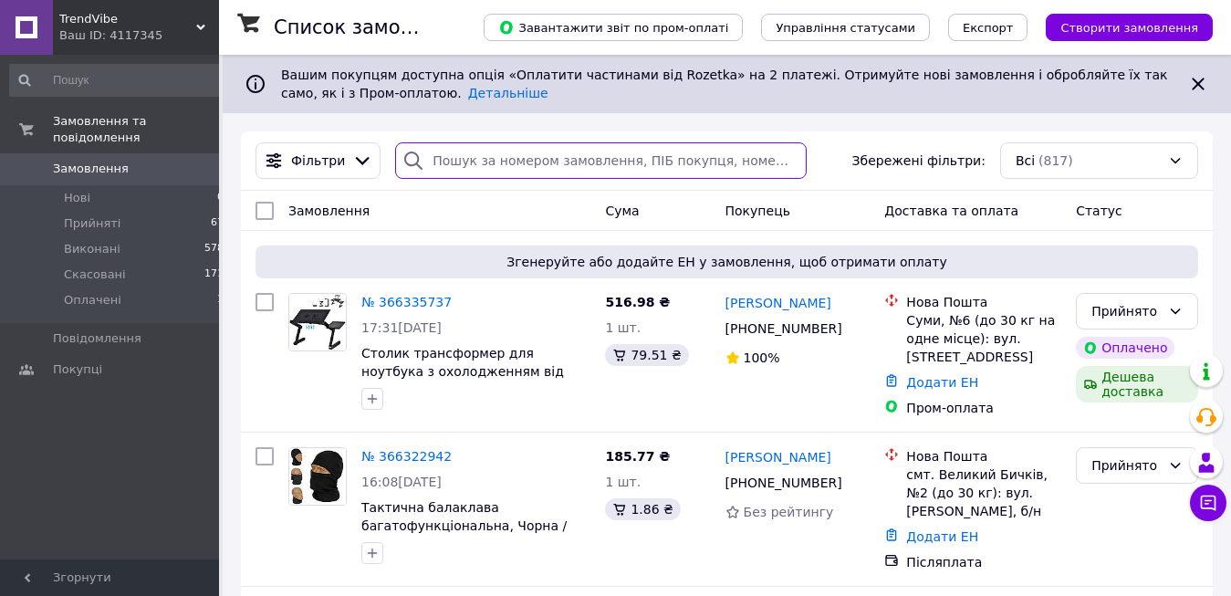
click at [446, 158] on input "search" at bounding box center [600, 160] width 411 height 37
paste input "366257448"
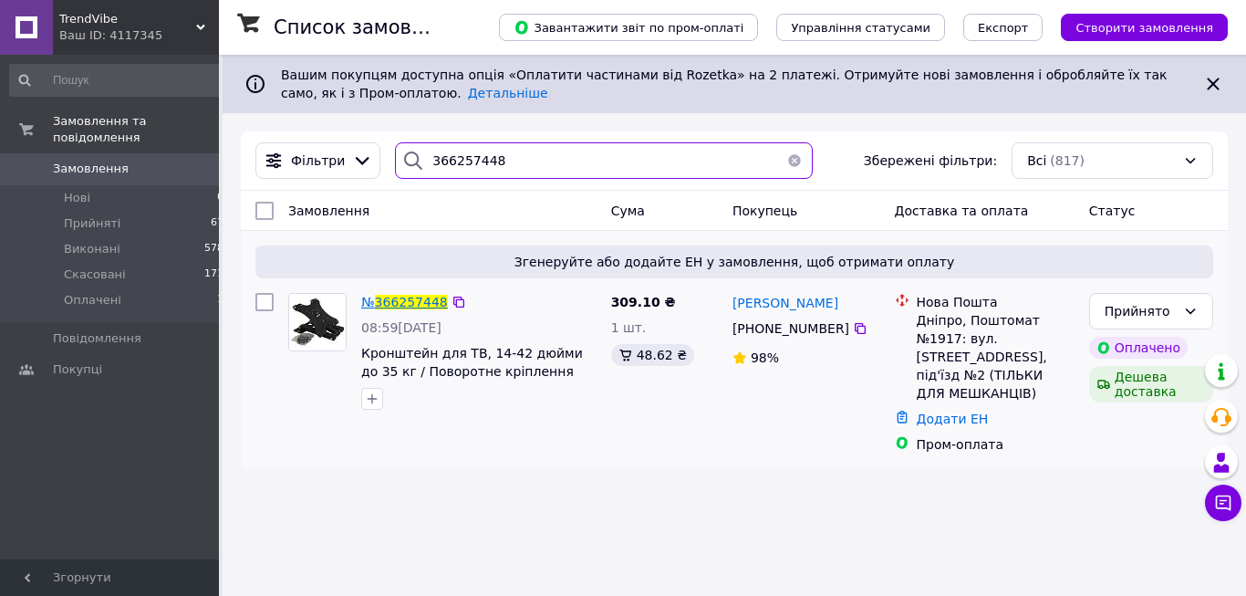
type input "366257448"
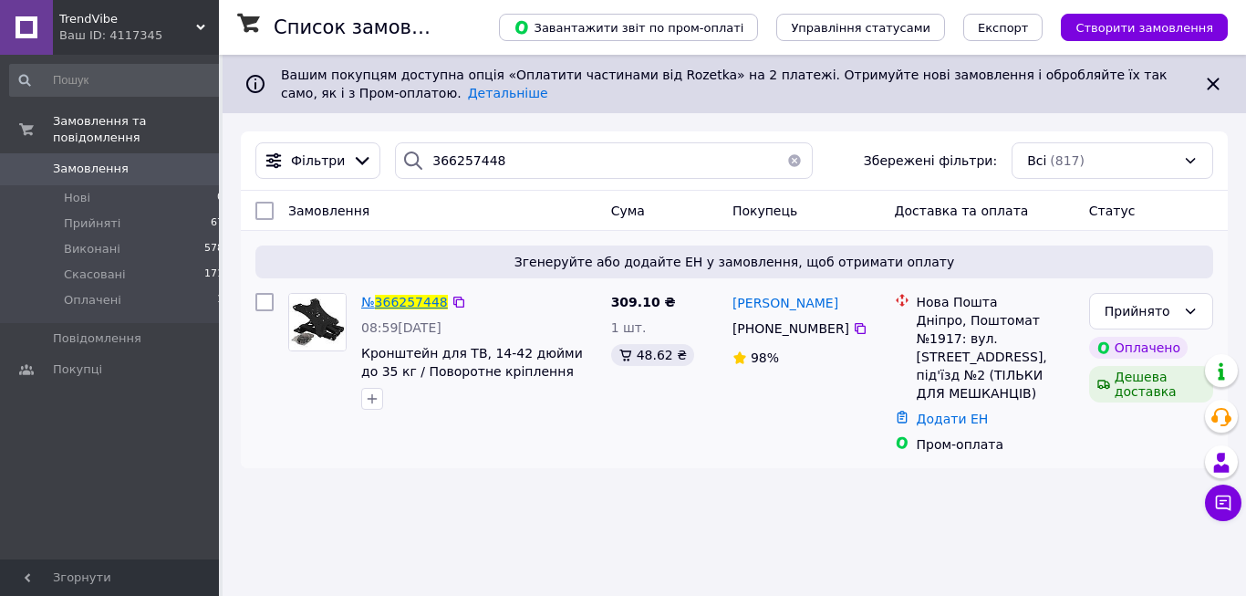
click at [410, 307] on span "366257448" at bounding box center [411, 302] width 73 height 15
click at [410, 307] on html "TrendVibe Ваш ID: 4117345 Сайт TrendVibe Кабінет покупця Перевірити стан систем…" at bounding box center [623, 298] width 1246 height 596
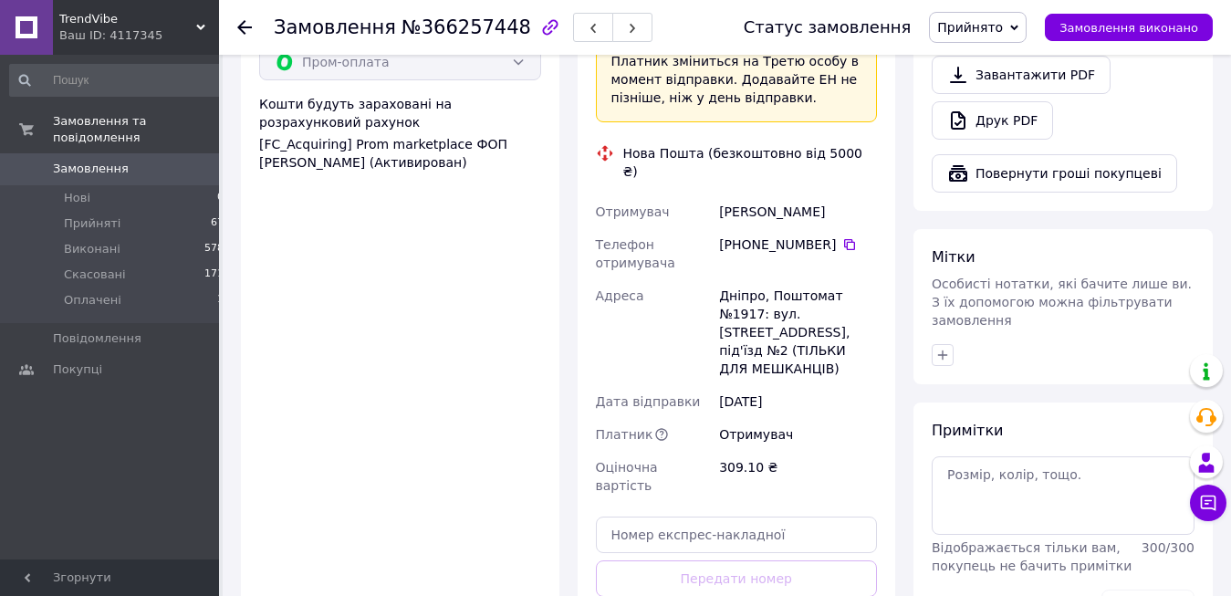
scroll to position [1303, 0]
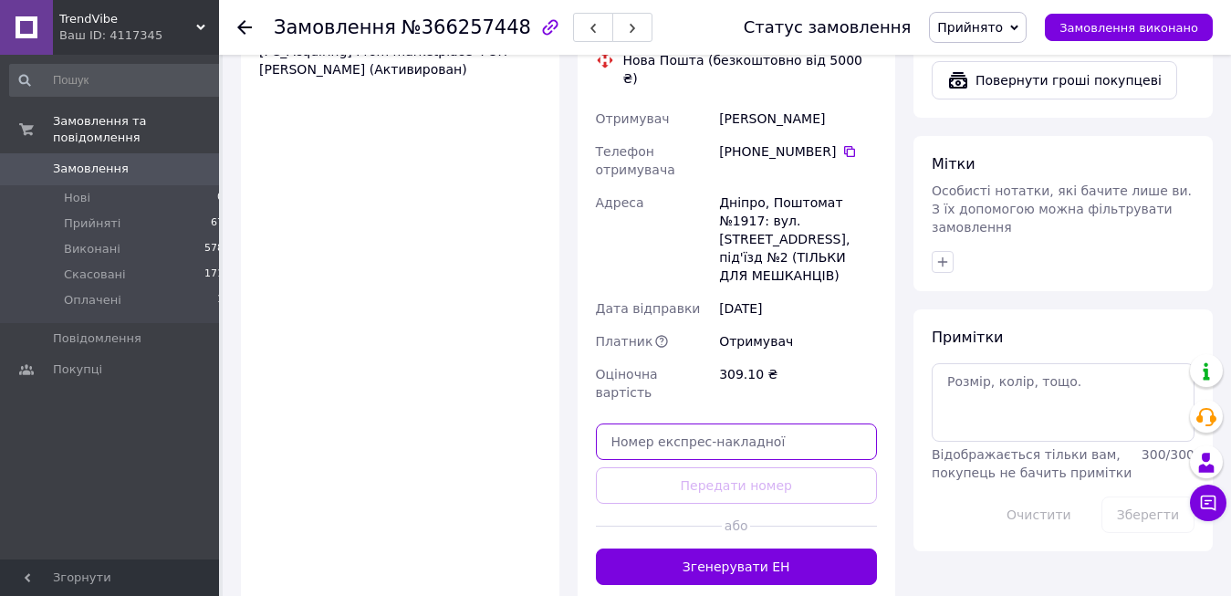
click at [713, 423] on input "text" at bounding box center [737, 441] width 282 height 37
click at [642, 423] on input "text" at bounding box center [737, 441] width 282 height 37
paste input "20451269209397"
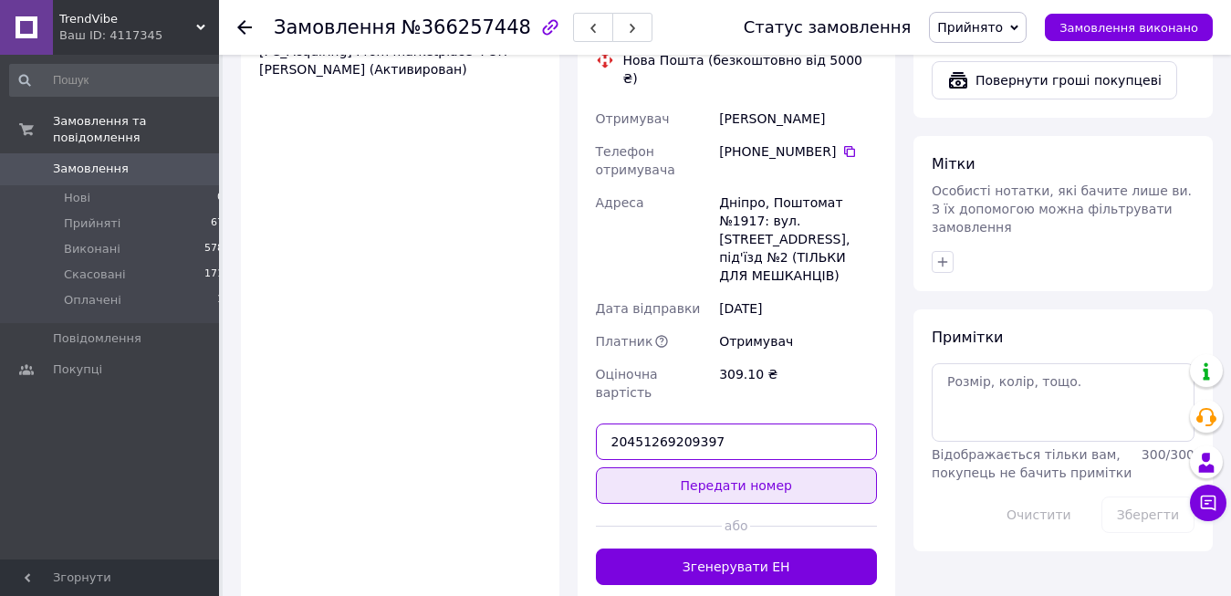
type input "20451269209397"
click at [676, 467] on button "Передати номер" at bounding box center [737, 485] width 282 height 37
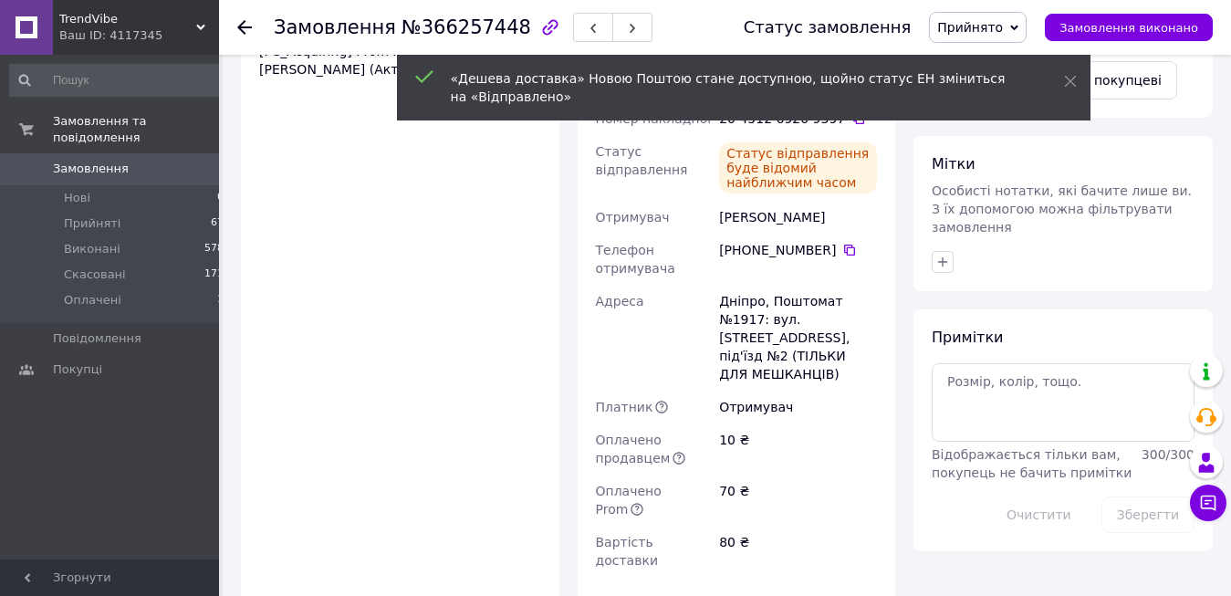
scroll to position [1489, 0]
